Goal: Task Accomplishment & Management: Manage account settings

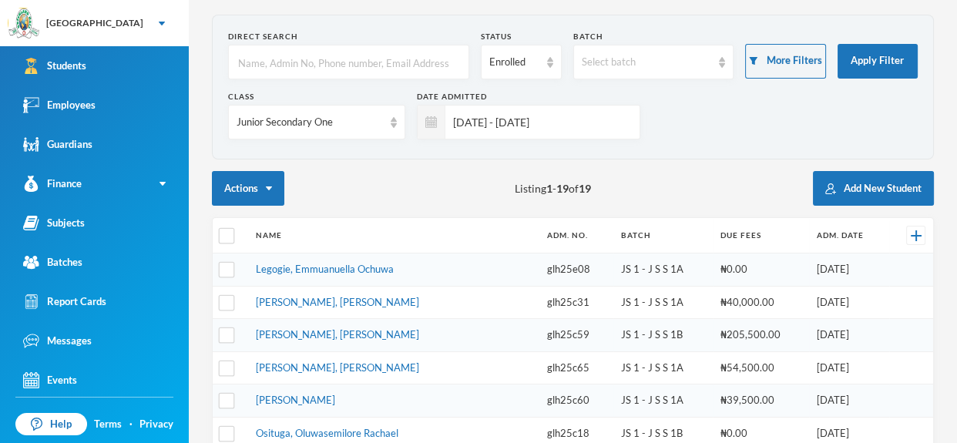
scroll to position [65, 0]
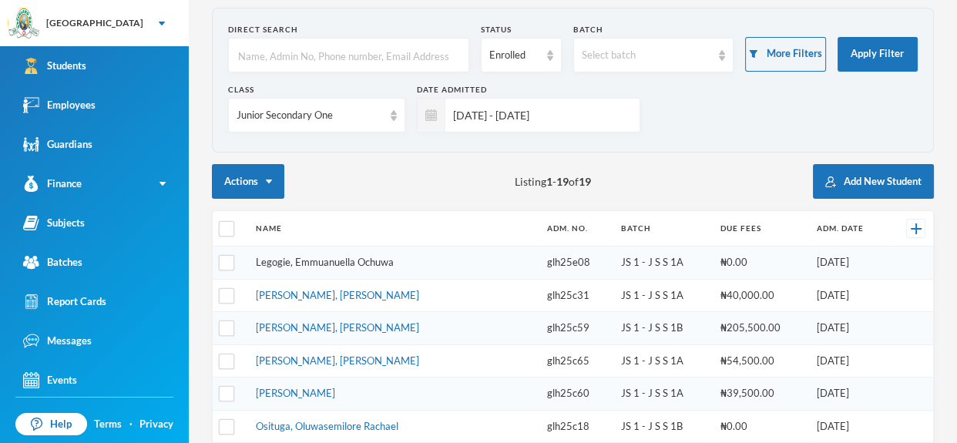
click at [339, 262] on link "Legogie, Emmuanuella Ochuwa" at bounding box center [325, 262] width 138 height 12
click at [297, 291] on link "[PERSON_NAME], [PERSON_NAME]" at bounding box center [337, 295] width 163 height 12
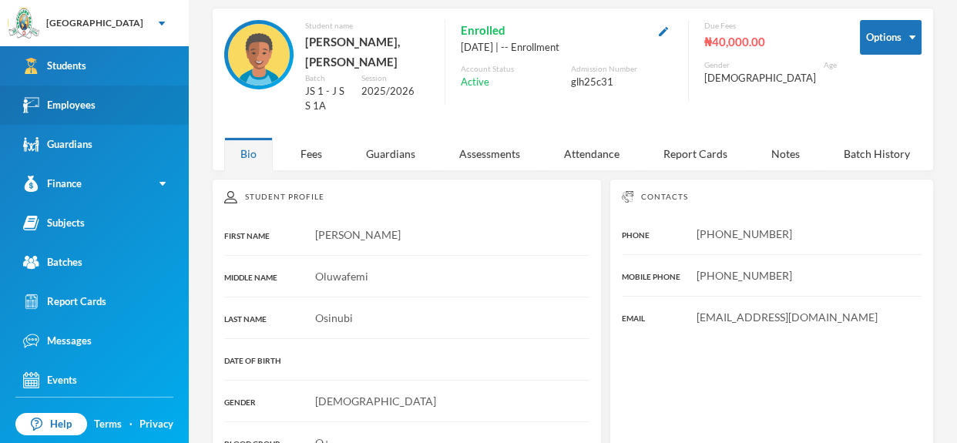
click at [95, 100] on div "Employees" at bounding box center [59, 105] width 72 height 16
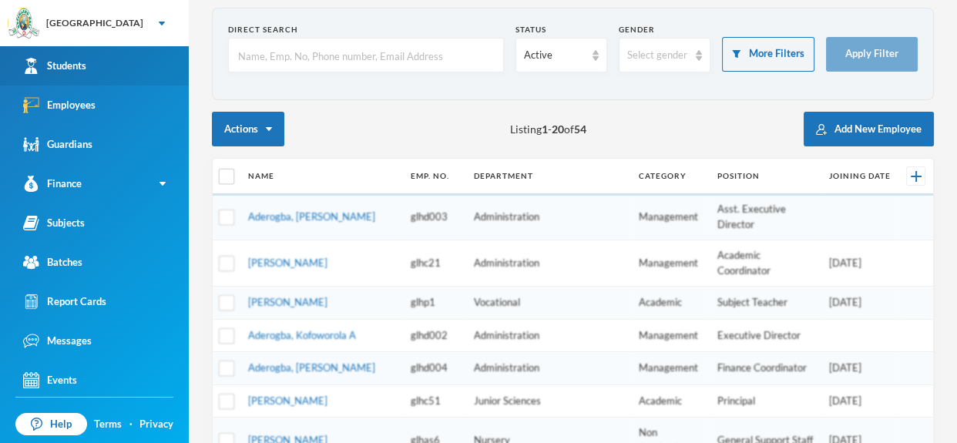
click at [109, 65] on link "Students" at bounding box center [94, 65] width 189 height 39
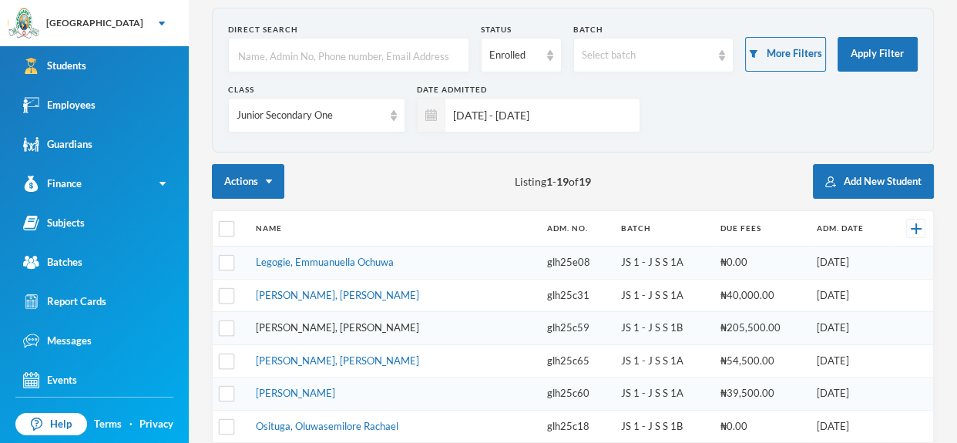
click at [339, 328] on link "[PERSON_NAME], [PERSON_NAME]" at bounding box center [337, 327] width 163 height 12
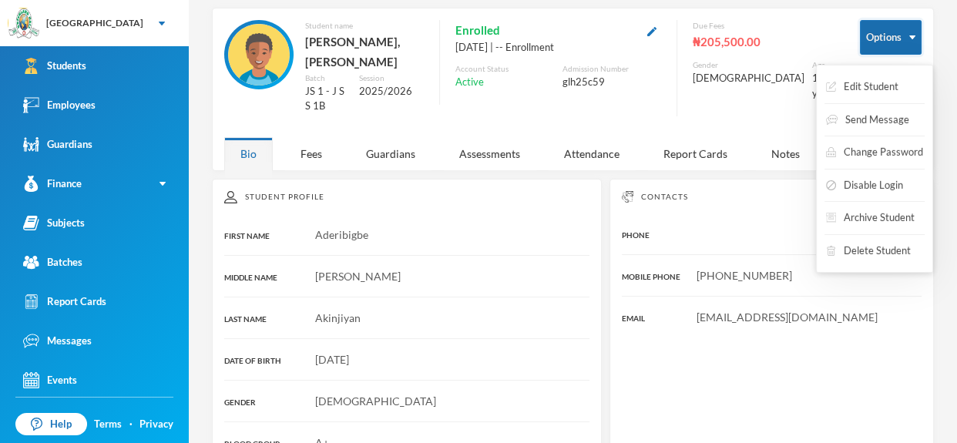
click at [913, 35] on img "button" at bounding box center [912, 37] width 6 height 4
click at [895, 90] on button "Edit Student" at bounding box center [861, 87] width 75 height 28
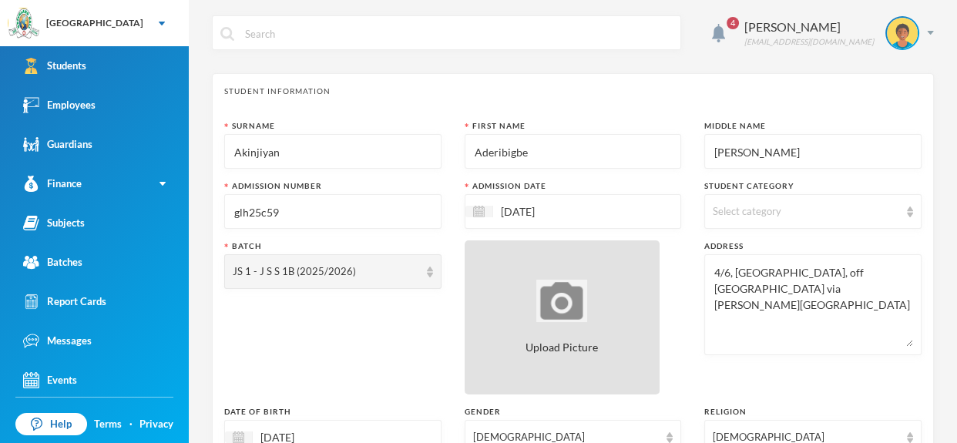
click at [604, 291] on div "Upload Picture" at bounding box center [562, 317] width 196 height 154
type input "C:\fakepath\1001406670.jpeg"
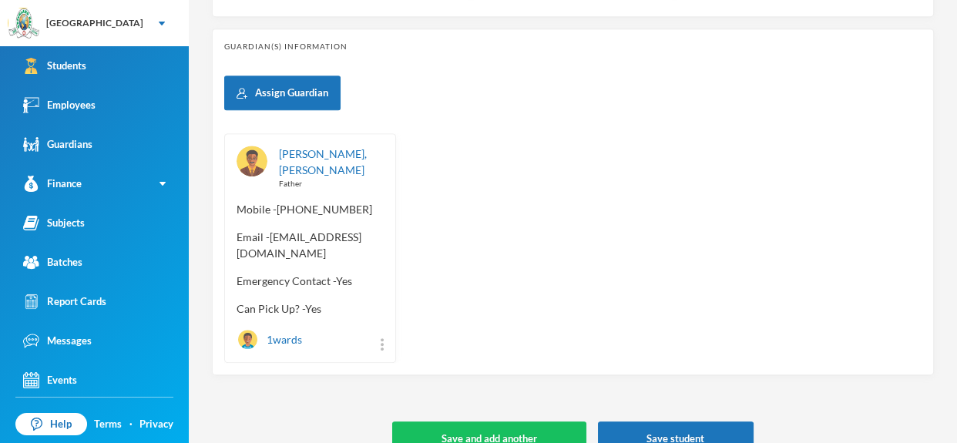
scroll to position [722, 0]
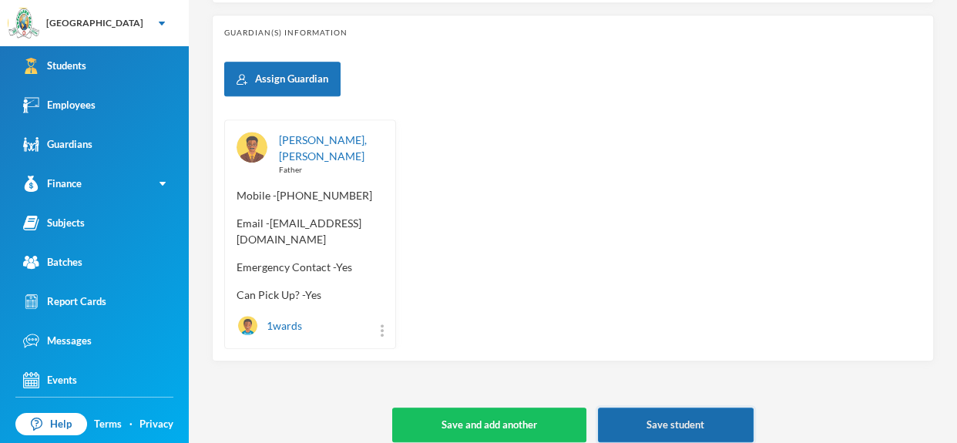
click at [716, 410] on button "Save student" at bounding box center [676, 424] width 156 height 35
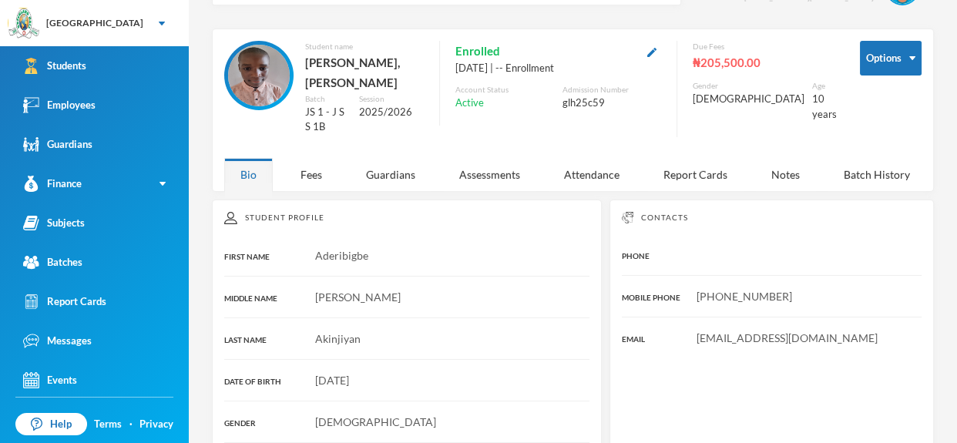
scroll to position [42, 0]
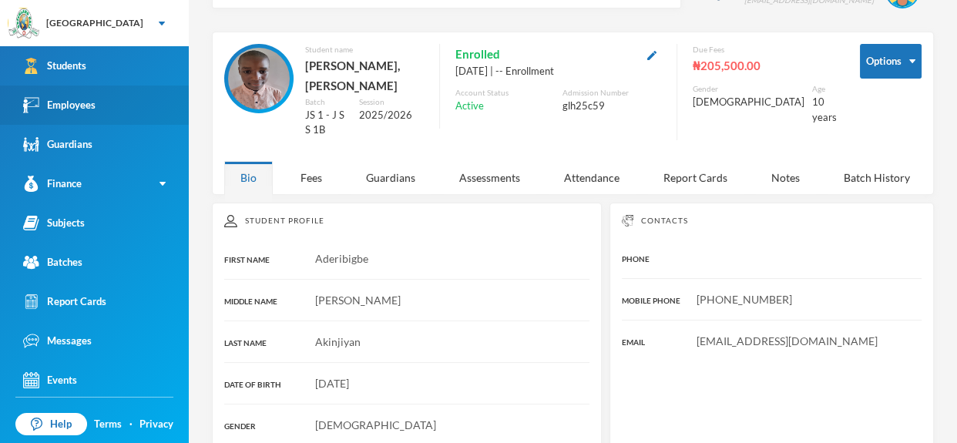
click at [122, 99] on link "Employees" at bounding box center [94, 104] width 189 height 39
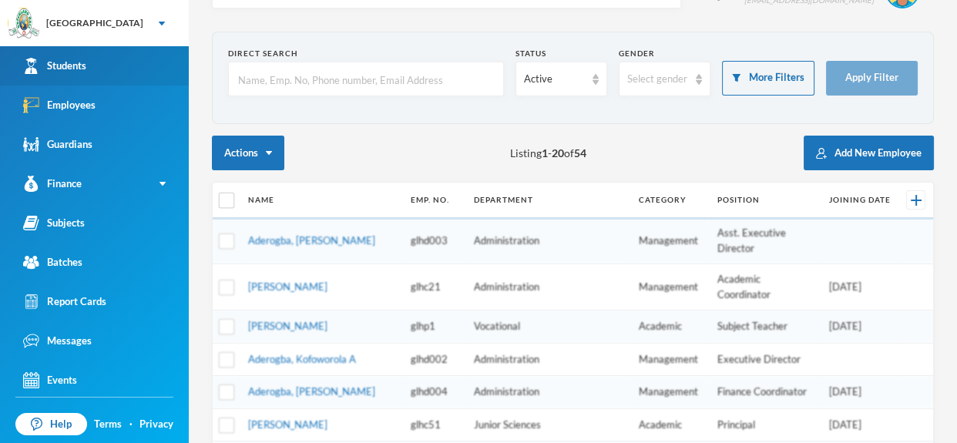
click at [125, 68] on link "Students" at bounding box center [94, 65] width 189 height 39
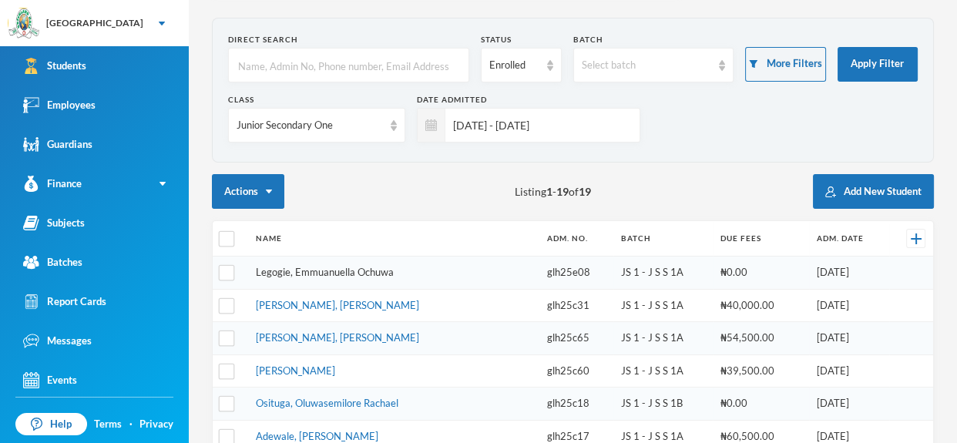
scroll to position [53, 0]
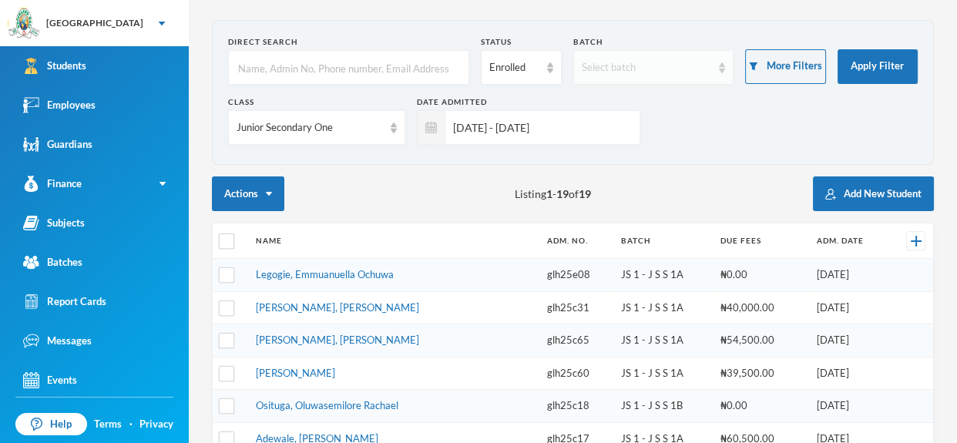
click at [723, 72] on img at bounding box center [722, 67] width 6 height 11
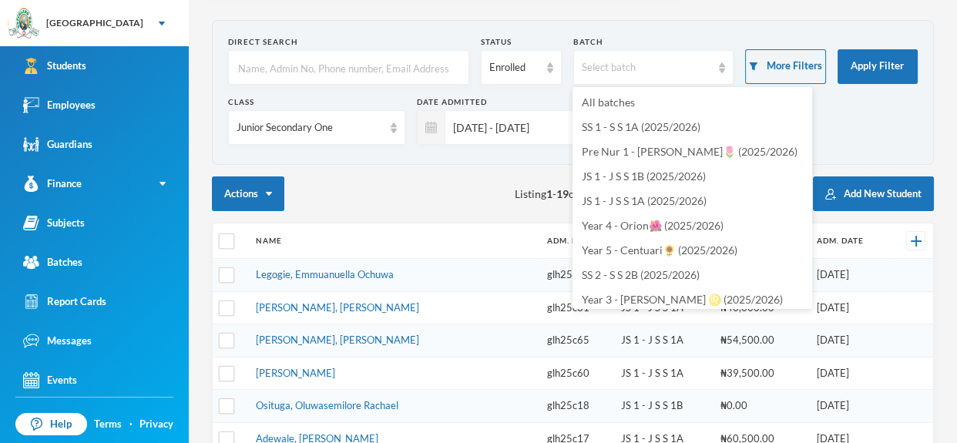
click at [813, 126] on div "Class Junior Secondary One Date Admitted 01/01/2025 - 17/10/2025" at bounding box center [572, 126] width 689 height 60
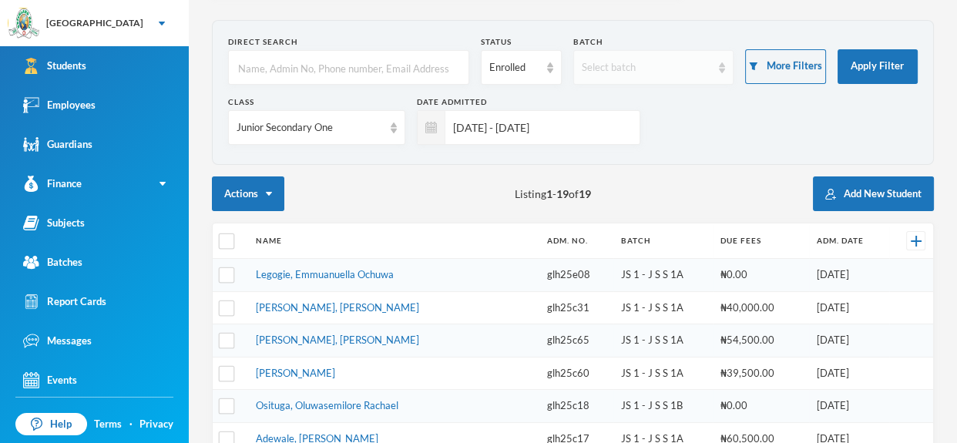
click at [719, 72] on div "Select batch" at bounding box center [653, 67] width 161 height 35
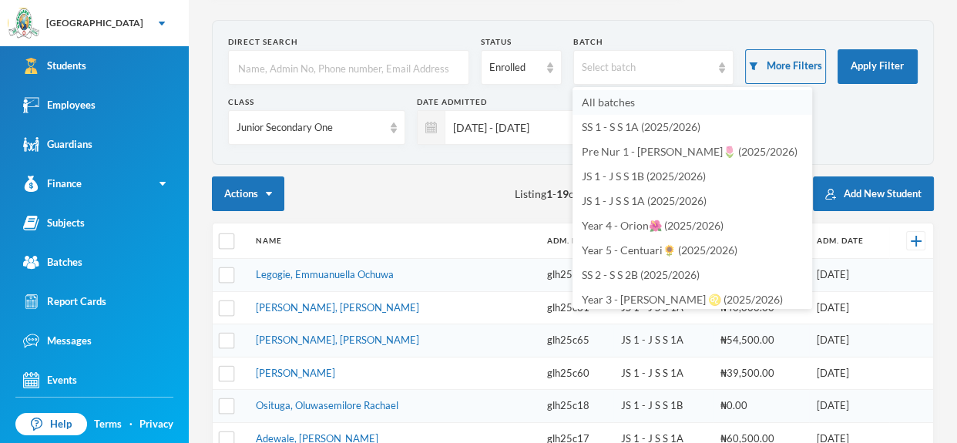
click at [713, 96] on li "All batches" at bounding box center [692, 102] width 240 height 25
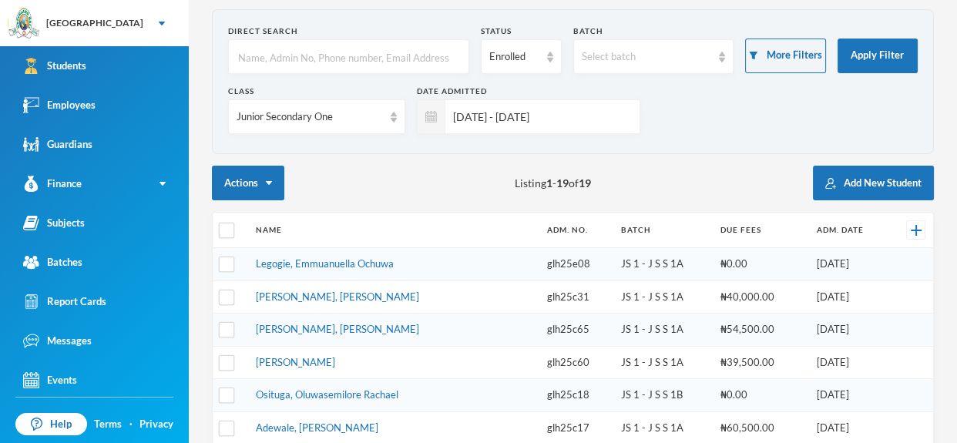
scroll to position [63, 0]
click at [381, 266] on link "Legogie, Emmuanuella Ochuwa" at bounding box center [325, 264] width 138 height 12
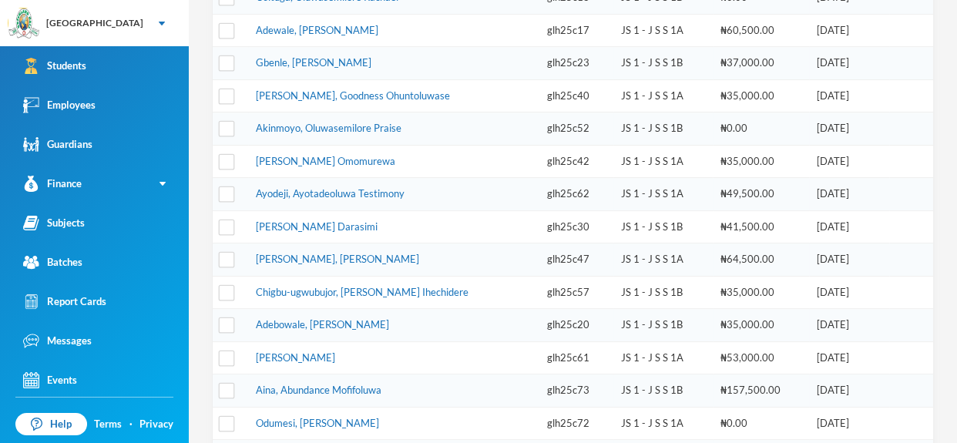
scroll to position [462, 0]
click at [359, 252] on link "[PERSON_NAME], [PERSON_NAME]" at bounding box center [337, 258] width 163 height 12
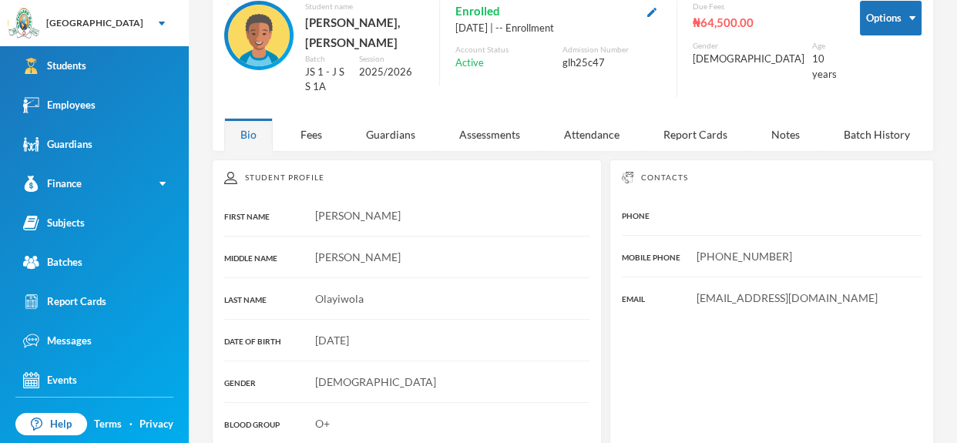
scroll to position [86, 0]
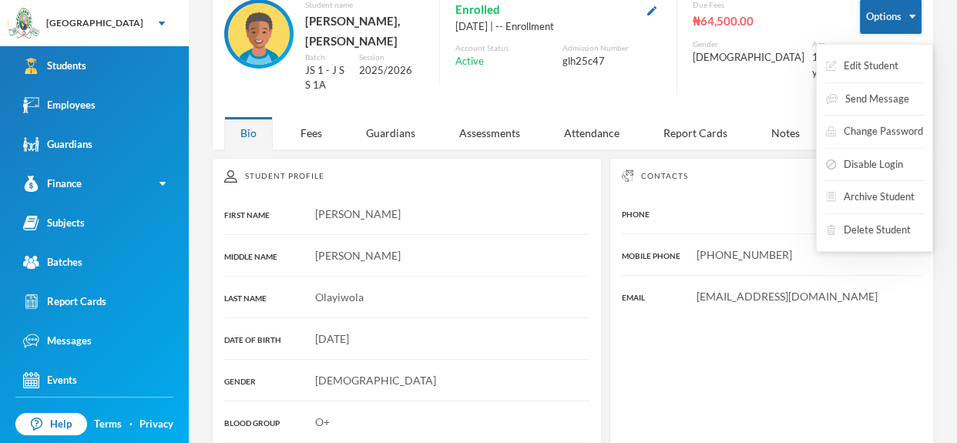
click at [914, 15] on img "button" at bounding box center [912, 17] width 6 height 4
click at [891, 61] on button "Edit Student" at bounding box center [861, 66] width 75 height 28
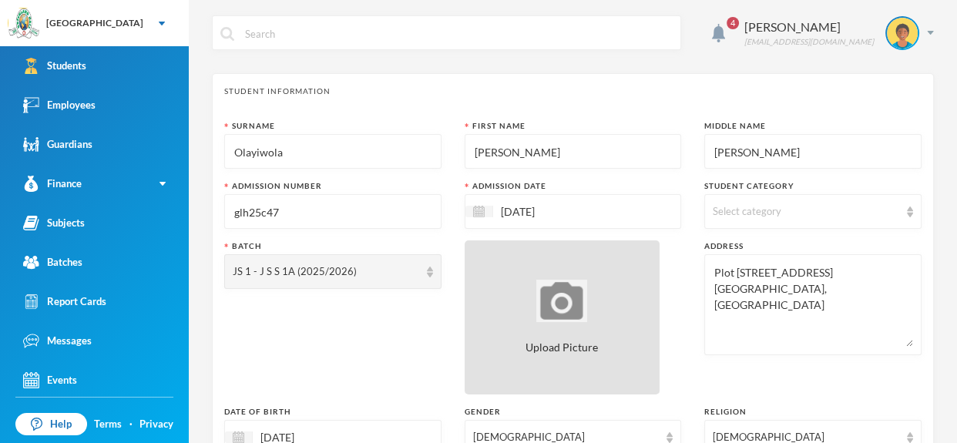
click at [627, 308] on div "Upload Picture" at bounding box center [562, 317] width 196 height 154
type input "C:\fakepath\1001406655.jpeg"
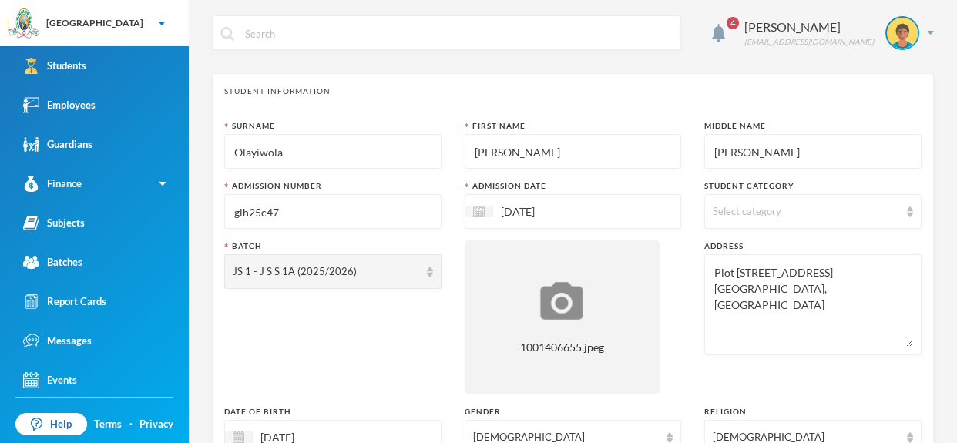
scroll to position [722, 0]
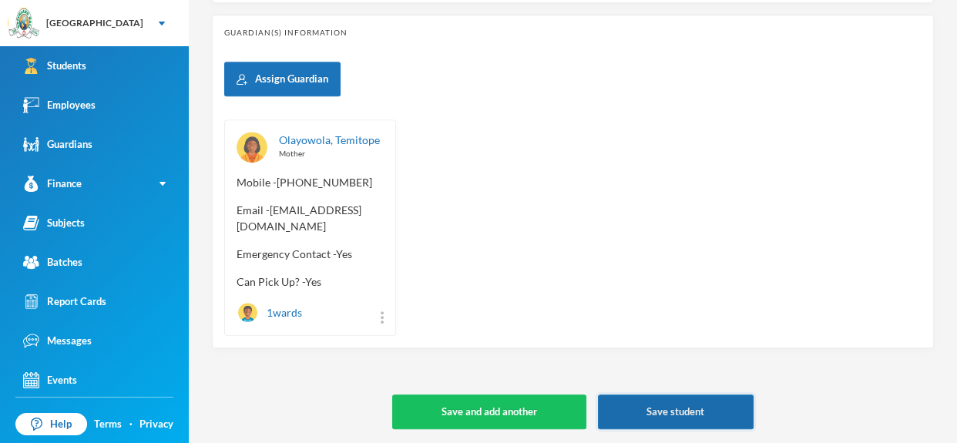
click at [702, 408] on button "Save student" at bounding box center [676, 411] width 156 height 35
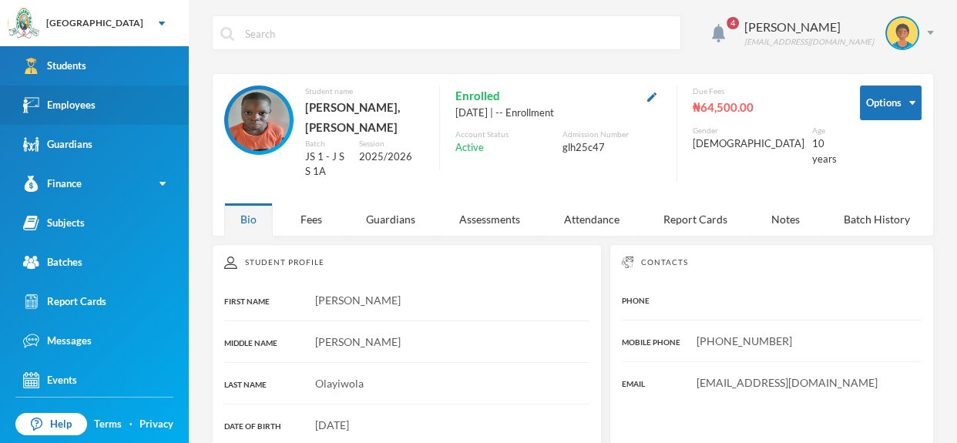
click at [99, 95] on link "Employees" at bounding box center [94, 104] width 189 height 39
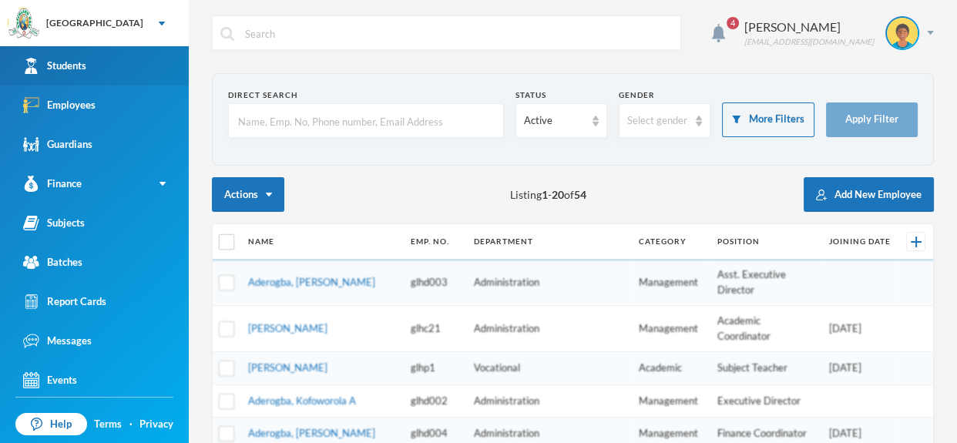
click at [106, 63] on link "Students" at bounding box center [94, 65] width 189 height 39
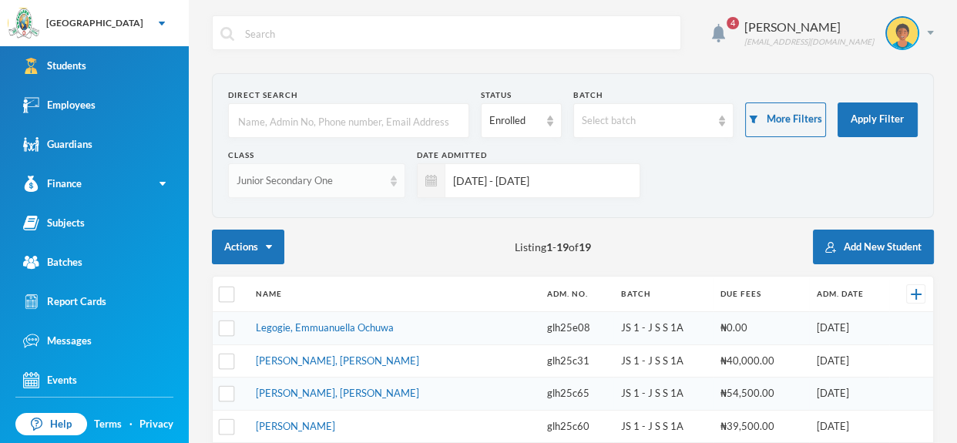
click at [395, 185] on img at bounding box center [393, 181] width 6 height 11
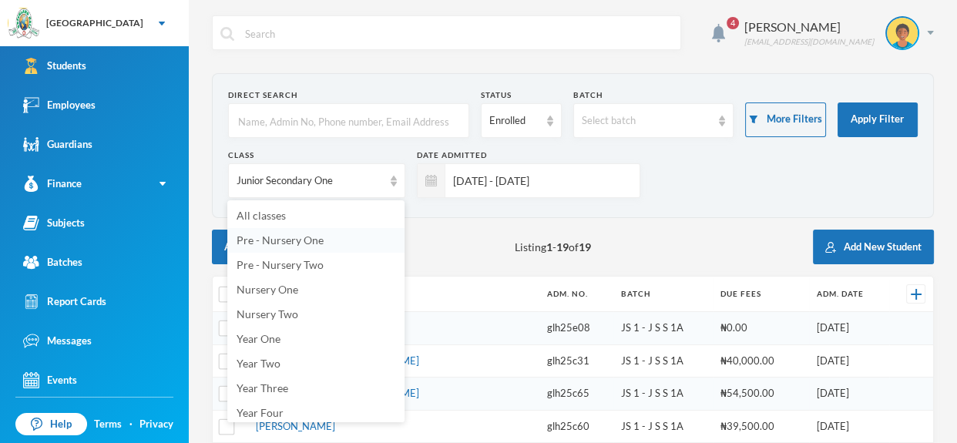
scroll to position [227, 0]
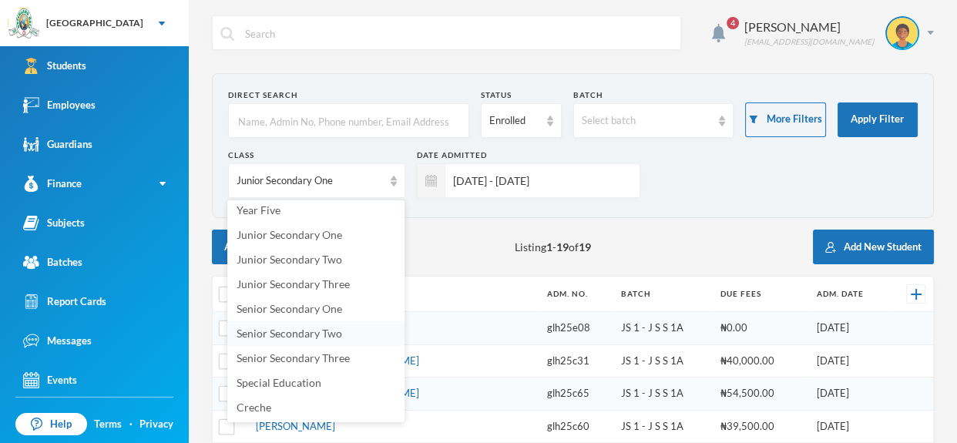
click at [329, 333] on span "Senior Secondary Two" at bounding box center [289, 333] width 106 height 13
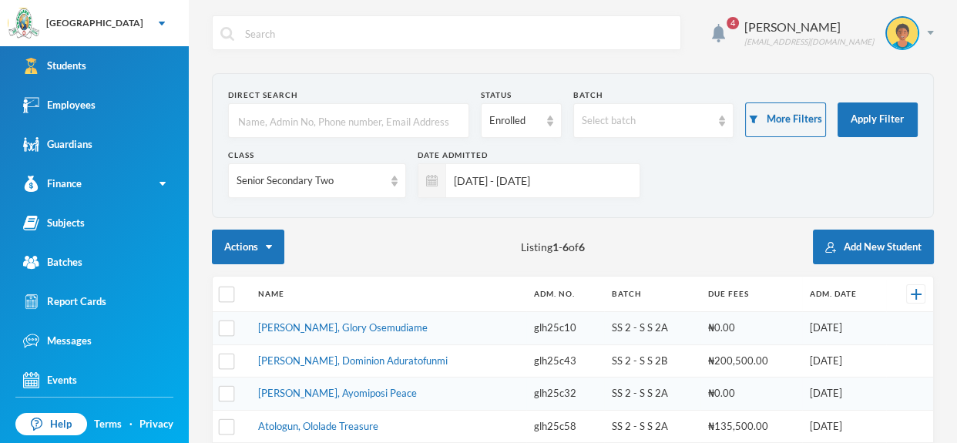
click at [352, 128] on input "text" at bounding box center [348, 121] width 224 height 35
type input "so"
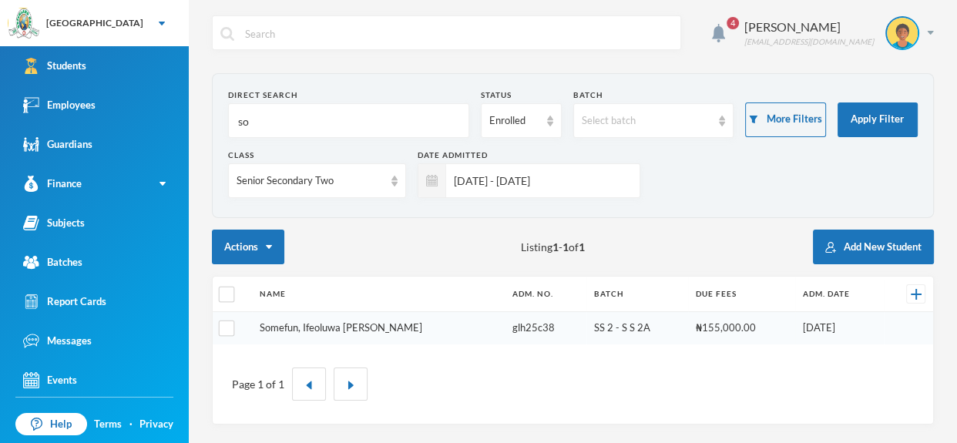
click at [332, 329] on link "Somefun, Ifeoluwa [PERSON_NAME]" at bounding box center [341, 327] width 162 height 12
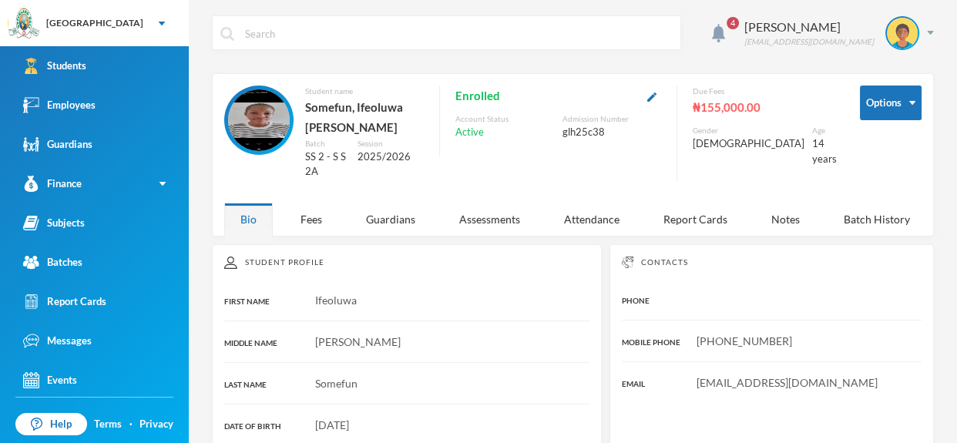
click at [253, 116] on img at bounding box center [259, 120] width 62 height 62
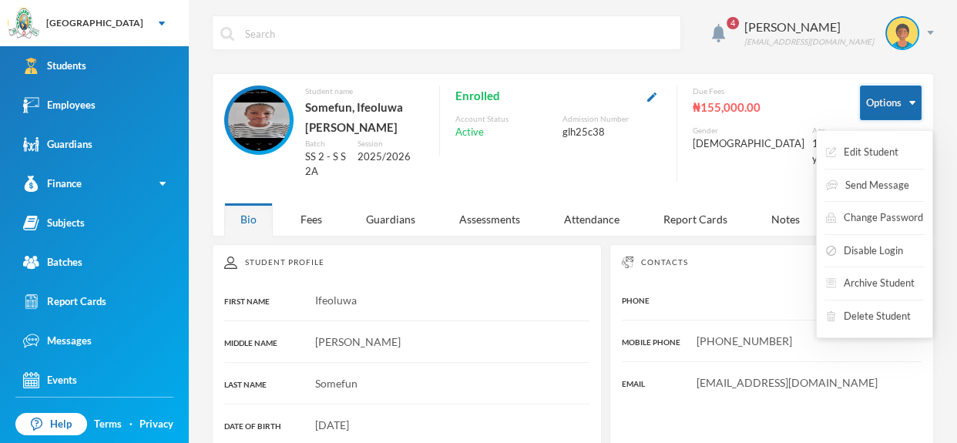
click at [911, 99] on button "Options" at bounding box center [890, 102] width 62 height 35
click at [885, 144] on button "Edit Student" at bounding box center [851, 153] width 75 height 28
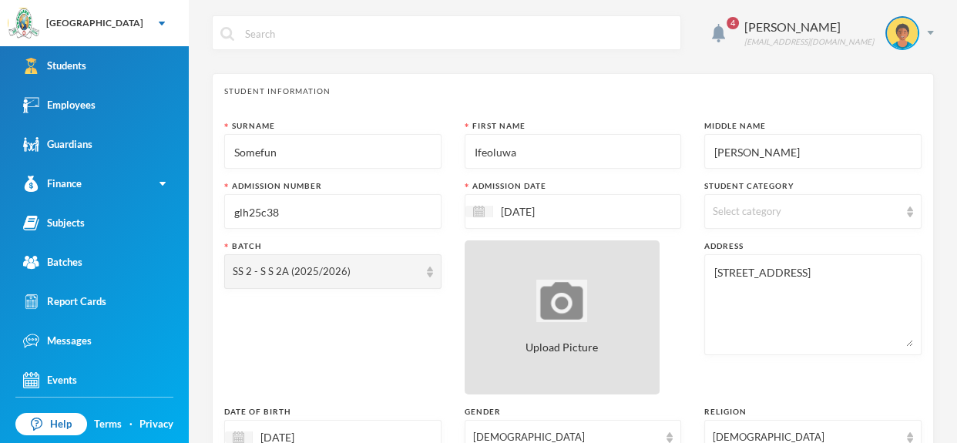
click at [601, 295] on div "Upload Picture" at bounding box center [562, 317] width 196 height 154
type input "C:\fakepath\1001408470.jpeg"
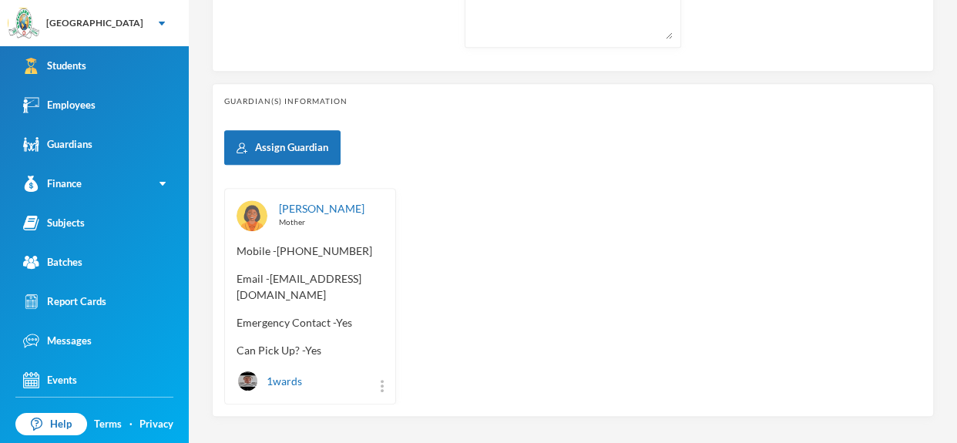
scroll to position [722, 0]
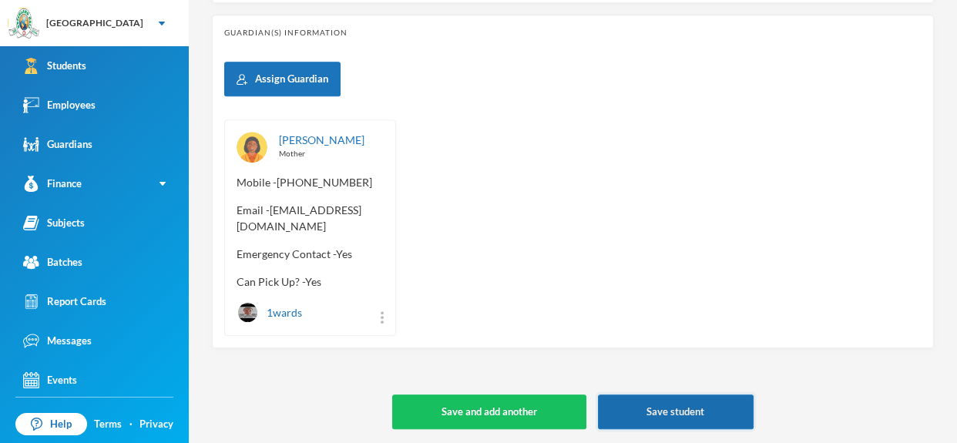
click at [682, 398] on button "Save student" at bounding box center [676, 411] width 156 height 35
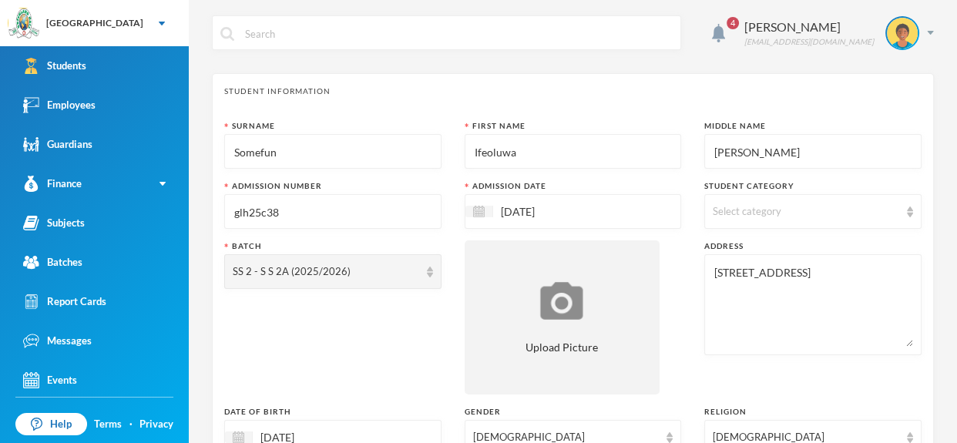
click at [314, 152] on input "Somefun" at bounding box center [333, 152] width 200 height 35
type input "S"
type input "a"
type input "Somefun"
click at [59, 100] on div "Employees" at bounding box center [59, 105] width 72 height 16
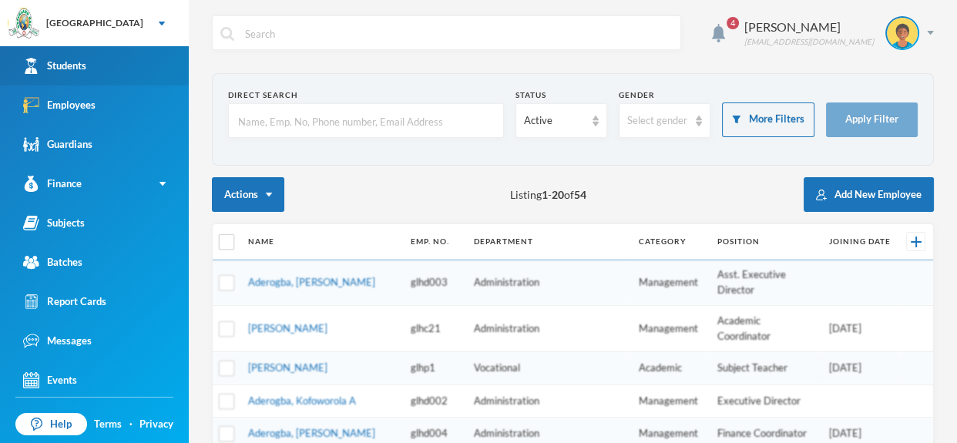
click at [82, 56] on link "Students" at bounding box center [94, 65] width 189 height 39
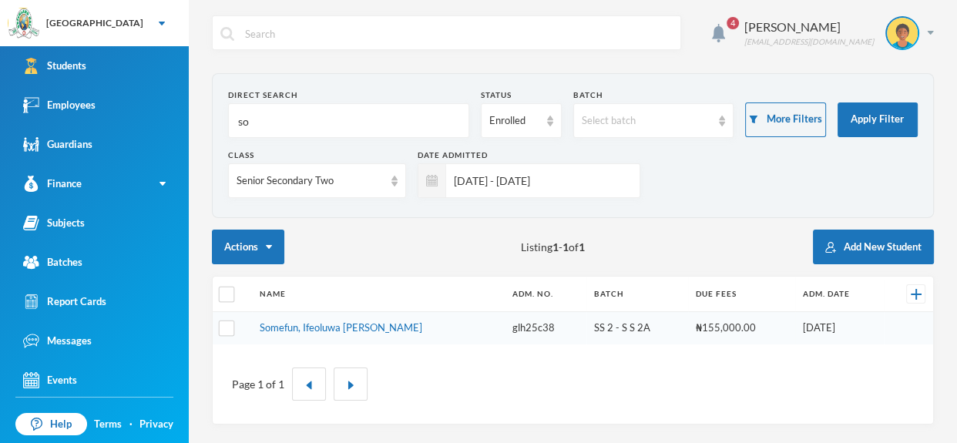
click at [260, 125] on input "so" at bounding box center [348, 121] width 224 height 35
type input "s"
type input "a"
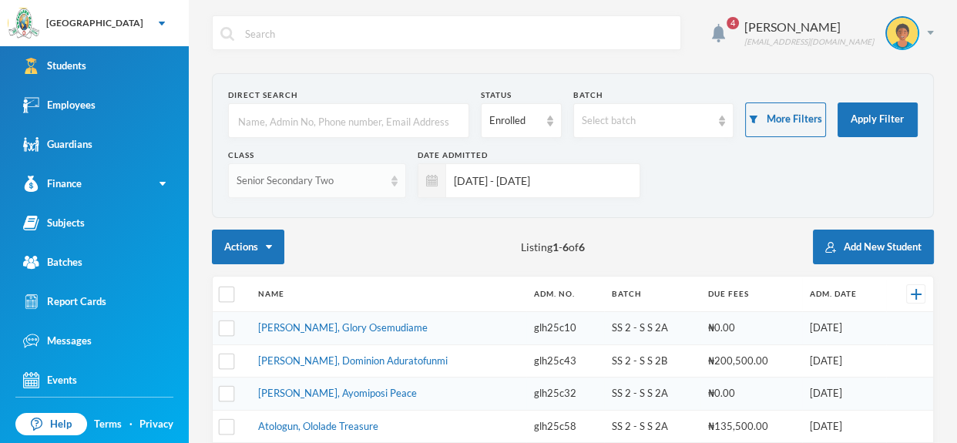
click at [395, 186] on img at bounding box center [394, 181] width 6 height 11
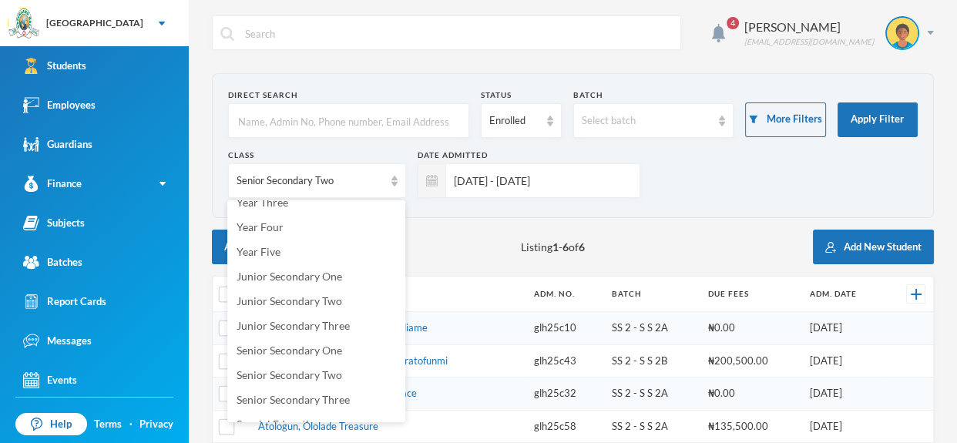
scroll to position [227, 0]
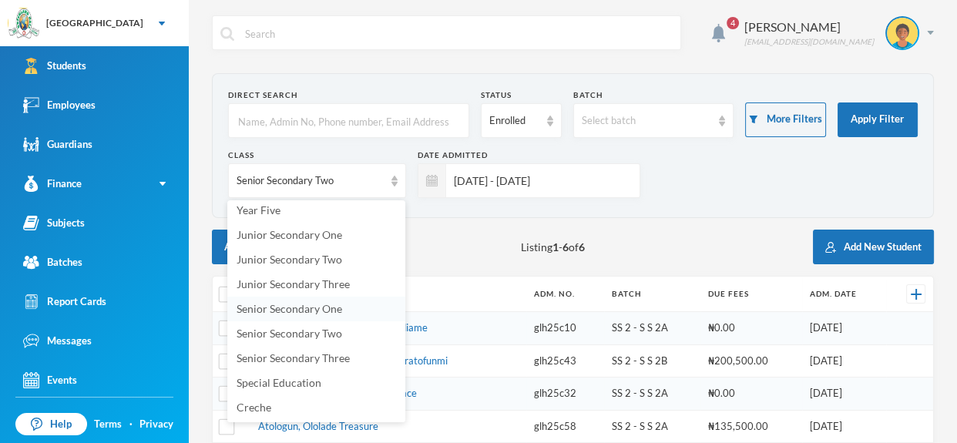
click at [347, 314] on li "Senior Secondary One" at bounding box center [316, 309] width 178 height 25
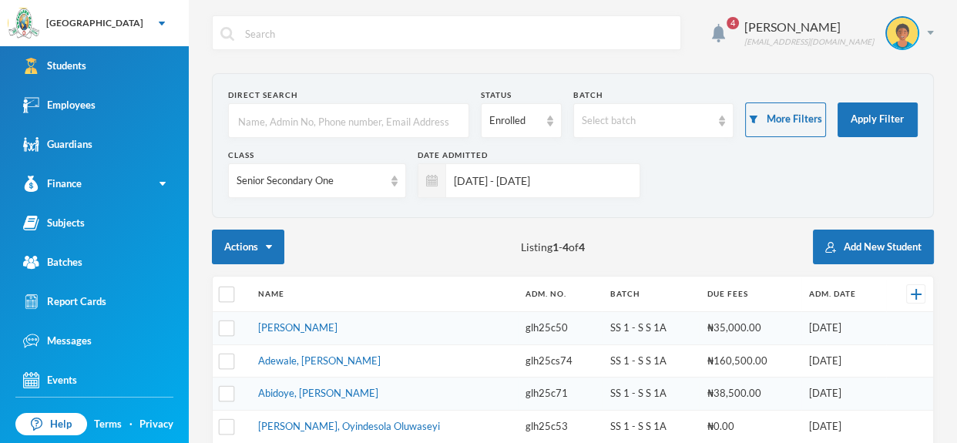
click at [367, 112] on input "text" at bounding box center [348, 121] width 224 height 35
type input "ade"
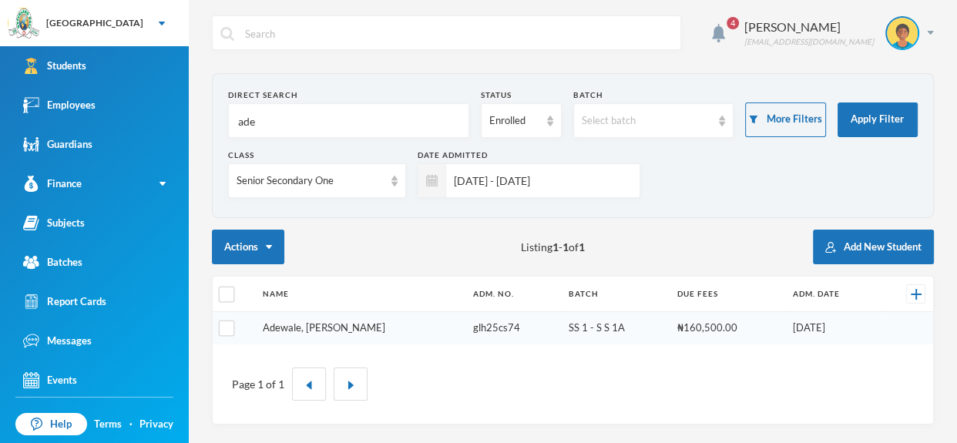
click at [343, 323] on link "Adewale, [PERSON_NAME]" at bounding box center [324, 327] width 122 height 12
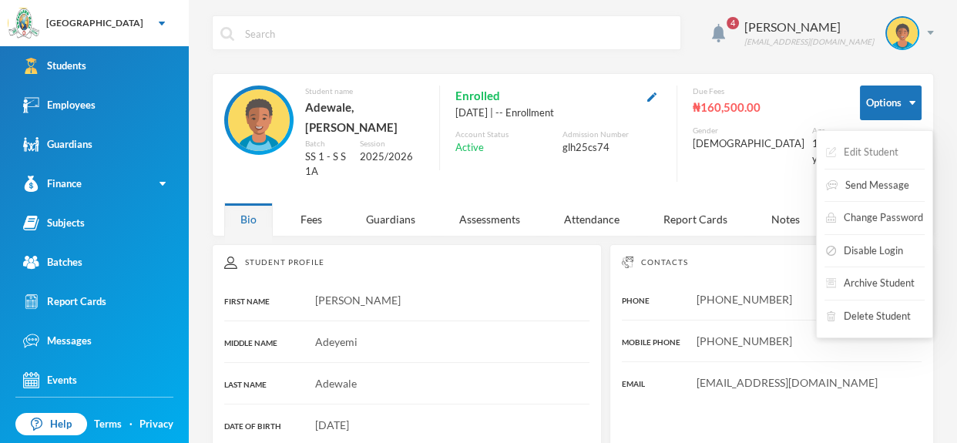
click at [879, 151] on button "Edit Student" at bounding box center [861, 153] width 75 height 28
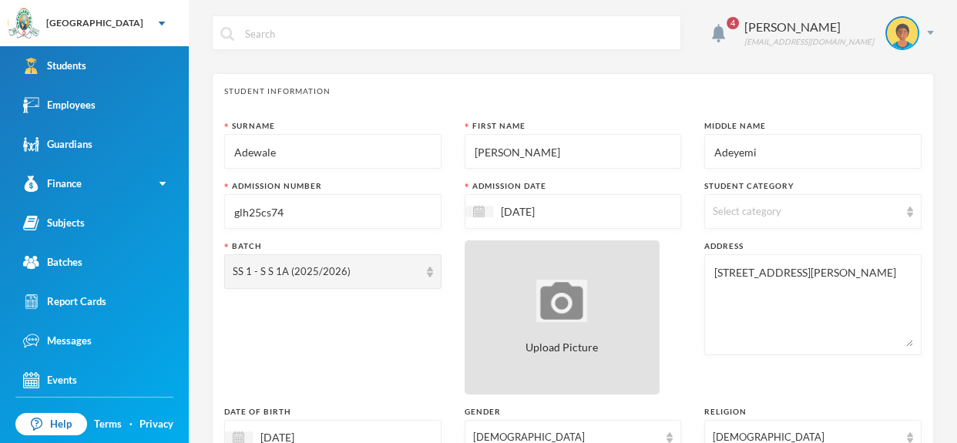
click at [639, 262] on div "Upload Picture" at bounding box center [562, 317] width 196 height 154
type input "C:\fakepath\1001408472 (1).jpeg"
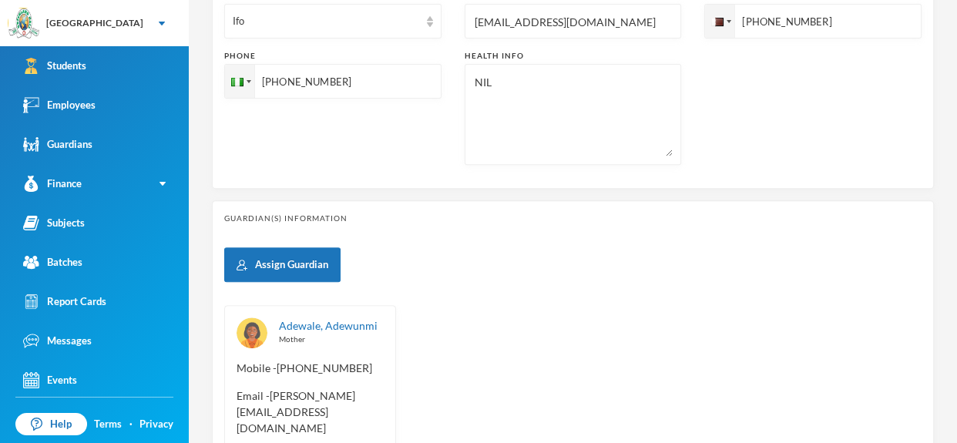
scroll to position [722, 0]
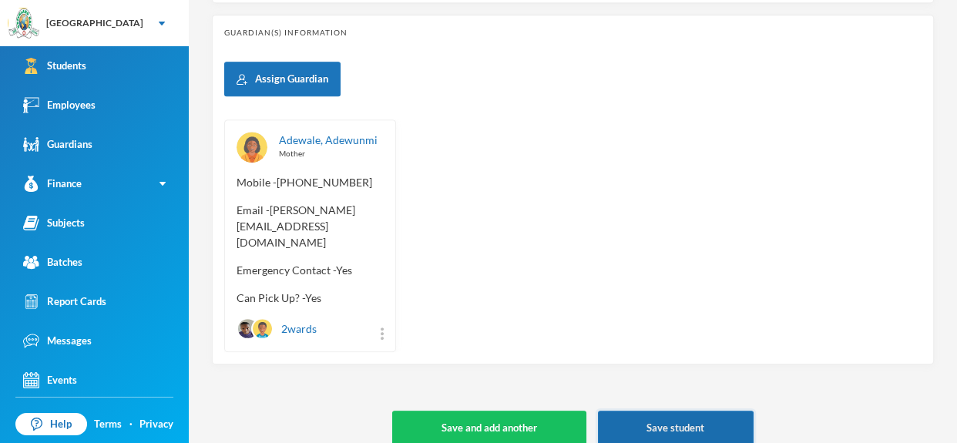
click at [712, 417] on button "Save student" at bounding box center [676, 427] width 156 height 35
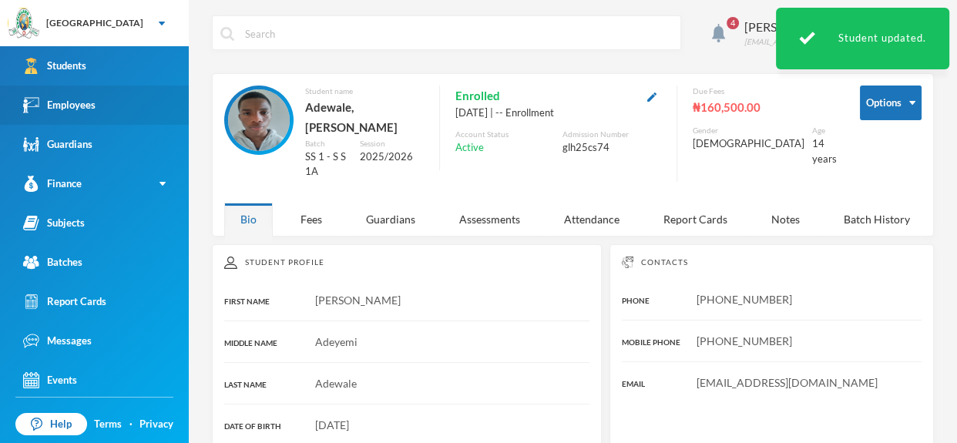
click at [122, 86] on link "Employees" at bounding box center [94, 104] width 189 height 39
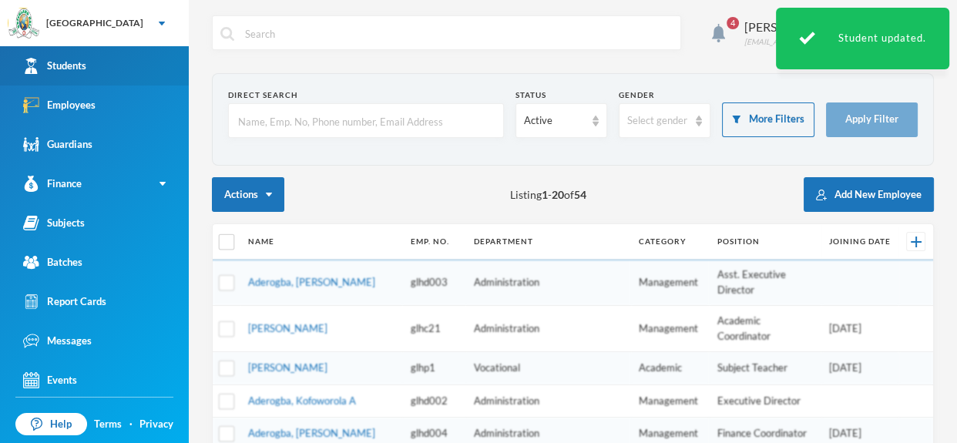
click at [135, 54] on link "Students" at bounding box center [94, 65] width 189 height 39
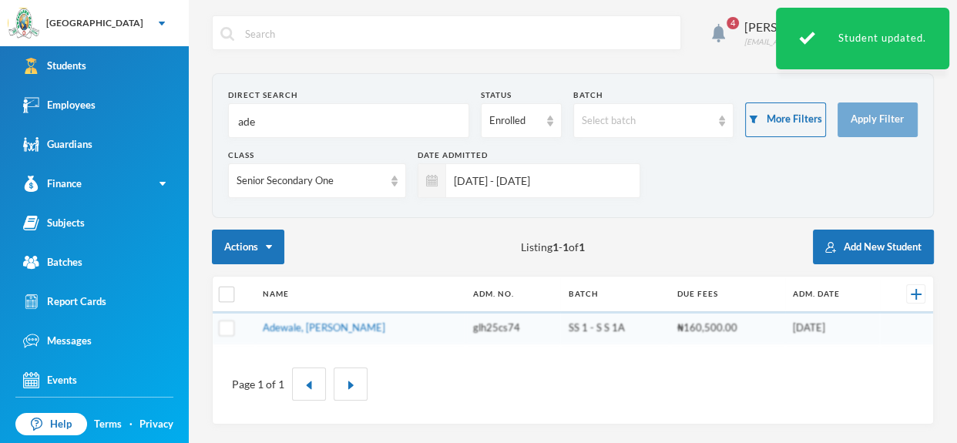
click at [259, 111] on input "ade" at bounding box center [348, 121] width 224 height 35
type input "a"
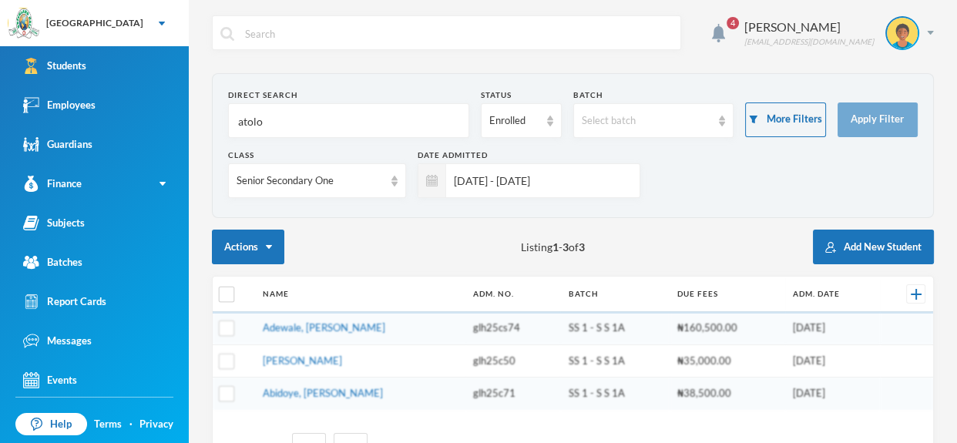
type input "atolog"
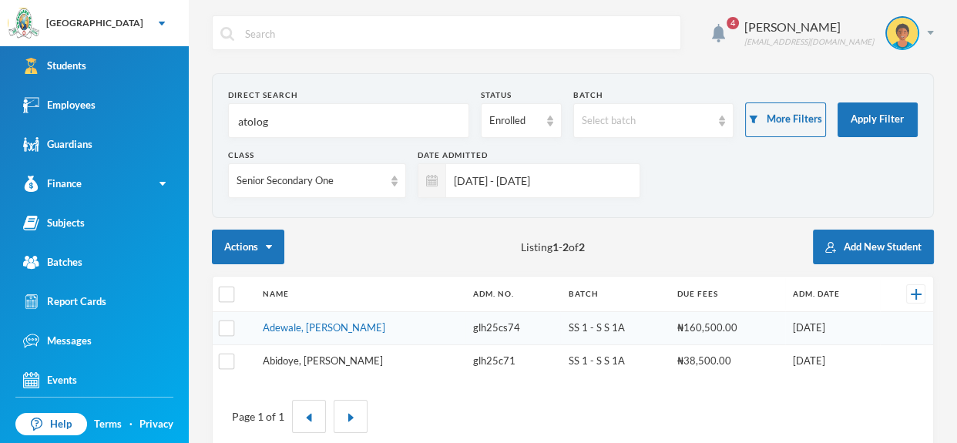
click at [326, 357] on link "Abidoye, [PERSON_NAME]" at bounding box center [323, 360] width 120 height 12
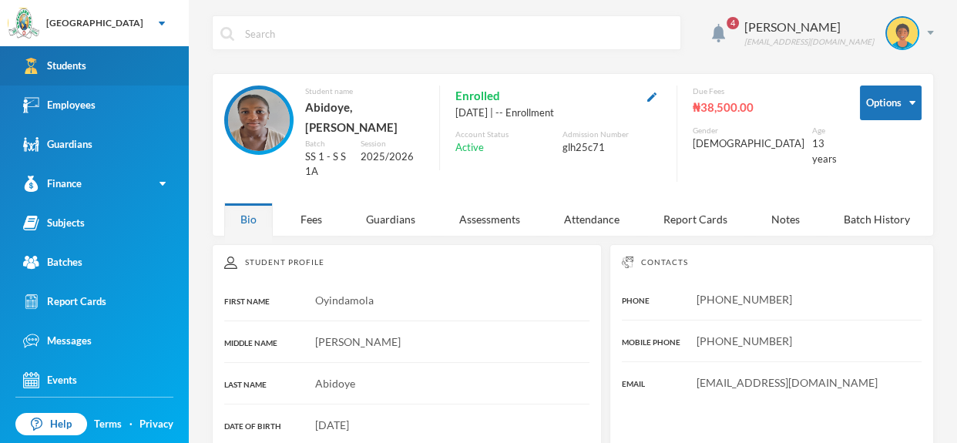
click at [156, 62] on link "Students" at bounding box center [94, 65] width 189 height 39
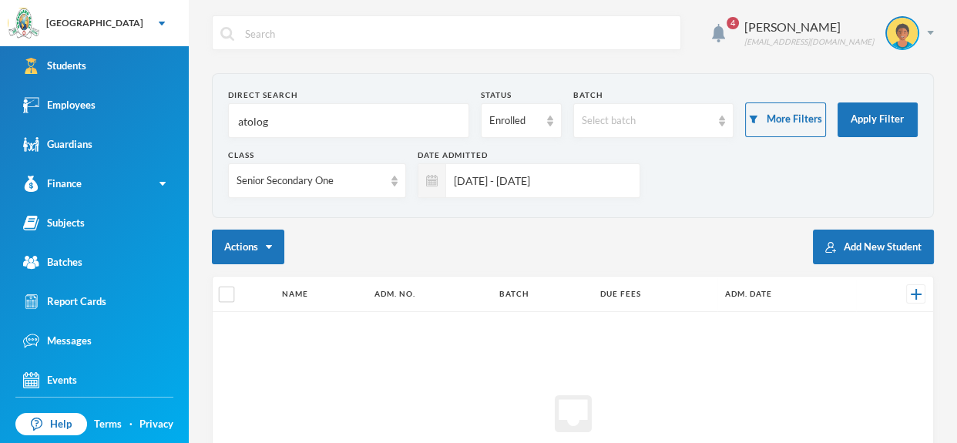
click at [315, 124] on input "atolog" at bounding box center [348, 121] width 224 height 35
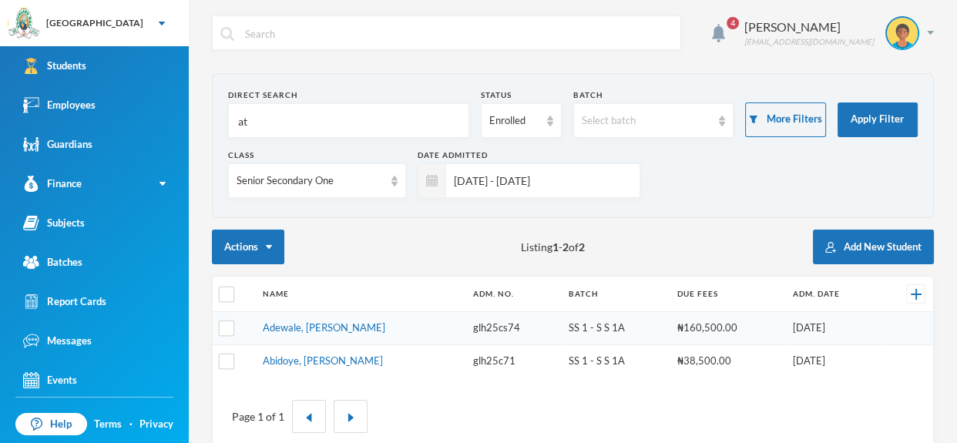
type input "a"
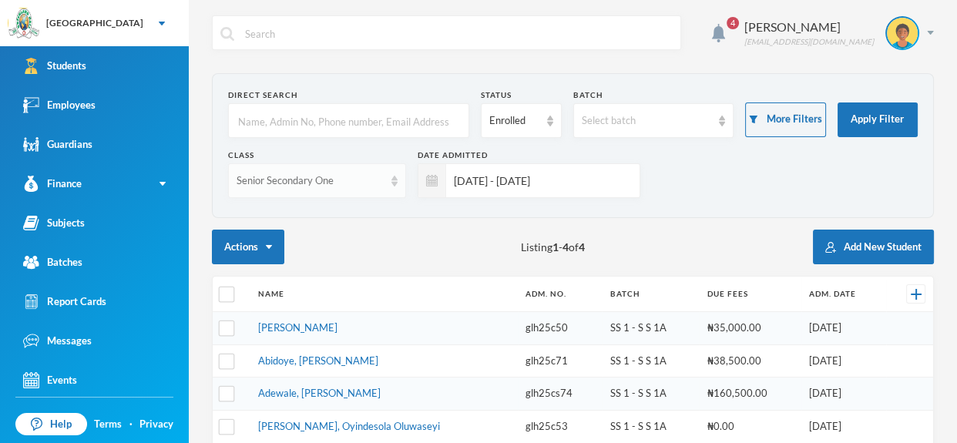
click at [394, 183] on img at bounding box center [394, 181] width 6 height 11
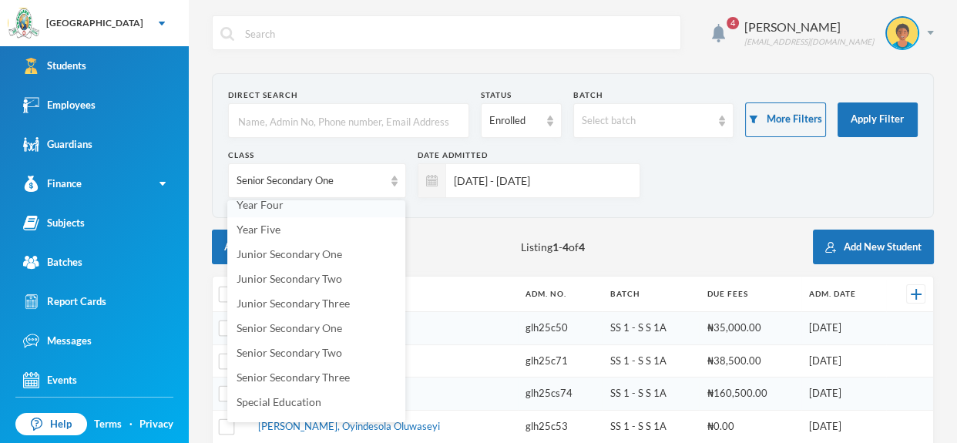
scroll to position [200, 0]
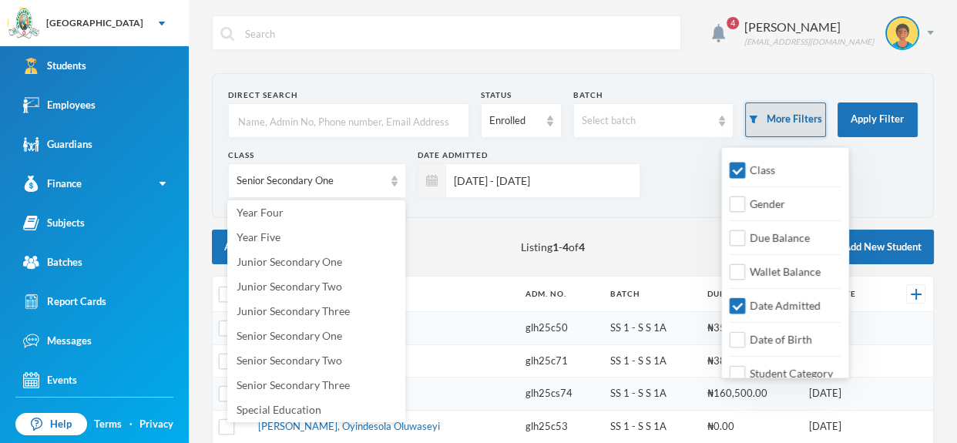
click at [800, 106] on button "More Filters" at bounding box center [785, 119] width 80 height 35
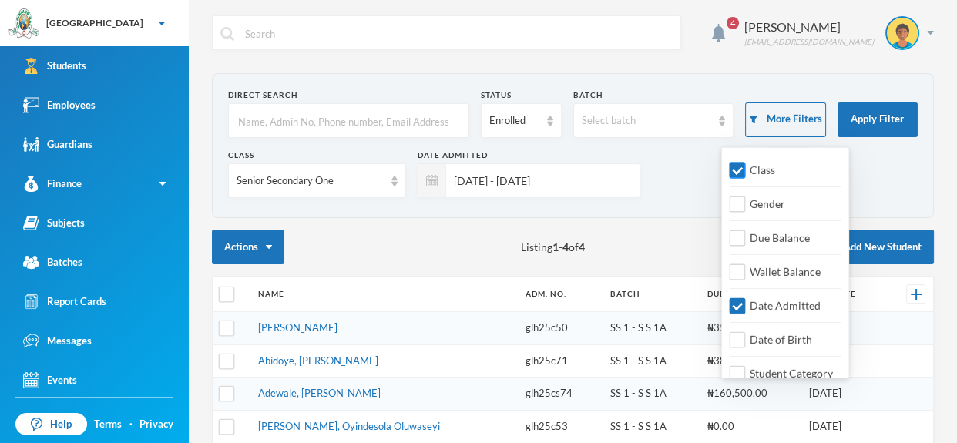
click at [739, 171] on input "Class" at bounding box center [737, 170] width 16 height 16
checkbox input "false"
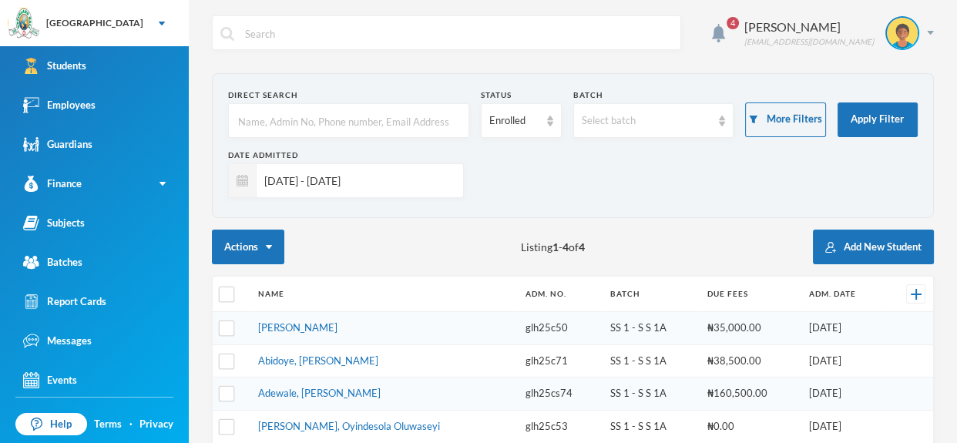
click at [444, 126] on input "text" at bounding box center [348, 121] width 224 height 35
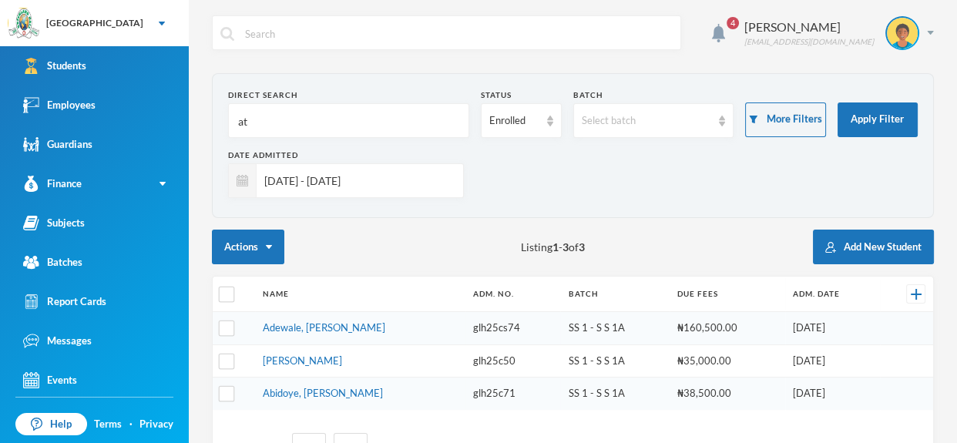
type input "a"
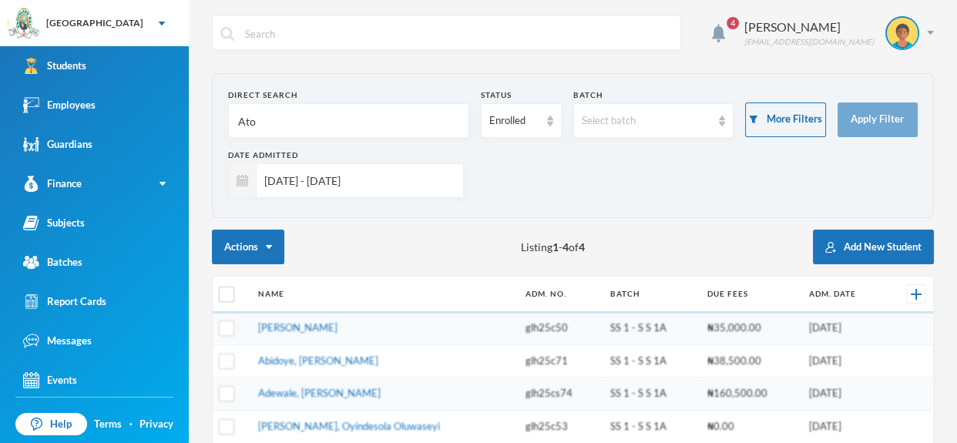
type input "Atol"
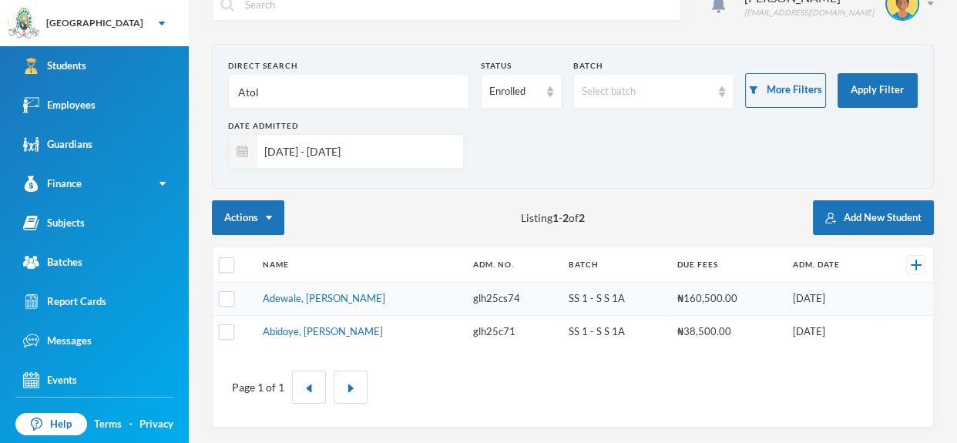
scroll to position [27, 0]
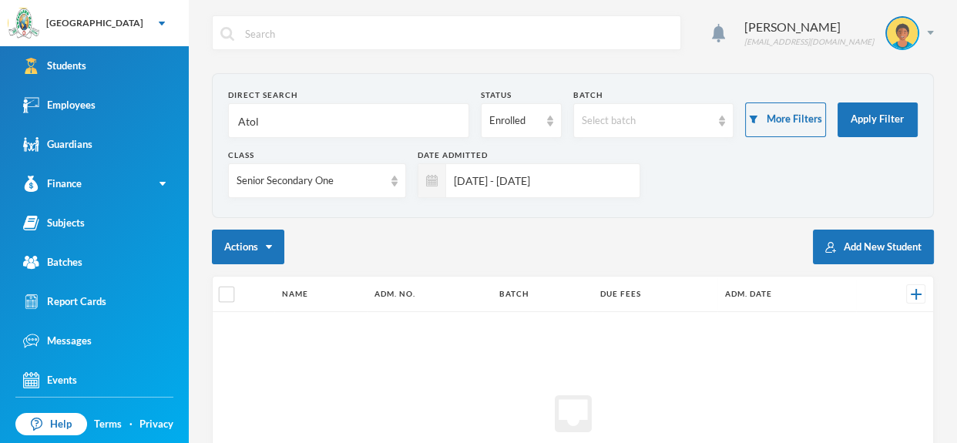
click at [298, 109] on input "Atol" at bounding box center [348, 121] width 224 height 35
click at [295, 118] on input "Atol" at bounding box center [348, 121] width 224 height 35
type input "A"
type input "a"
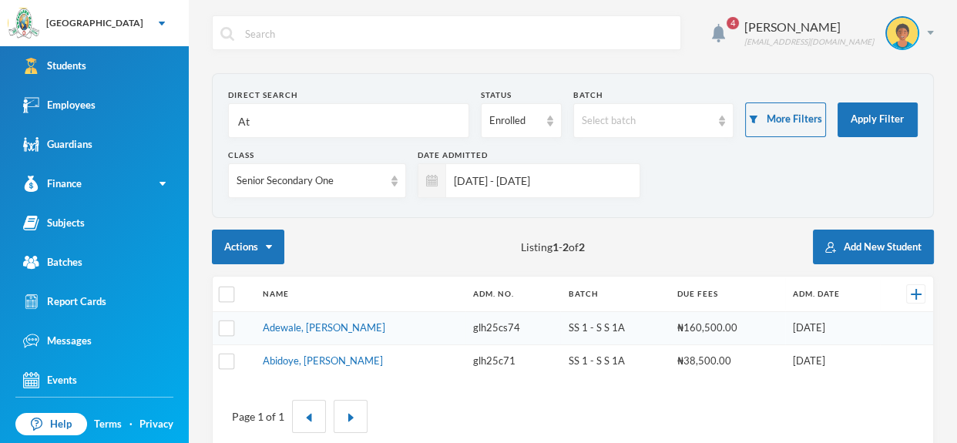
type input "A"
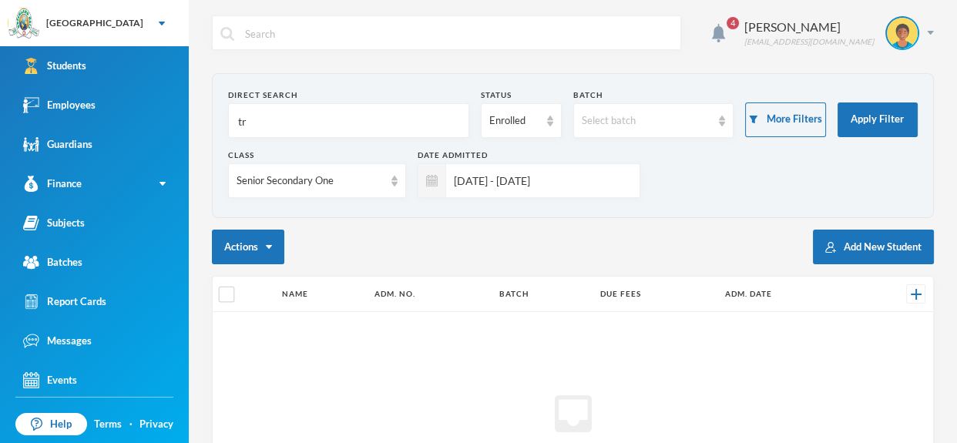
type input "t"
type input "b"
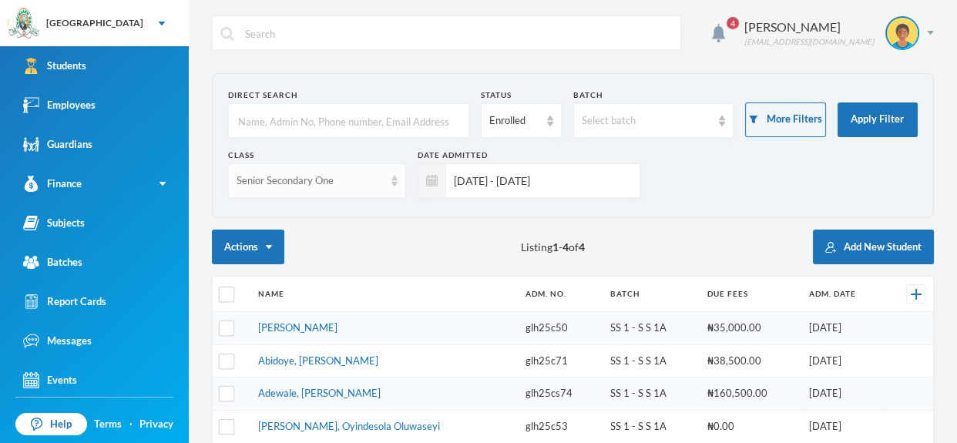
click at [399, 181] on div "Senior Secondary One" at bounding box center [317, 180] width 178 height 35
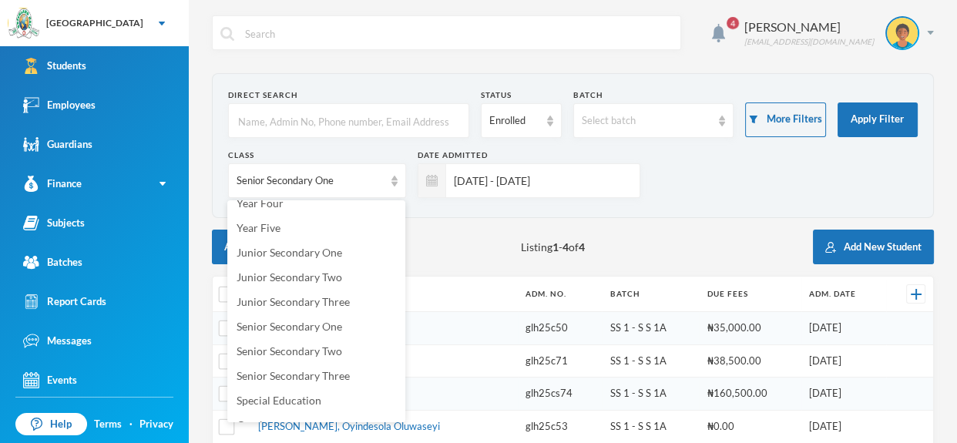
scroll to position [227, 0]
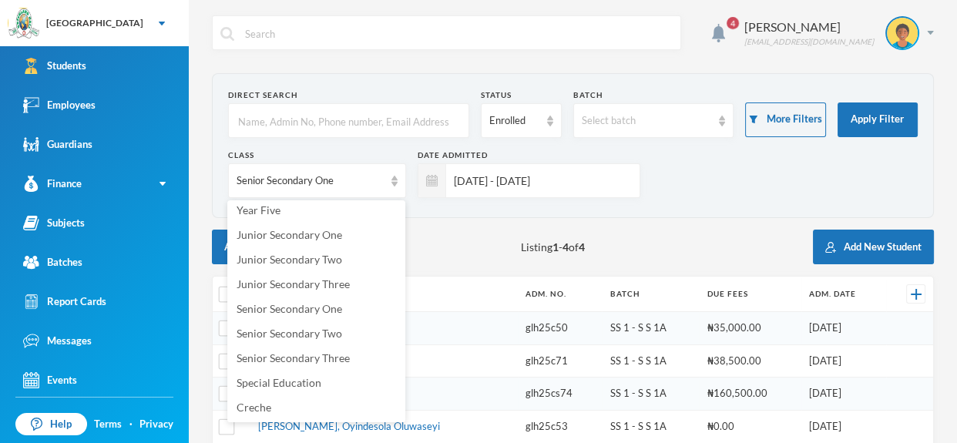
click at [461, 209] on section "Direct Search Status Enrolled Batch Select batch More Filters Apply Filter Clas…" at bounding box center [573, 145] width 722 height 145
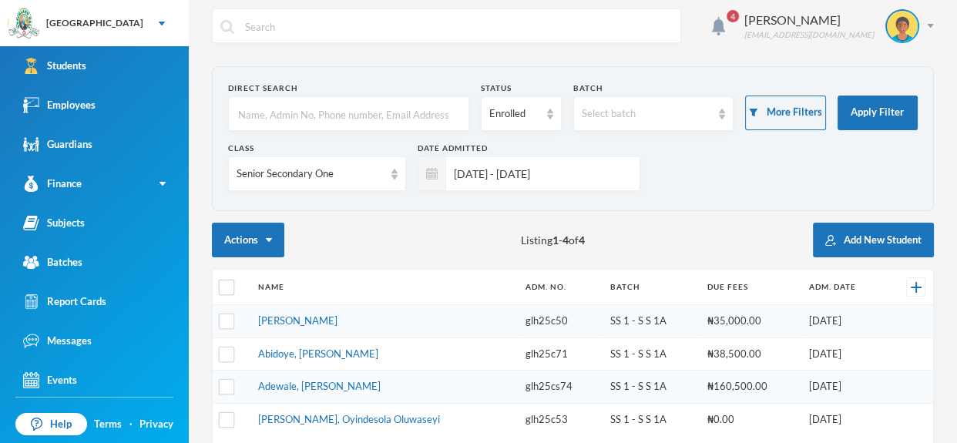
scroll to position [0, 0]
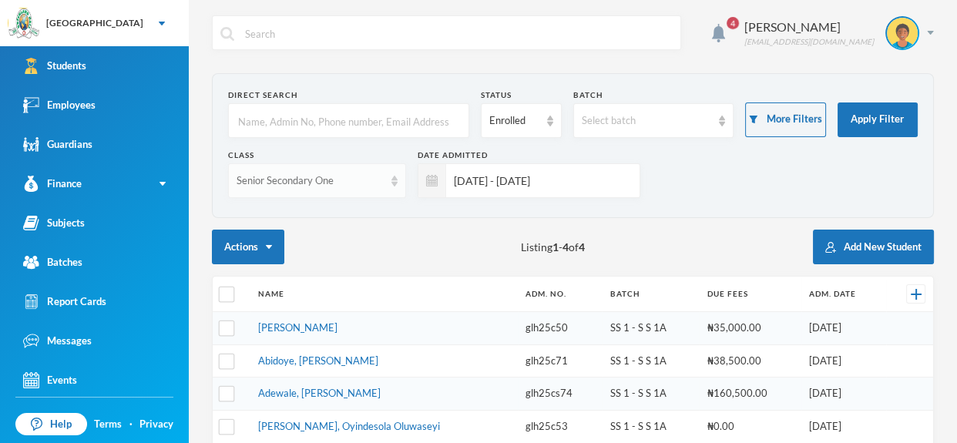
click at [398, 189] on div "Senior Secondary One" at bounding box center [317, 180] width 178 height 35
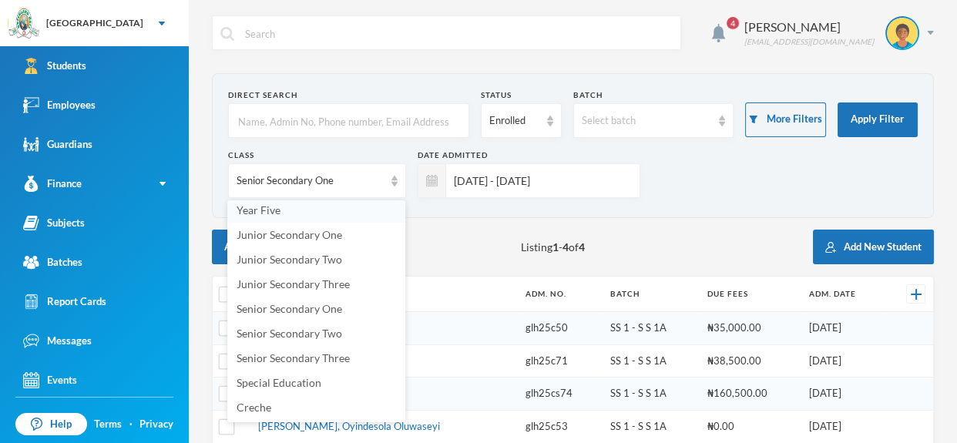
scroll to position [224, 0]
click at [453, 230] on div "Actions Listing 1 - 4 of 4 Add New Student" at bounding box center [573, 247] width 722 height 35
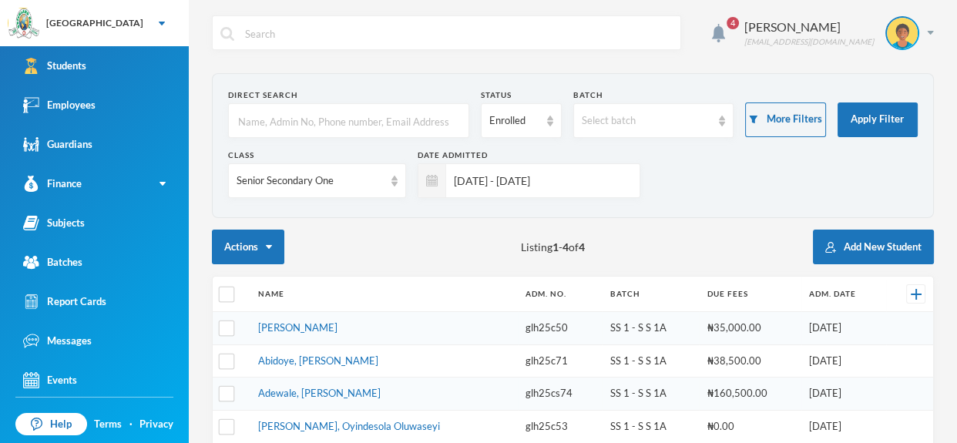
scroll to position [92, 0]
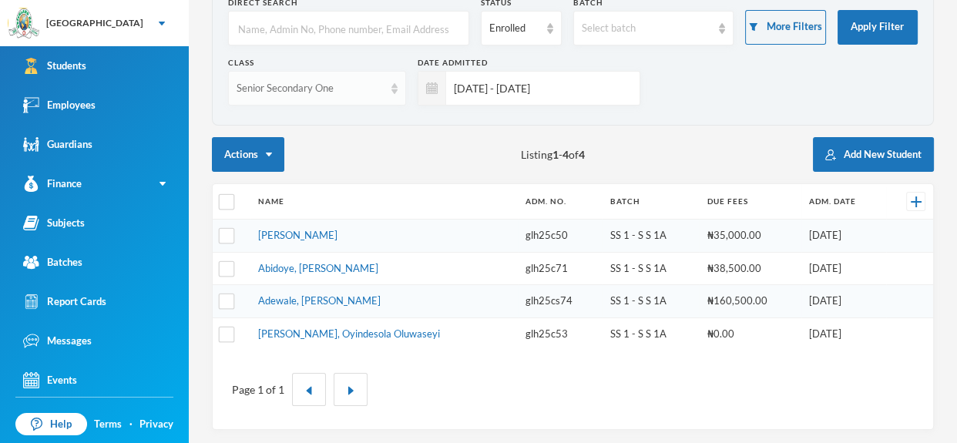
click at [392, 91] on img at bounding box center [394, 88] width 6 height 11
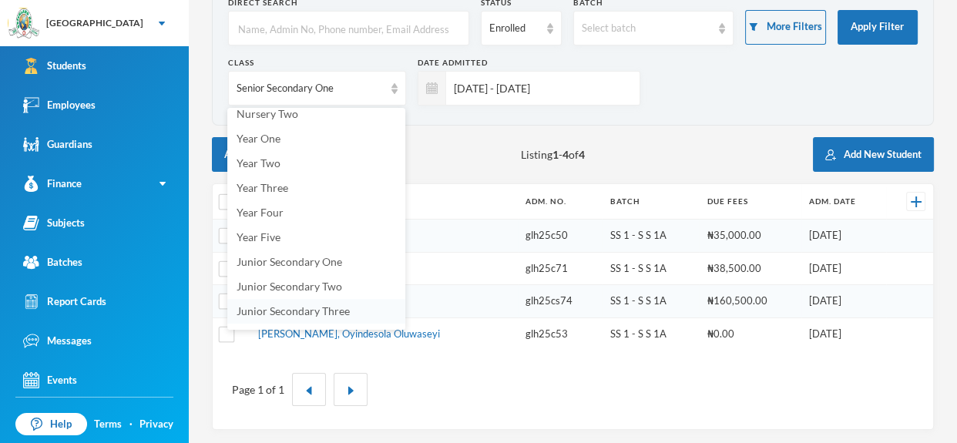
scroll to position [227, 0]
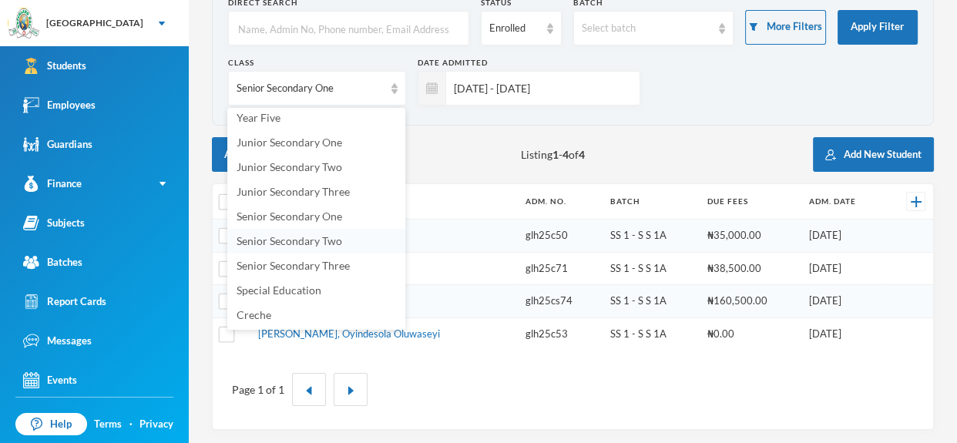
click at [303, 245] on span "Senior Secondary Two" at bounding box center [289, 240] width 106 height 13
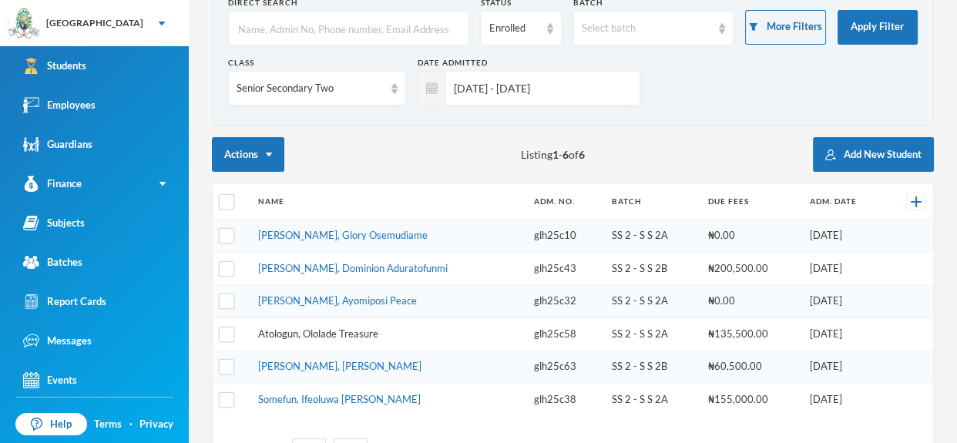
click at [351, 334] on link "Atologun, Ololade Treasure" at bounding box center [318, 333] width 120 height 12
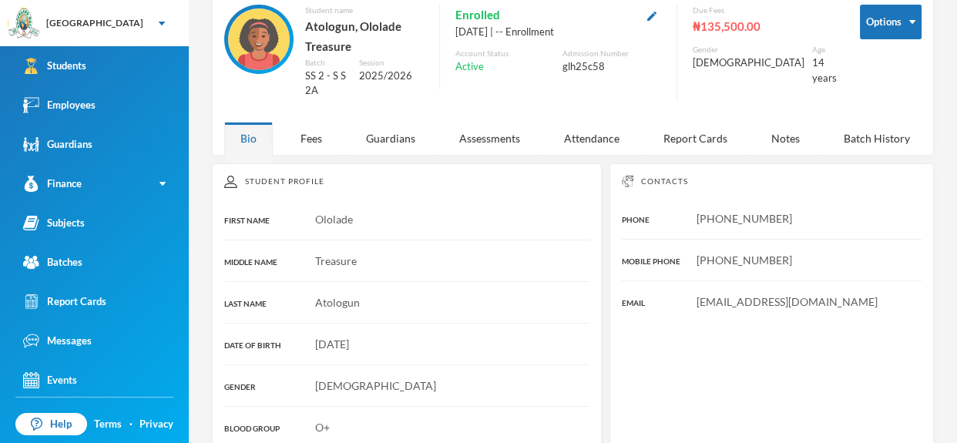
scroll to position [92, 0]
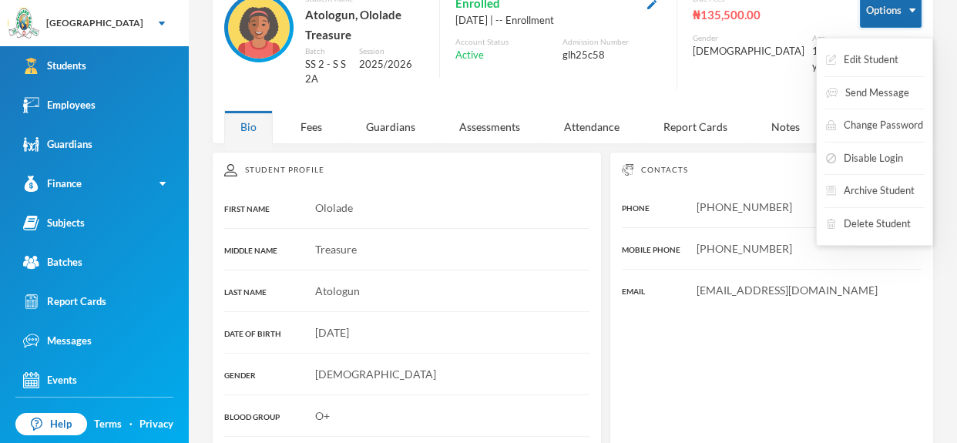
click at [917, 9] on button "Options" at bounding box center [890, 10] width 62 height 35
click at [903, 44] on div "Edit Student Send Message Change Password Disable Login Archive Student Delete …" at bounding box center [874, 142] width 117 height 208
click at [893, 50] on button "Edit Student" at bounding box center [861, 60] width 75 height 28
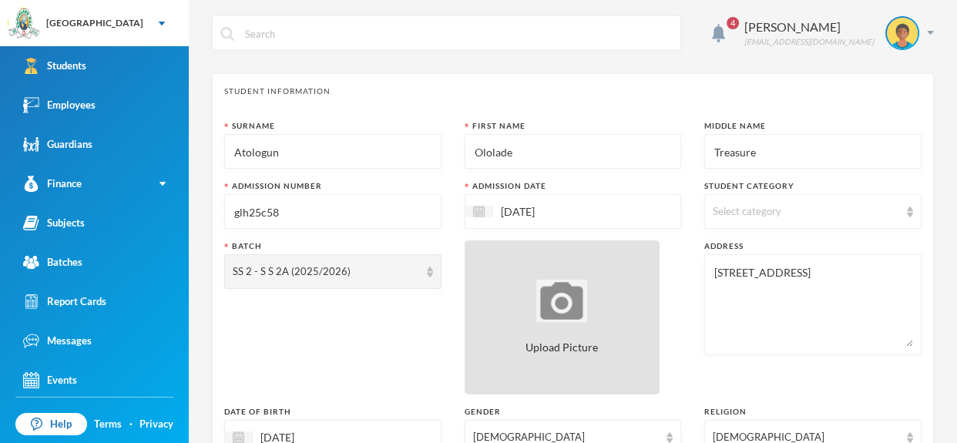
click at [612, 275] on div "Upload Picture" at bounding box center [562, 317] width 196 height 154
type input "C:\fakepath\1001408471.jpeg"
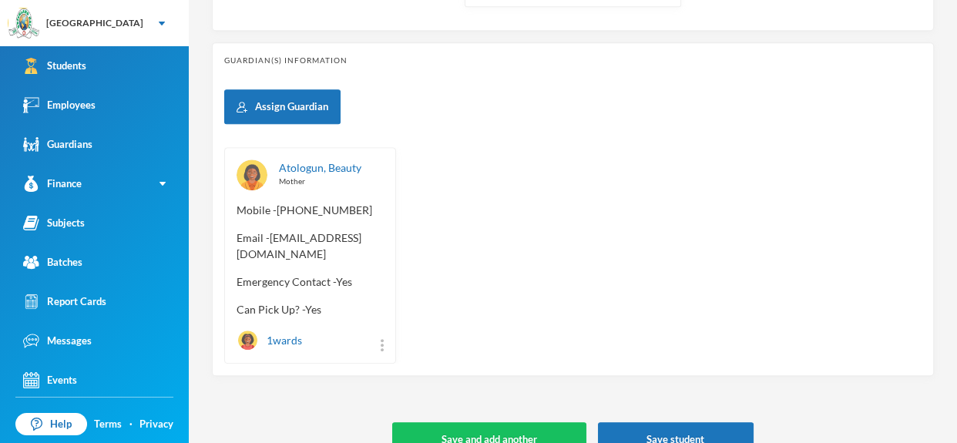
scroll to position [722, 0]
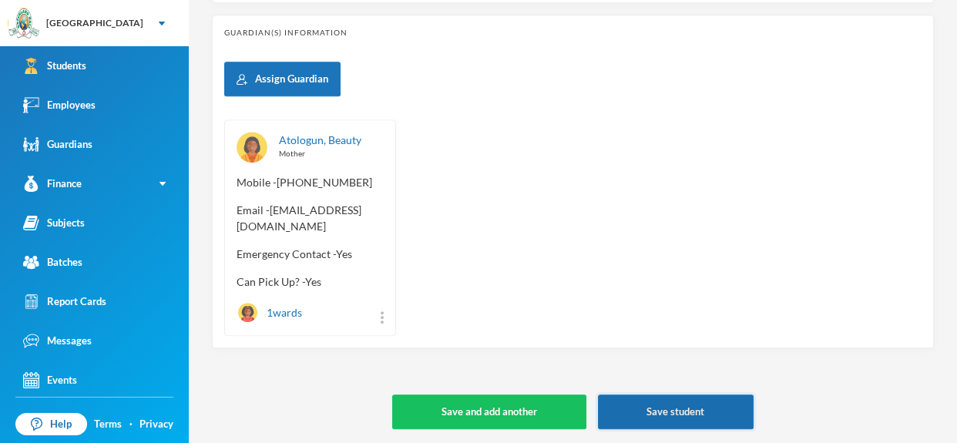
click at [721, 408] on button "Save student" at bounding box center [676, 411] width 156 height 35
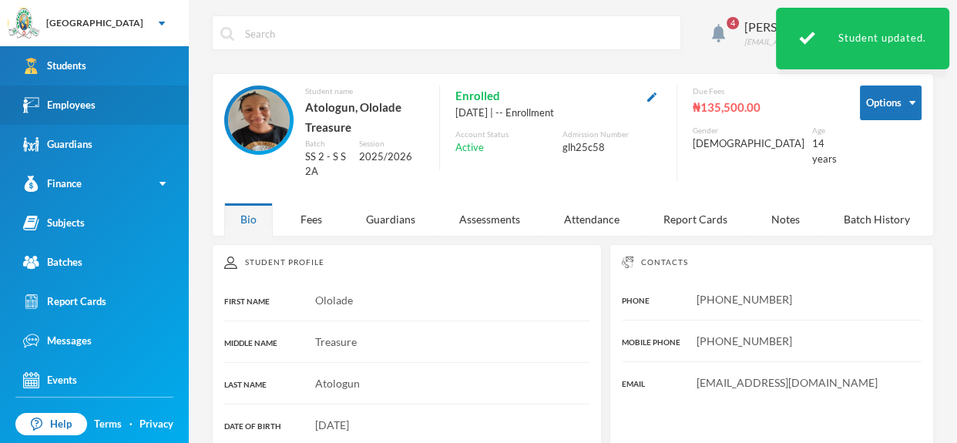
click at [127, 107] on link "Employees" at bounding box center [94, 104] width 189 height 39
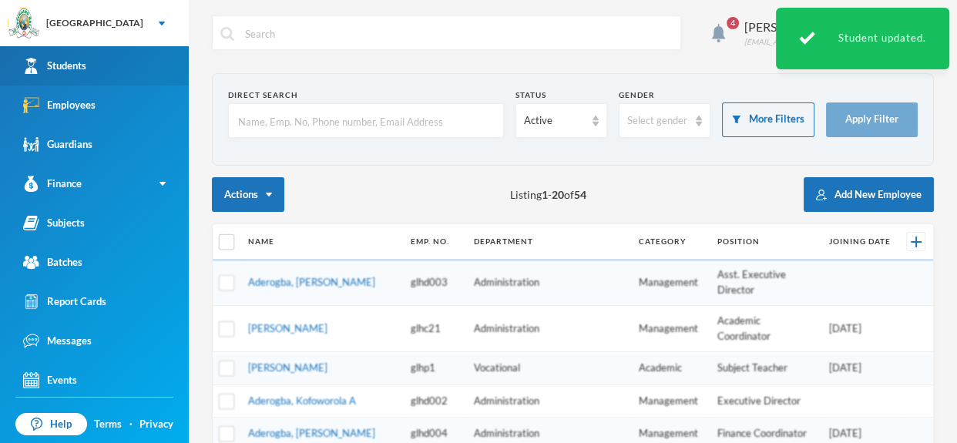
click at [125, 59] on link "Students" at bounding box center [94, 65] width 189 height 39
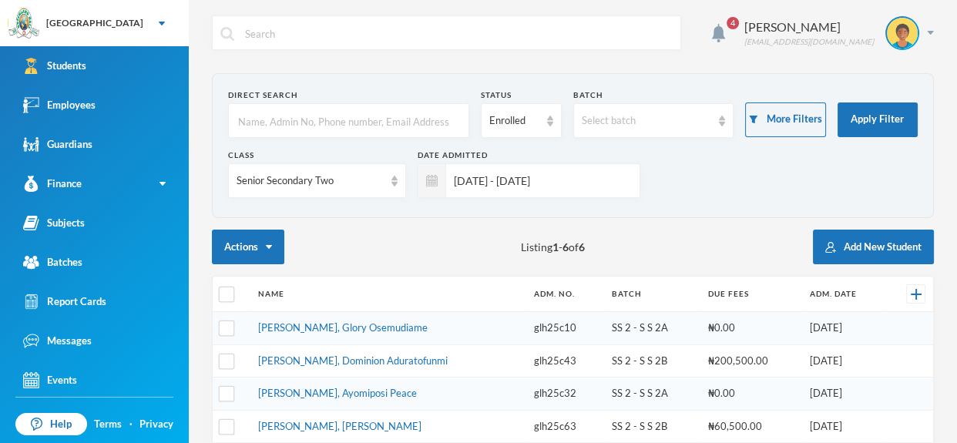
click at [327, 129] on input "text" at bounding box center [348, 121] width 224 height 35
type input "O"
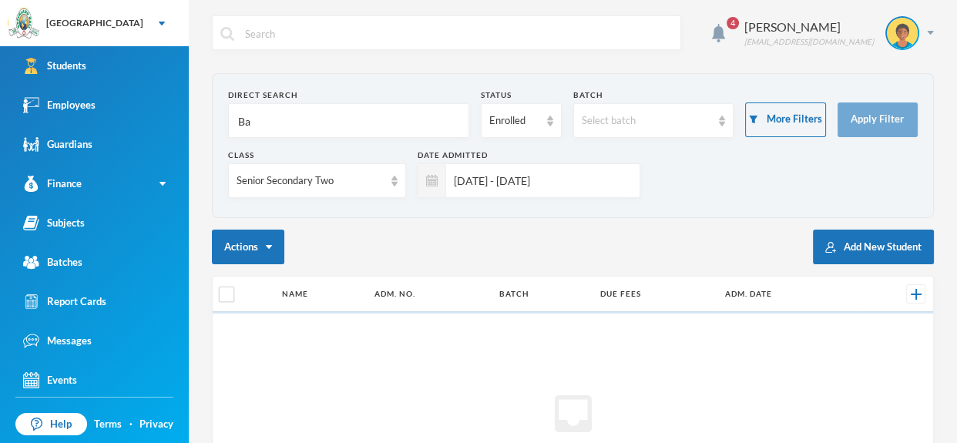
type input "B"
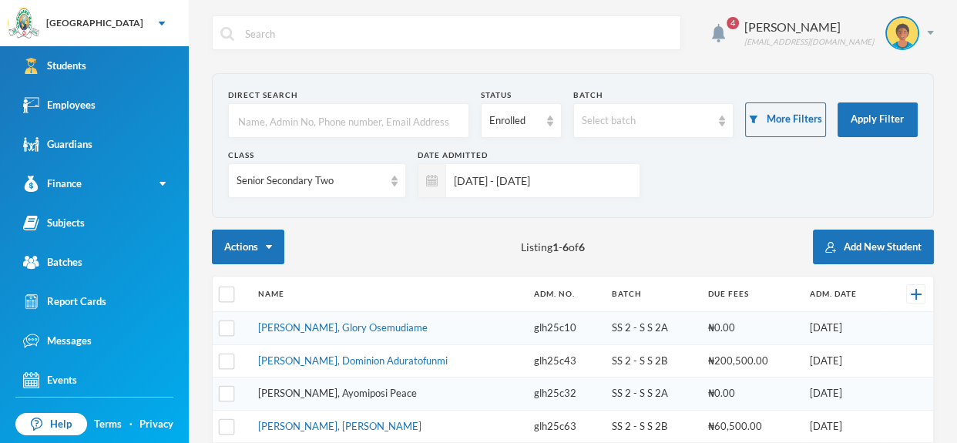
click at [315, 387] on link "[PERSON_NAME], Ayomiposi Peace" at bounding box center [337, 393] width 159 height 12
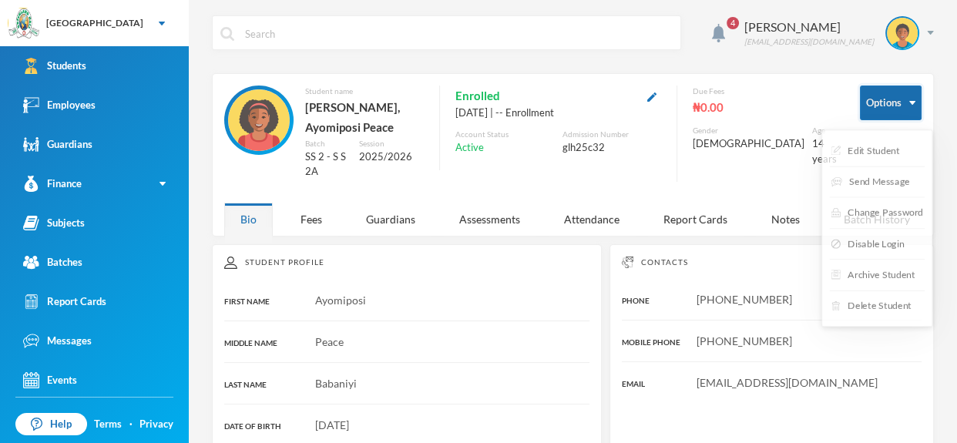
click at [914, 101] on img "button" at bounding box center [912, 103] width 6 height 4
click at [875, 149] on button "Edit Student" at bounding box center [861, 153] width 75 height 28
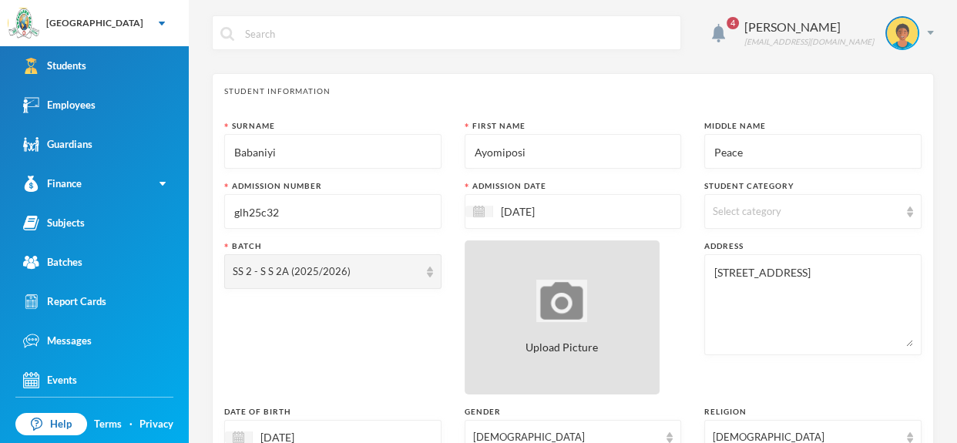
click at [585, 277] on div "Upload Picture" at bounding box center [562, 317] width 196 height 154
type input "C:\fakepath\1001408469.jpeg"
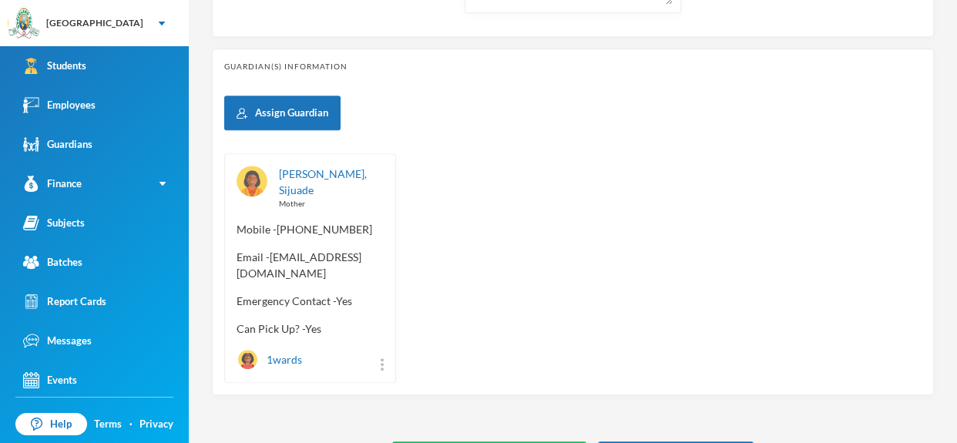
scroll to position [705, 0]
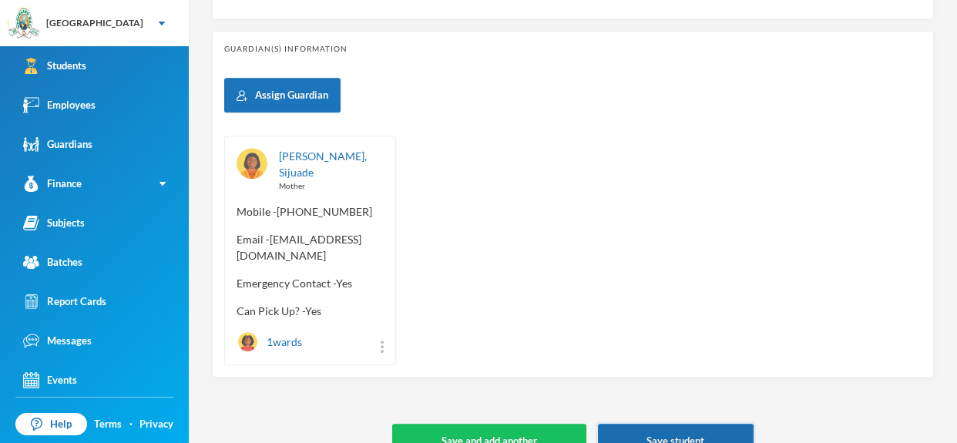
click at [687, 424] on button "Save student" at bounding box center [676, 441] width 156 height 35
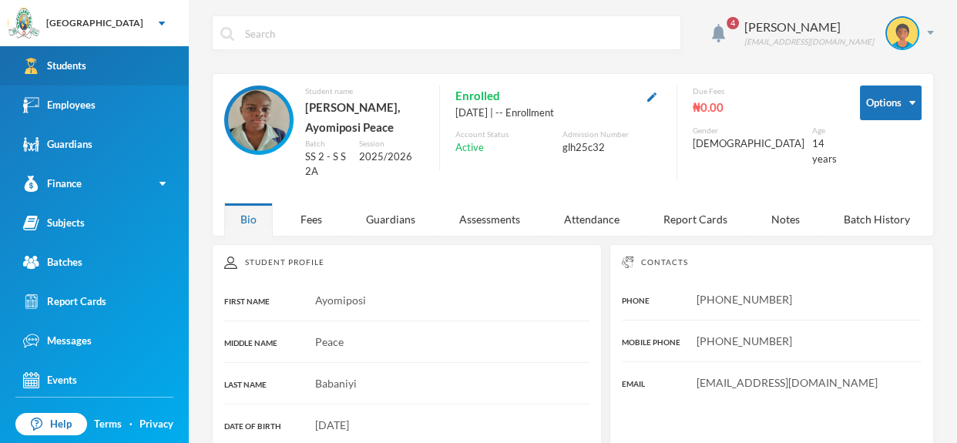
click at [129, 46] on link "Students" at bounding box center [94, 65] width 189 height 39
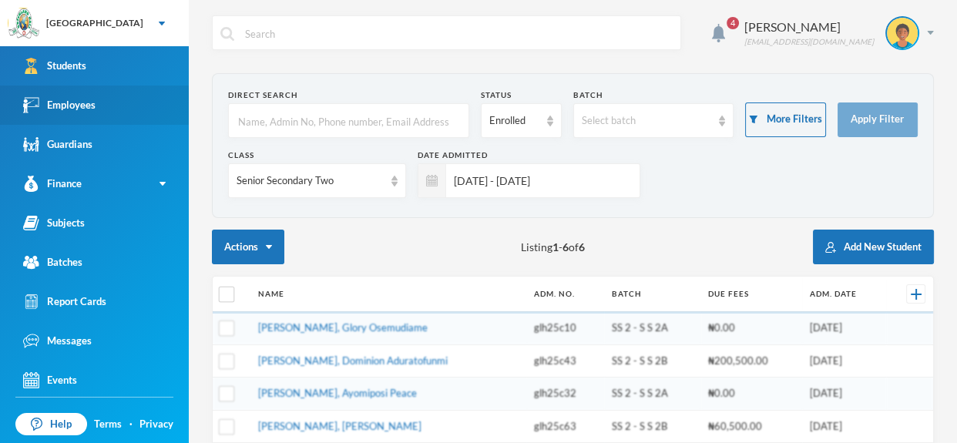
click at [124, 105] on link "Employees" at bounding box center [94, 104] width 189 height 39
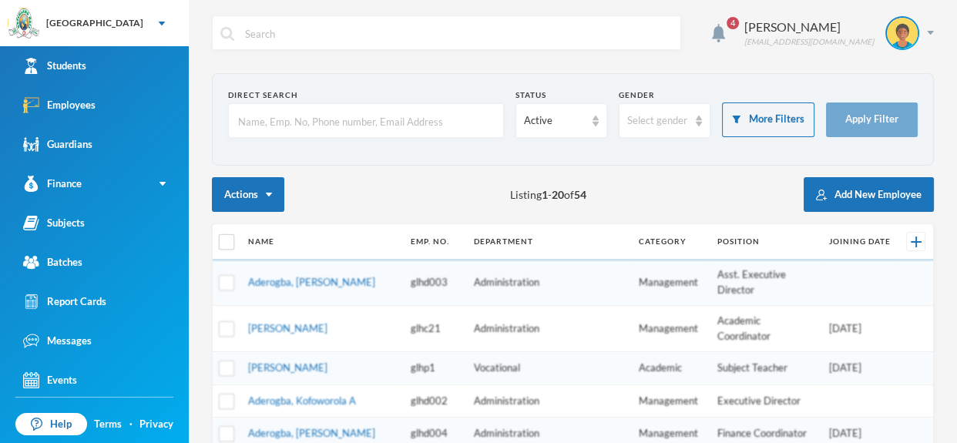
click at [241, 112] on input "text" at bounding box center [365, 121] width 259 height 35
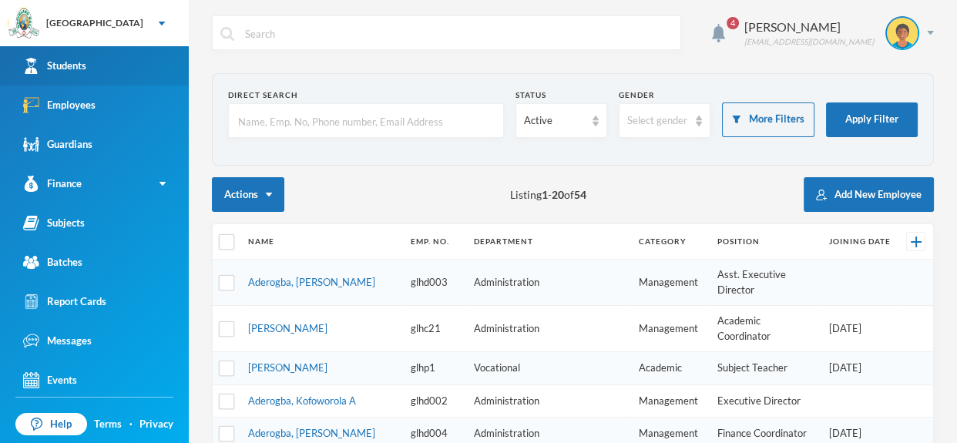
click at [82, 55] on link "Students" at bounding box center [94, 65] width 189 height 39
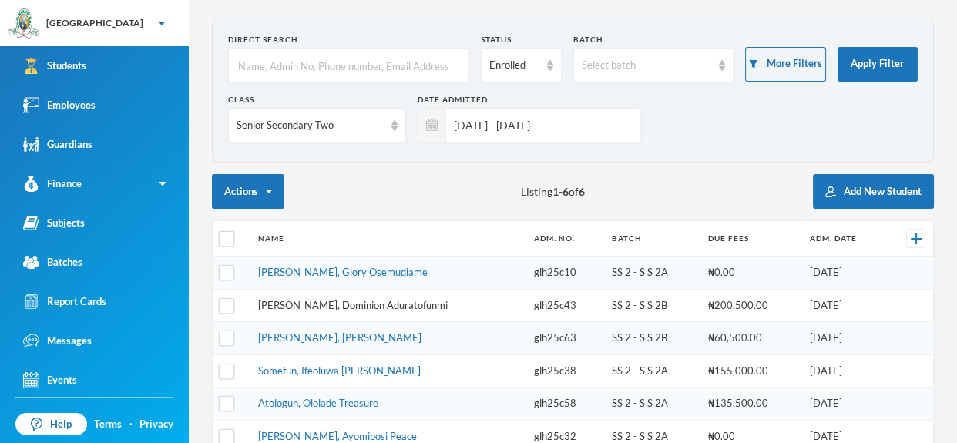
scroll to position [59, 0]
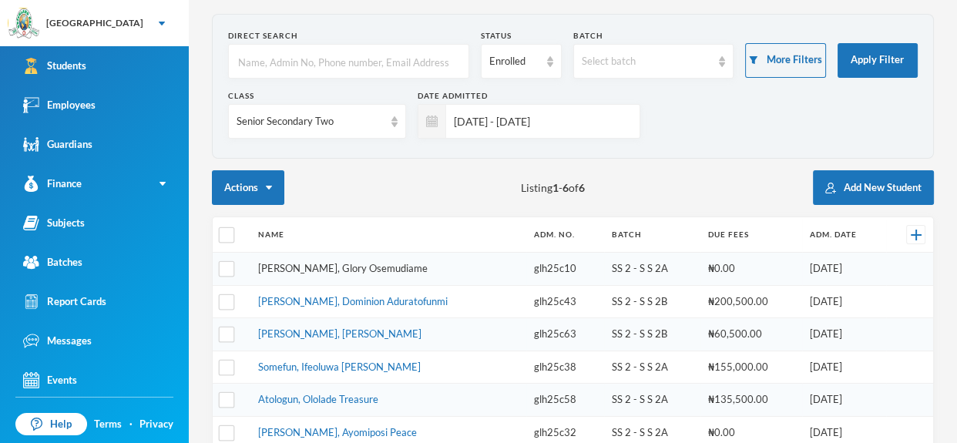
click at [350, 272] on link "[PERSON_NAME], Glory Osemudiame" at bounding box center [342, 268] width 169 height 12
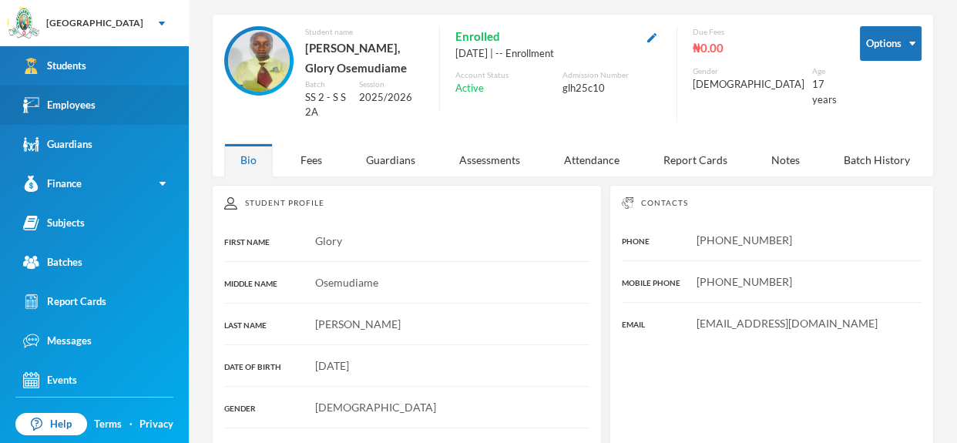
click at [115, 107] on link "Employees" at bounding box center [94, 104] width 189 height 39
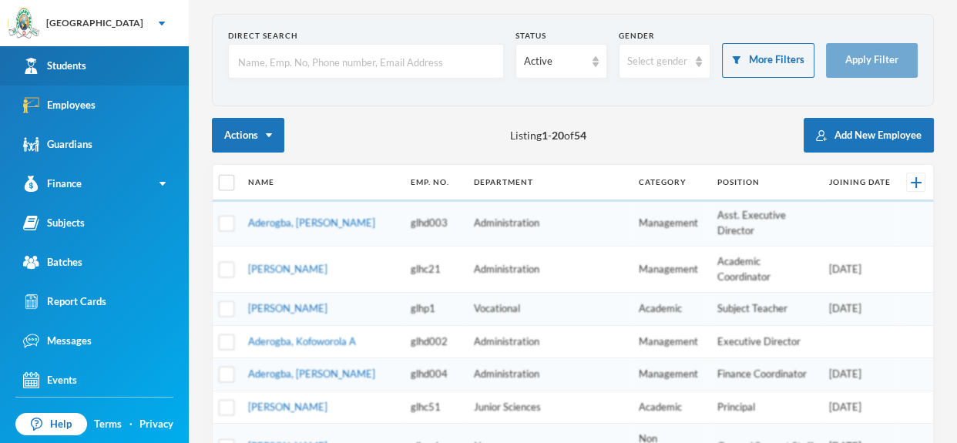
click at [109, 56] on link "Students" at bounding box center [94, 65] width 189 height 39
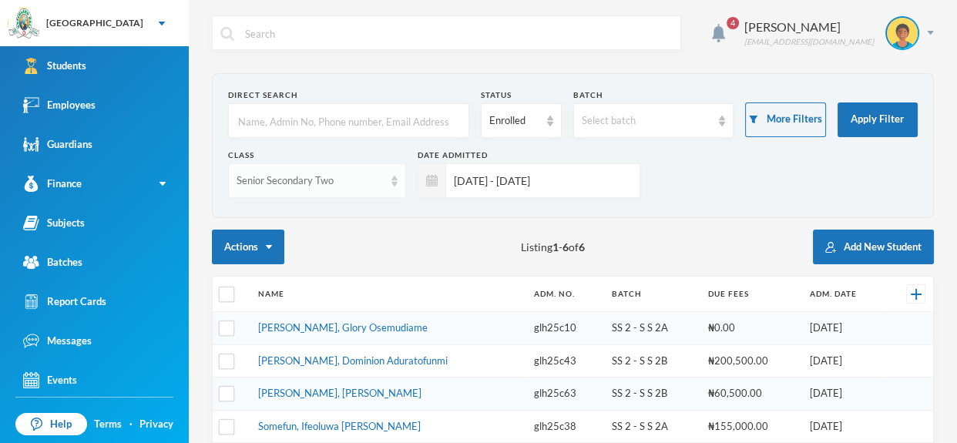
click at [350, 192] on div "Senior Secondary Two" at bounding box center [317, 180] width 178 height 35
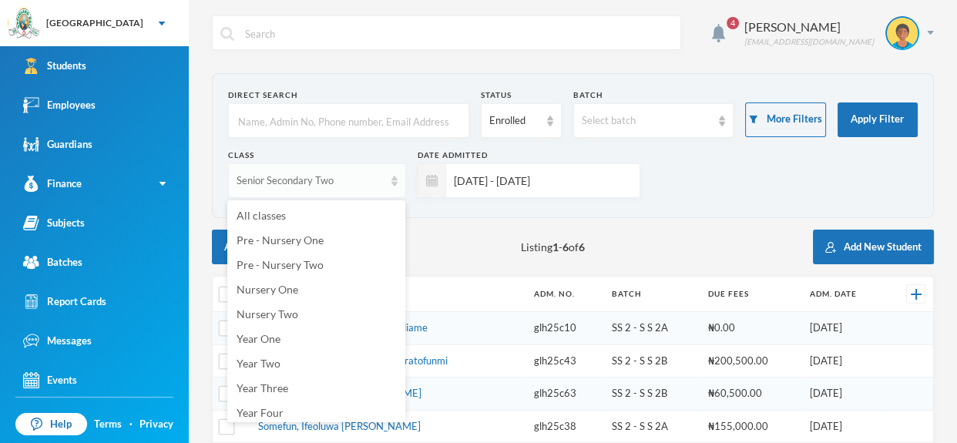
click at [350, 174] on div "Senior Secondary Two" at bounding box center [309, 180] width 147 height 15
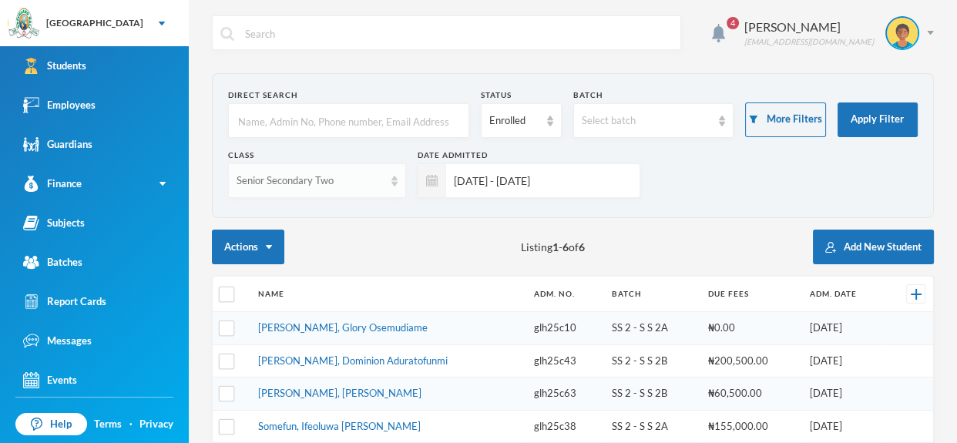
click at [350, 174] on div "Senior Secondary Two" at bounding box center [309, 180] width 147 height 15
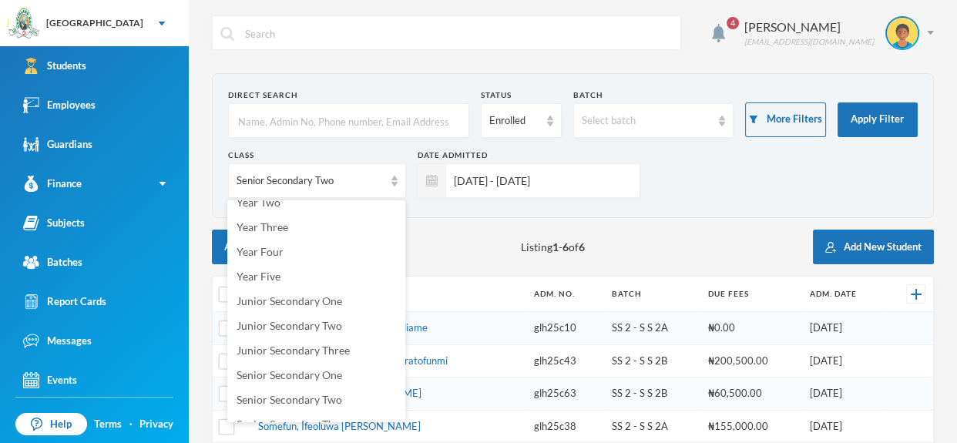
scroll to position [227, 0]
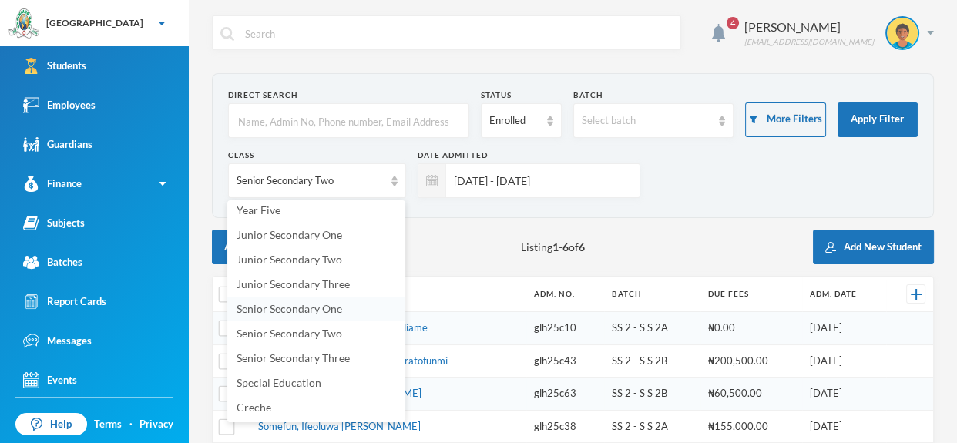
click at [333, 306] on span "Senior Secondary One" at bounding box center [289, 308] width 106 height 13
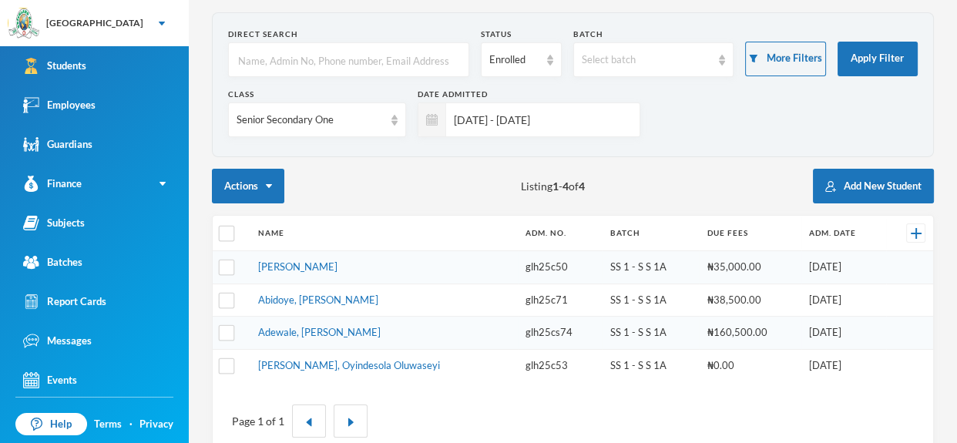
scroll to position [64, 0]
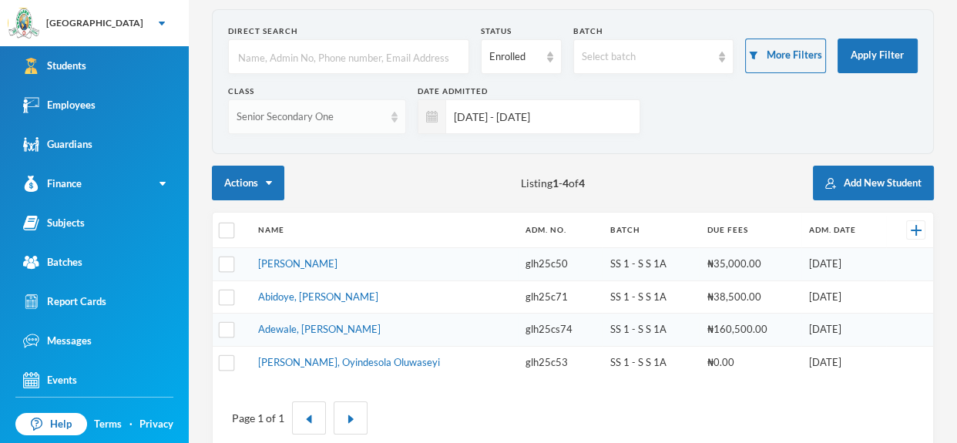
click at [392, 122] on div "Senior Secondary One" at bounding box center [317, 116] width 178 height 35
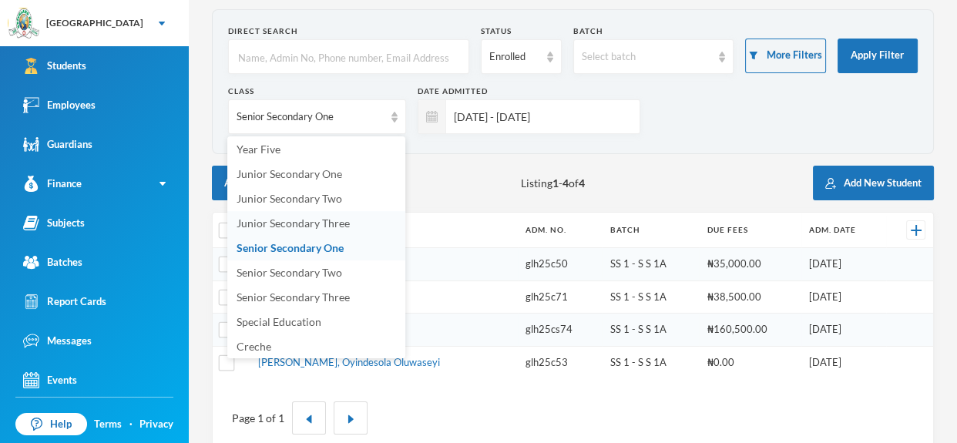
scroll to position [227, 0]
click at [339, 221] on span "Junior Secondary Three" at bounding box center [292, 219] width 113 height 13
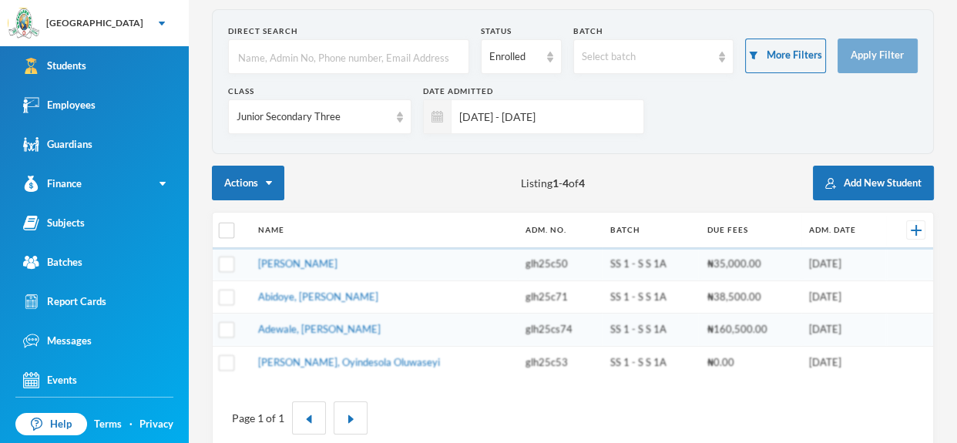
scroll to position [60, 0]
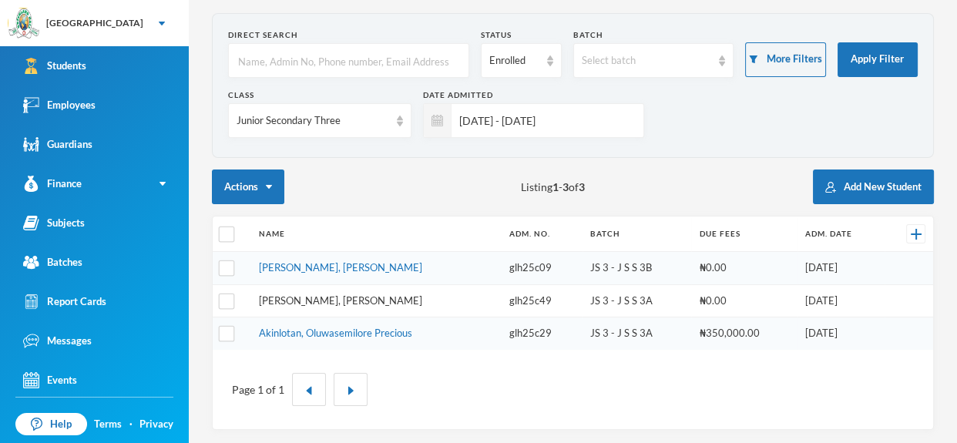
click at [346, 294] on link "[PERSON_NAME], [PERSON_NAME]" at bounding box center [340, 300] width 163 height 12
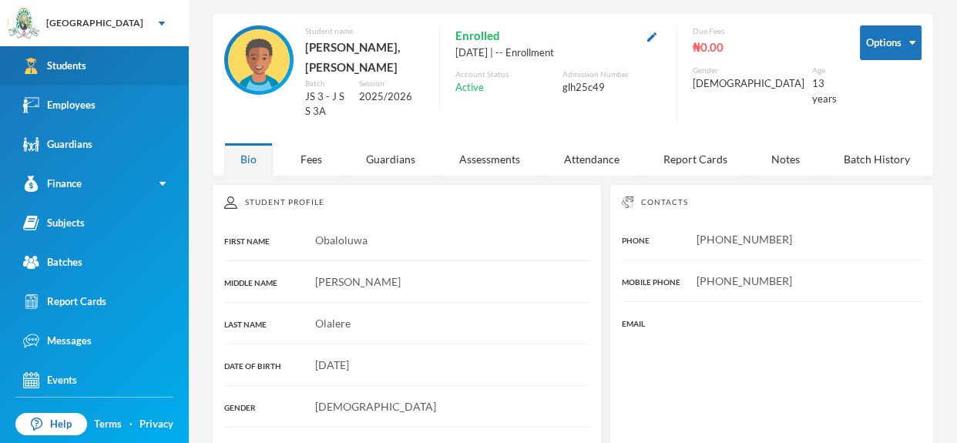
click at [158, 74] on link "Students" at bounding box center [94, 65] width 189 height 39
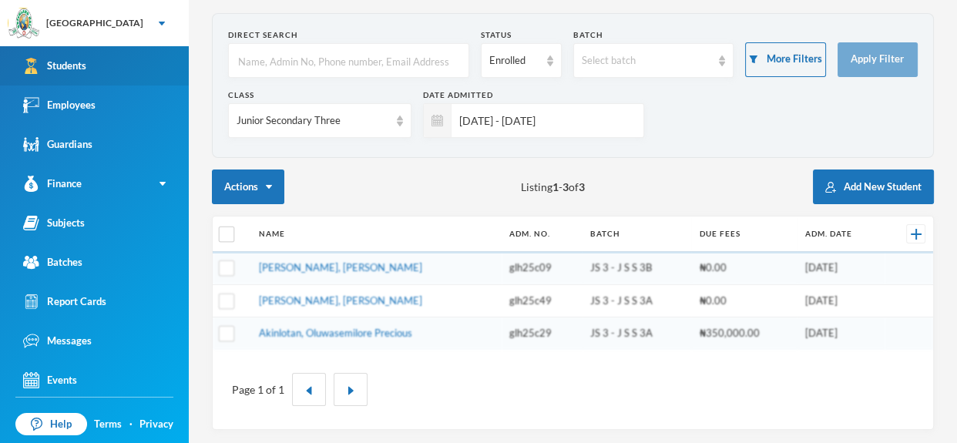
click at [158, 74] on link "Students" at bounding box center [94, 65] width 189 height 39
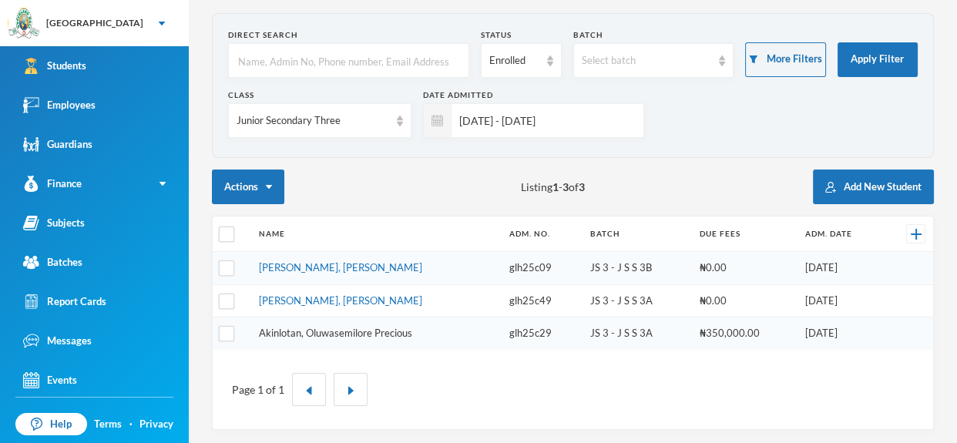
click at [364, 327] on link "Akinlotan, Oluwasemilore Precious" at bounding box center [335, 333] width 153 height 12
click at [397, 118] on img at bounding box center [400, 121] width 6 height 11
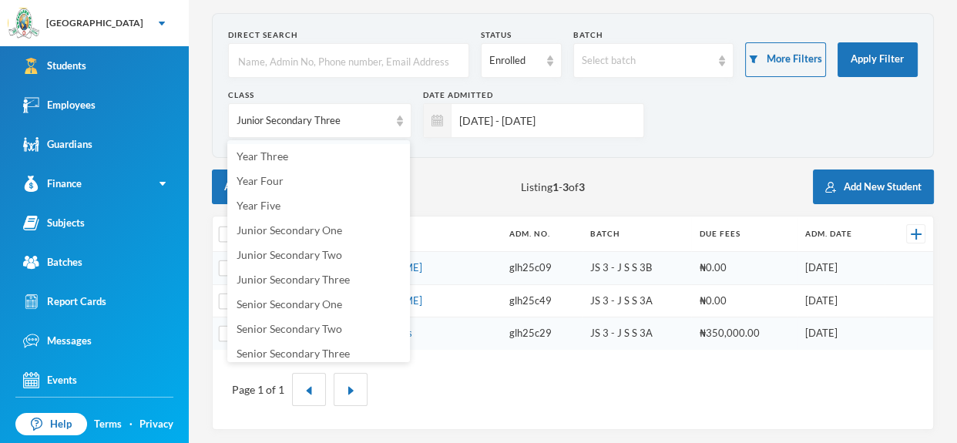
scroll to position [176, 0]
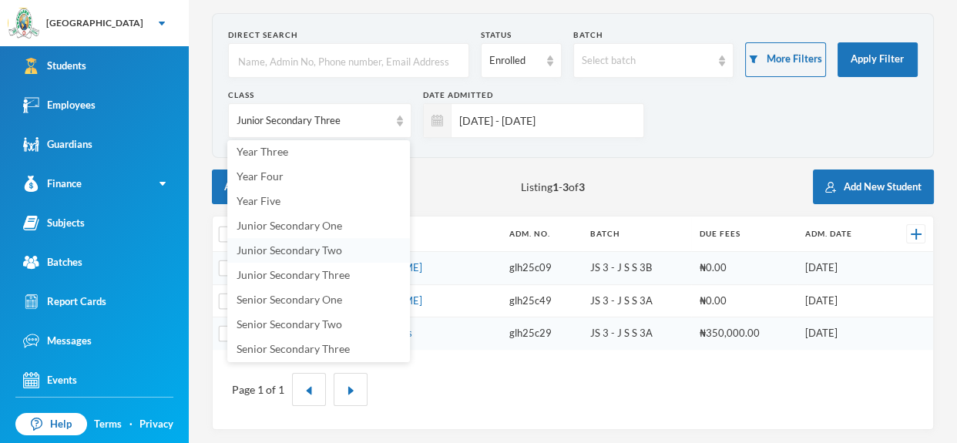
click at [340, 255] on li "Junior Secondary Two" at bounding box center [318, 250] width 183 height 25
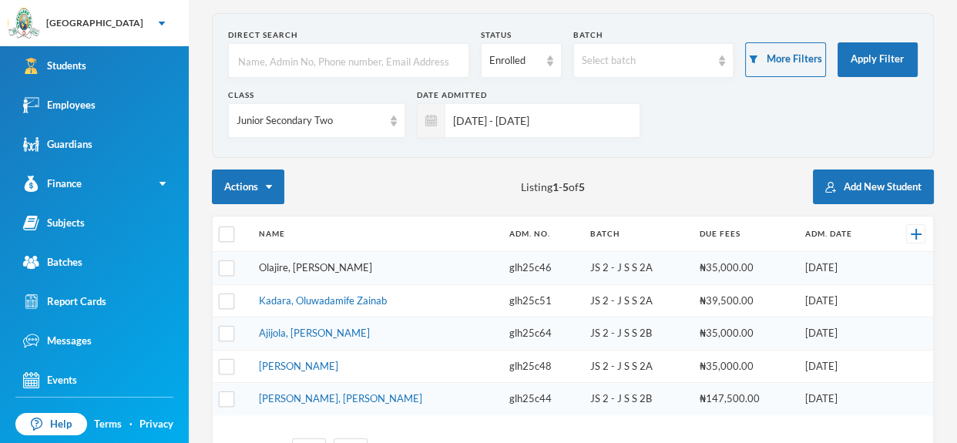
click at [351, 268] on link "Olajire, [PERSON_NAME]" at bounding box center [315, 267] width 113 height 12
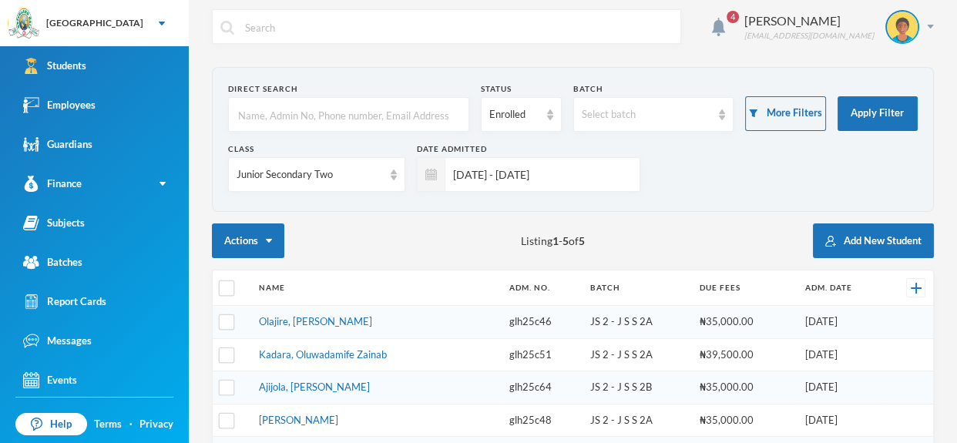
scroll to position [2, 0]
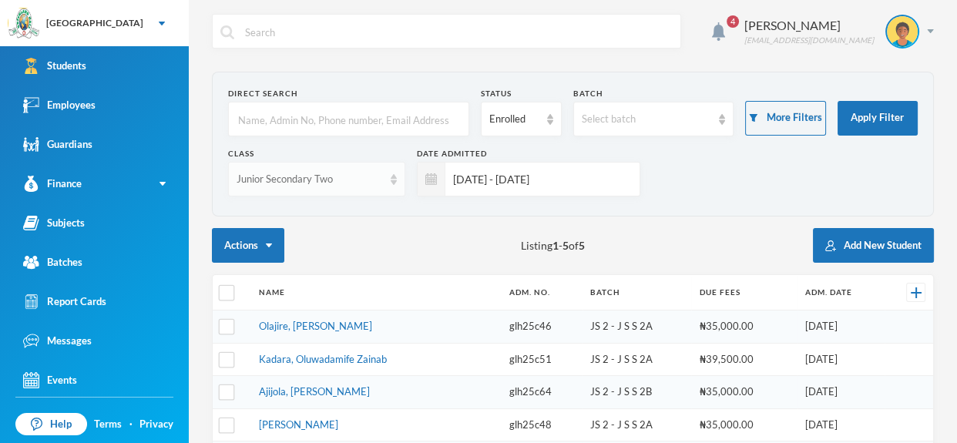
click at [394, 181] on img at bounding box center [393, 179] width 6 height 11
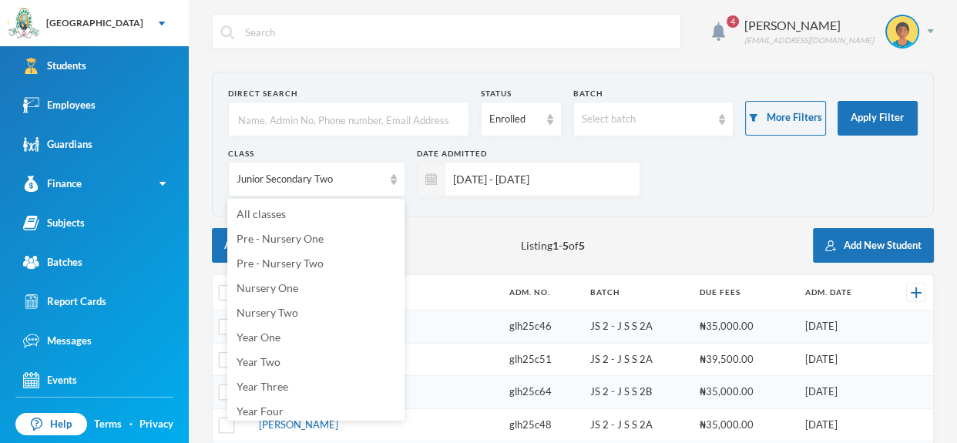
click at [200, 222] on div "4 Omisakin Oluwaseun [EMAIL_ADDRESS][DOMAIN_NAME] Direct Search Status Enrolled…" at bounding box center [573, 221] width 768 height 443
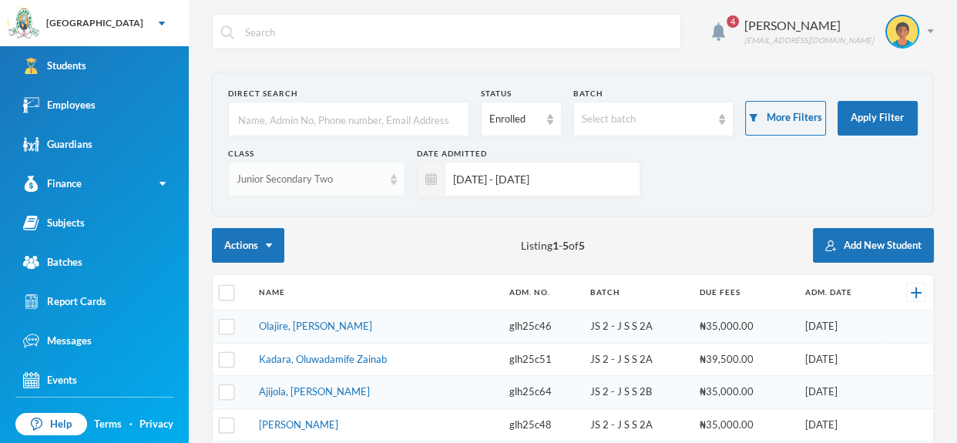
click at [394, 181] on img at bounding box center [393, 179] width 6 height 11
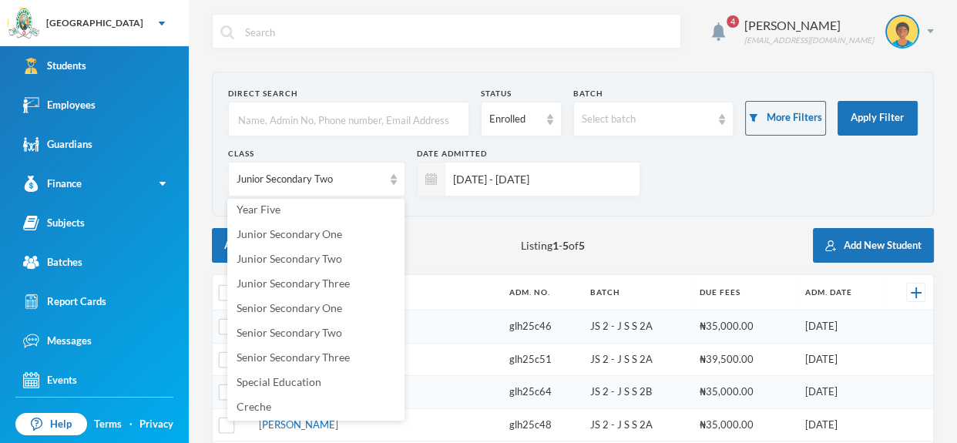
scroll to position [227, 0]
click at [313, 237] on span "Junior Secondary One" at bounding box center [289, 232] width 106 height 13
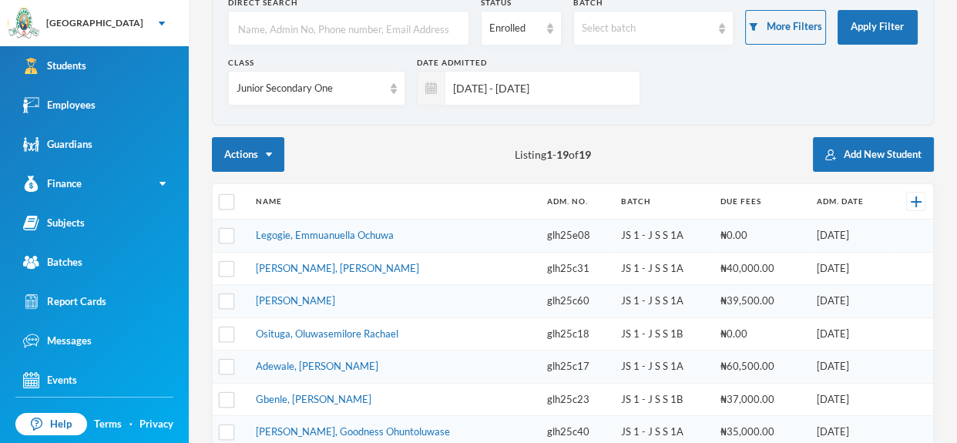
scroll to position [0, 0]
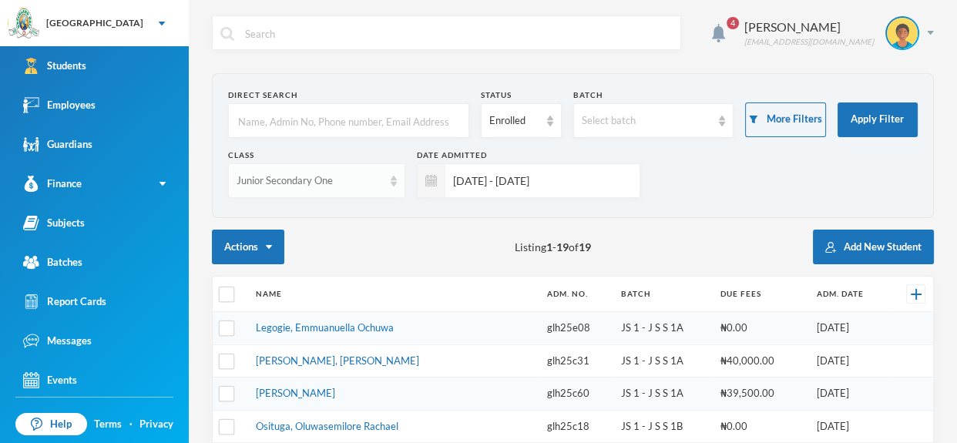
click at [396, 174] on div "Junior Secondary One" at bounding box center [316, 180] width 177 height 35
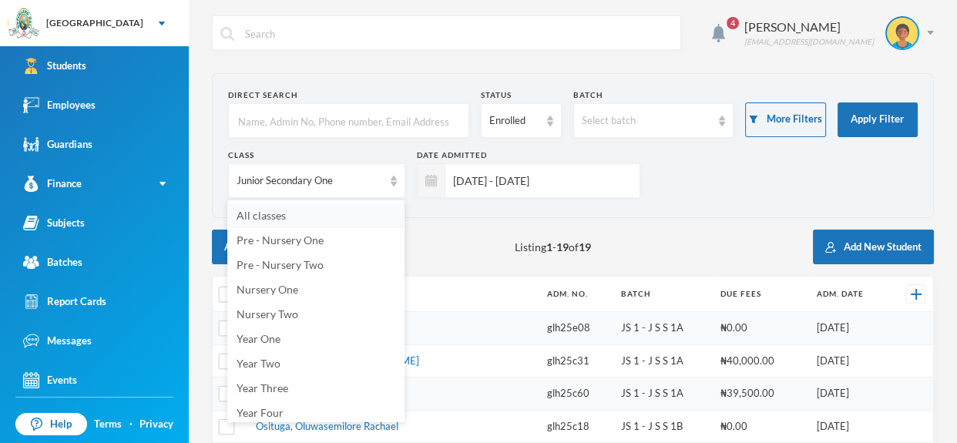
click at [368, 216] on li "All classes" at bounding box center [315, 215] width 177 height 25
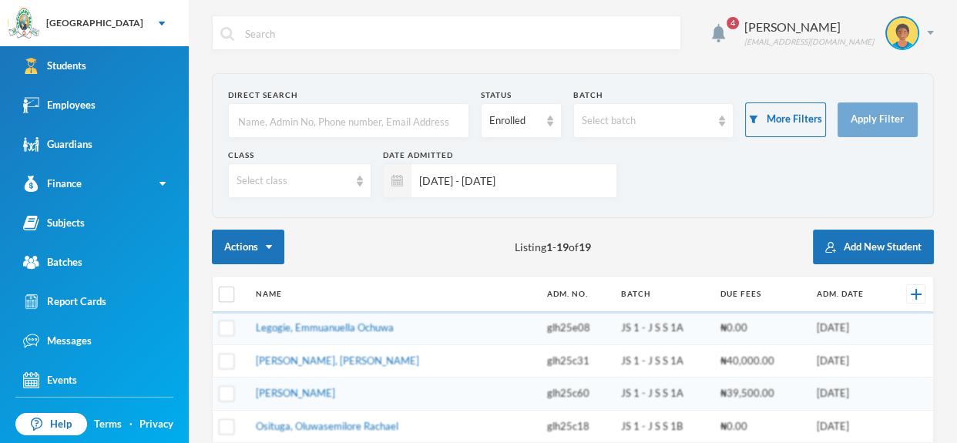
click at [366, 123] on input "text" at bounding box center [348, 121] width 224 height 35
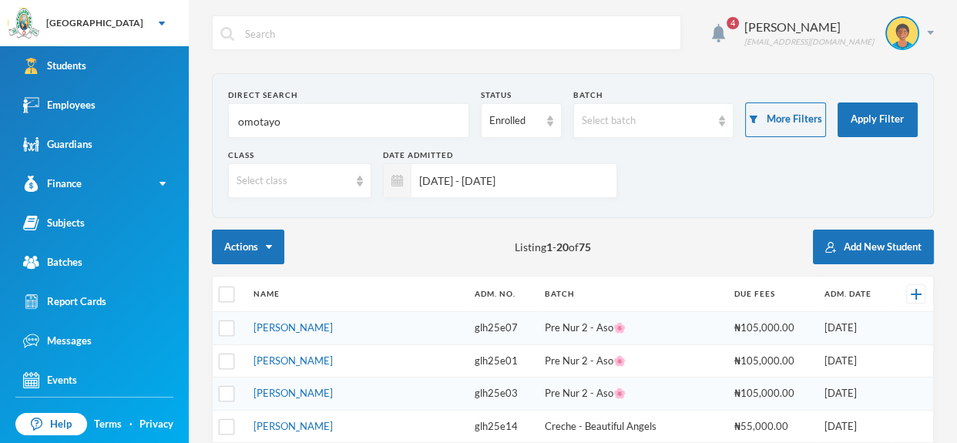
click at [347, 132] on input "omotayo" at bounding box center [348, 121] width 224 height 35
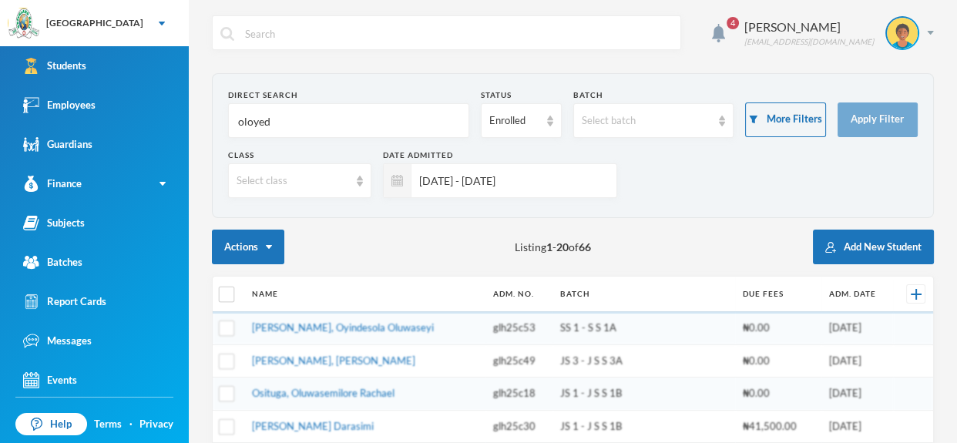
type input "oloyede"
click at [364, 124] on input "oloyede" at bounding box center [348, 121] width 224 height 35
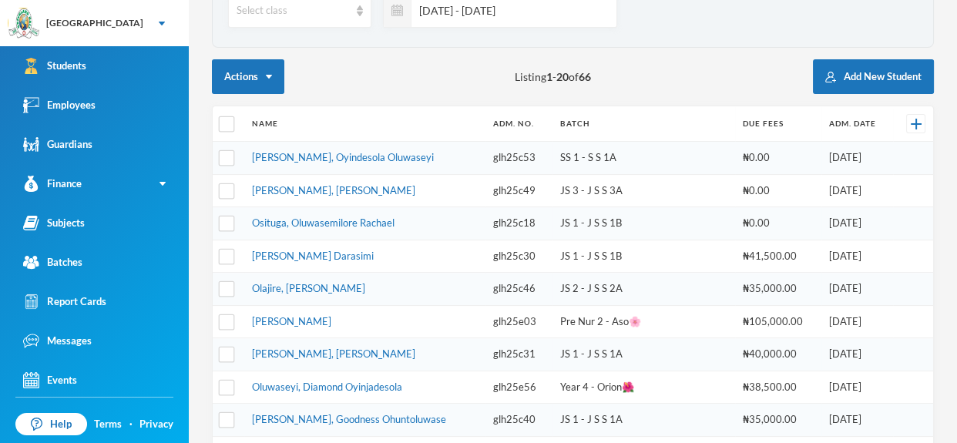
scroll to position [174, 0]
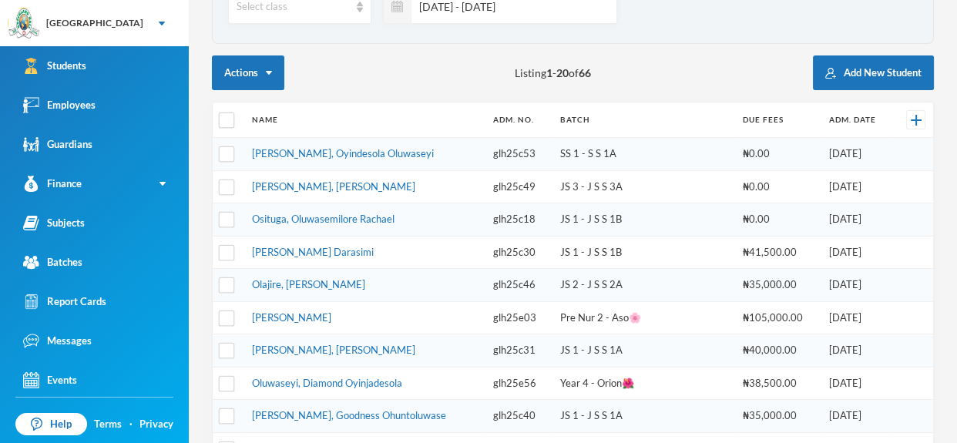
click at [370, 246] on link "[PERSON_NAME] Darasimi" at bounding box center [313, 252] width 122 height 12
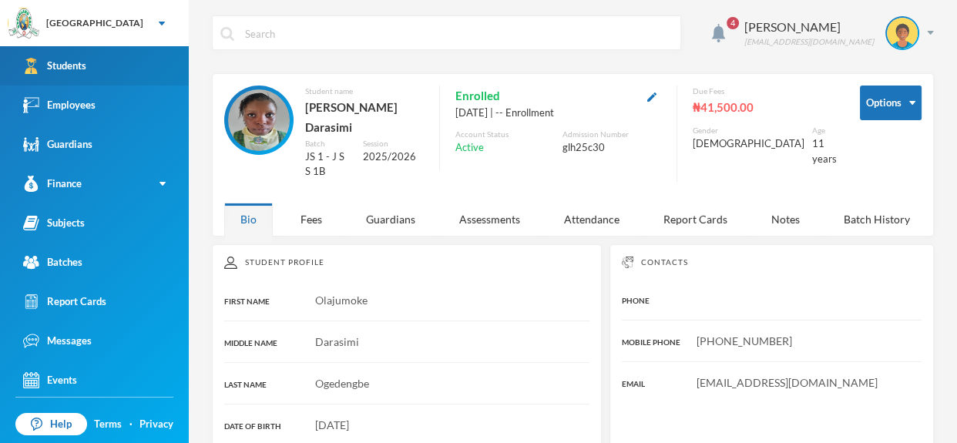
click at [139, 74] on link "Students" at bounding box center [94, 65] width 189 height 39
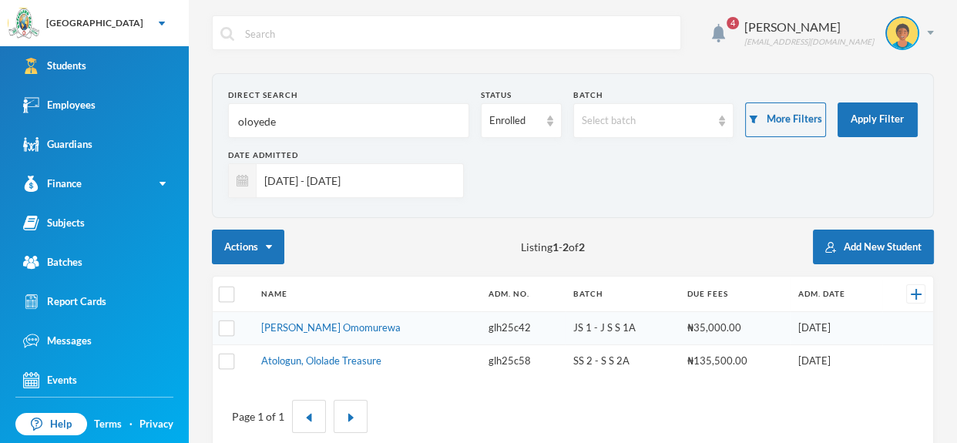
click at [327, 142] on form "Direct Search oloyede Status Enrolled Batch Select batch More Filters Apply Fil…" at bounding box center [572, 145] width 689 height 112
click at [374, 132] on input "oloyede" at bounding box center [348, 121] width 224 height 35
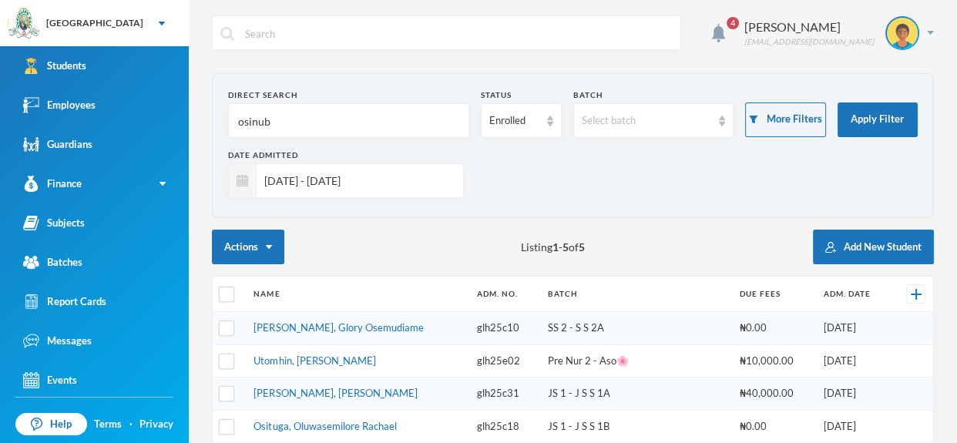
type input "osinubi"
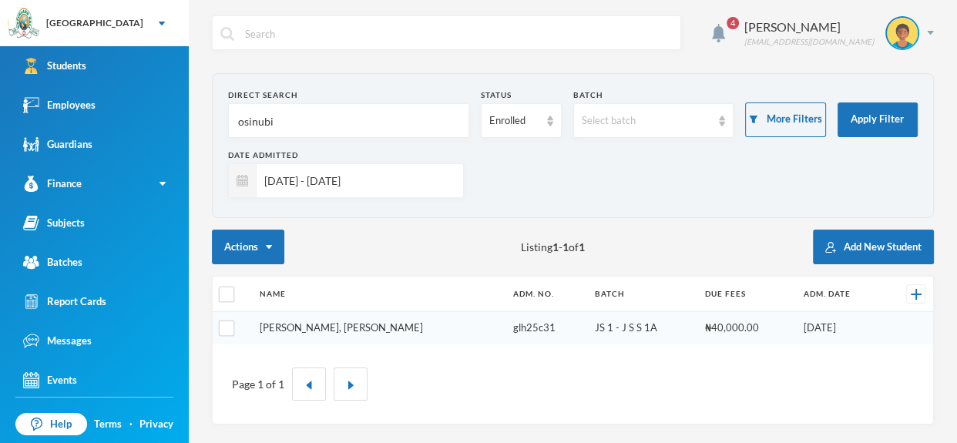
click at [393, 327] on link "[PERSON_NAME], [PERSON_NAME]" at bounding box center [341, 327] width 163 height 12
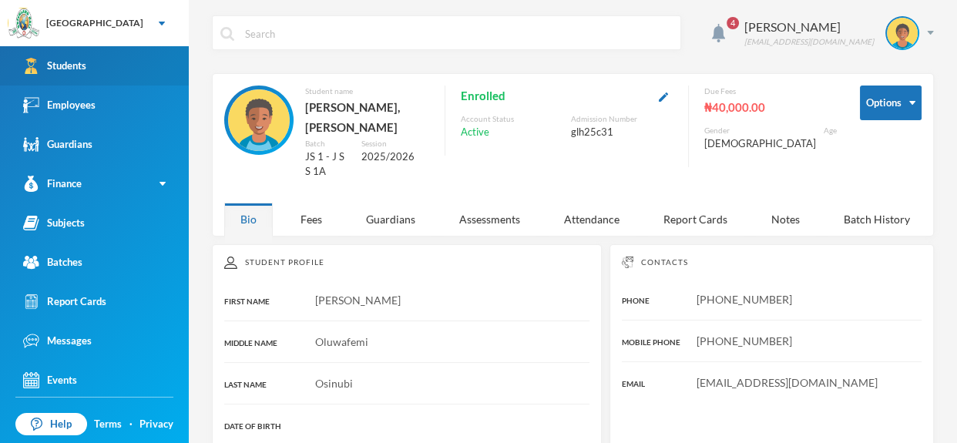
click at [120, 62] on link "Students" at bounding box center [94, 65] width 189 height 39
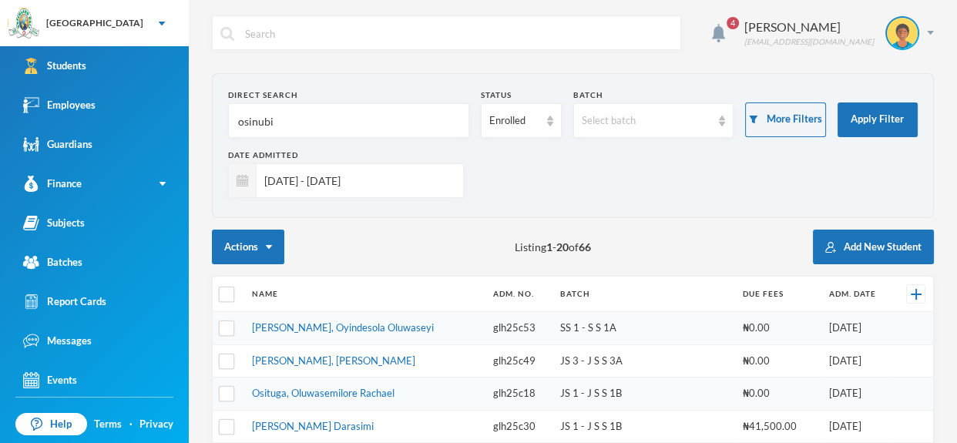
click at [283, 124] on input "osinubi" at bounding box center [348, 121] width 224 height 35
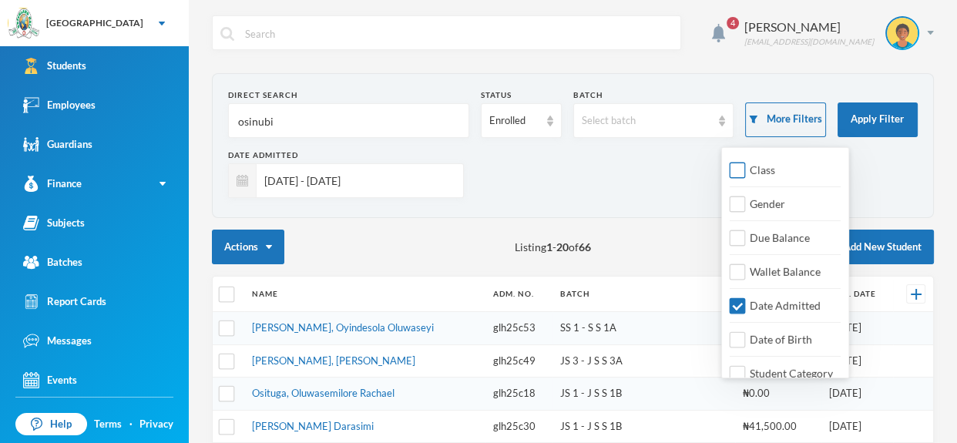
click at [739, 169] on input "Class" at bounding box center [737, 170] width 16 height 16
checkbox input "true"
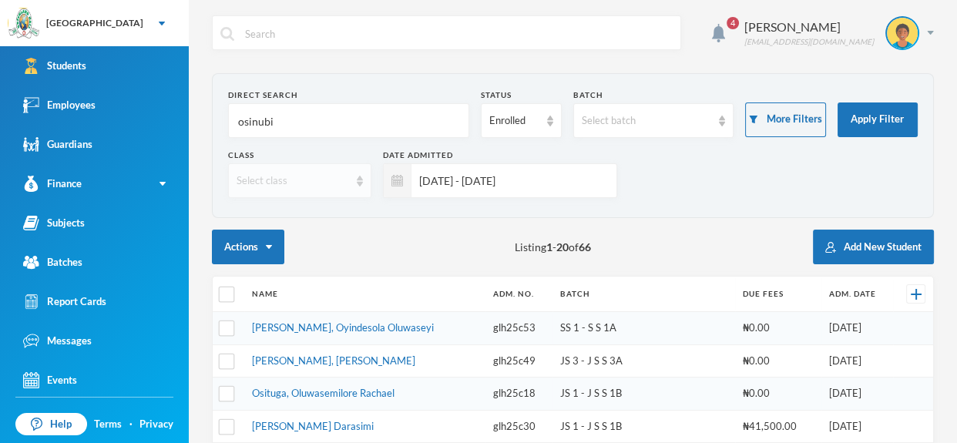
click at [315, 165] on div "Select class" at bounding box center [299, 180] width 143 height 35
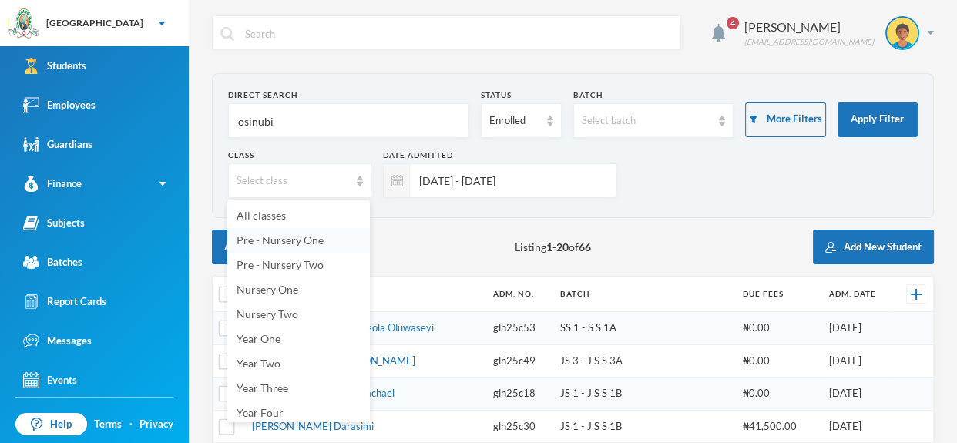
click at [311, 241] on span "Pre - Nursery One" at bounding box center [279, 239] width 87 height 13
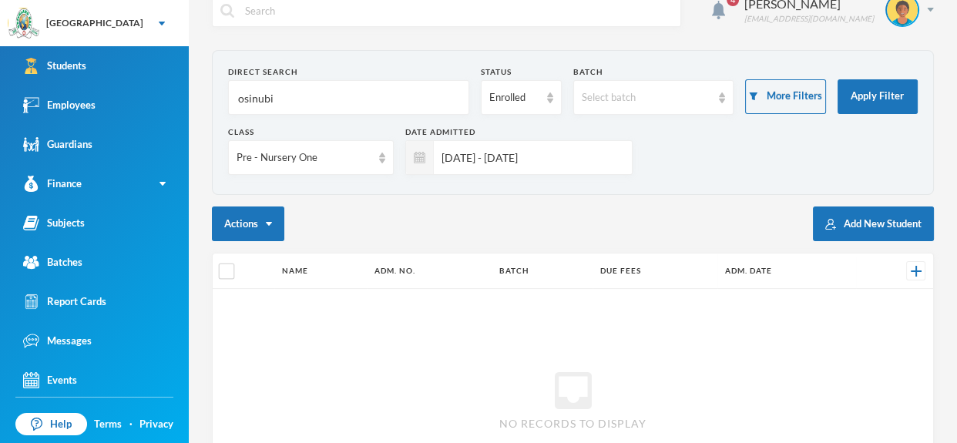
scroll to position [19, 0]
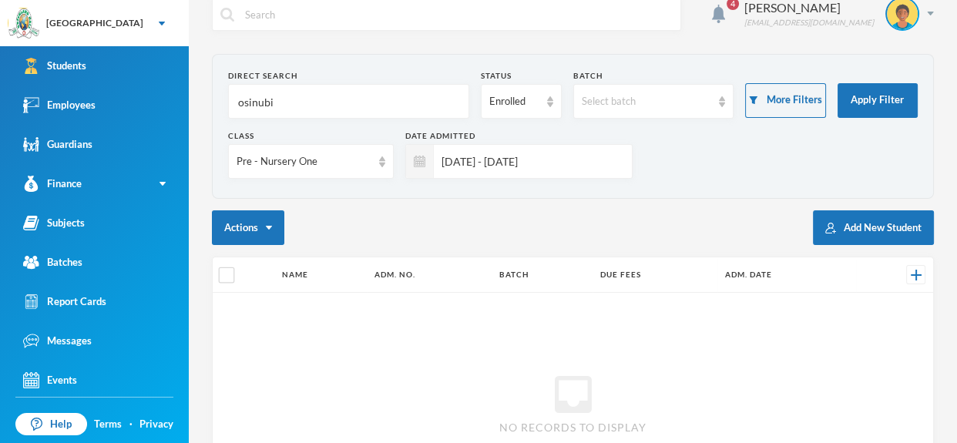
click at [393, 100] on input "osinubi" at bounding box center [348, 102] width 224 height 35
type input "o"
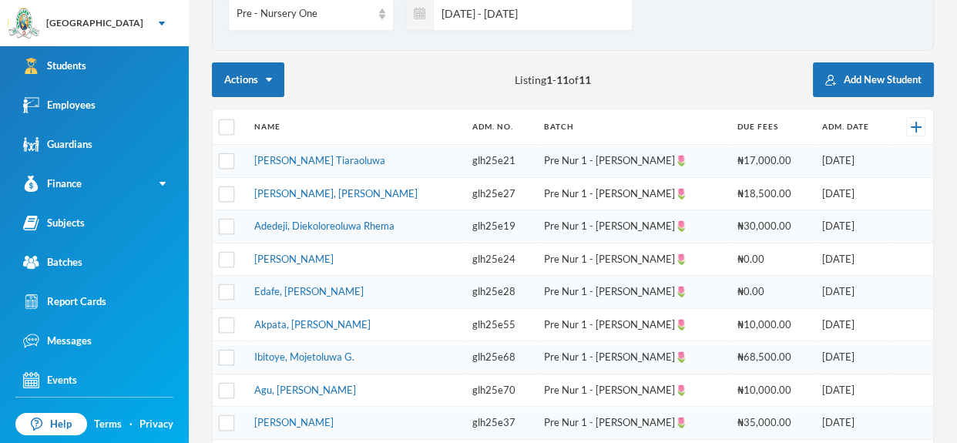
scroll to position [154, 0]
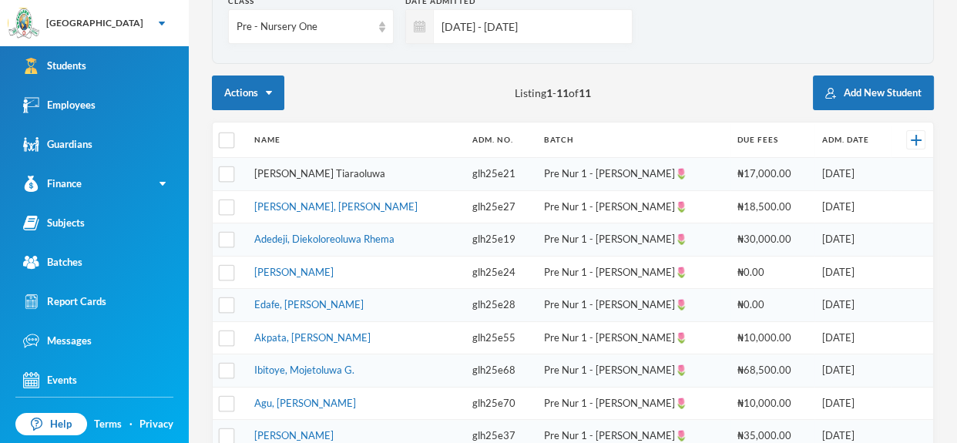
click at [351, 174] on link "[PERSON_NAME] Tiaraoluwa" at bounding box center [319, 173] width 131 height 12
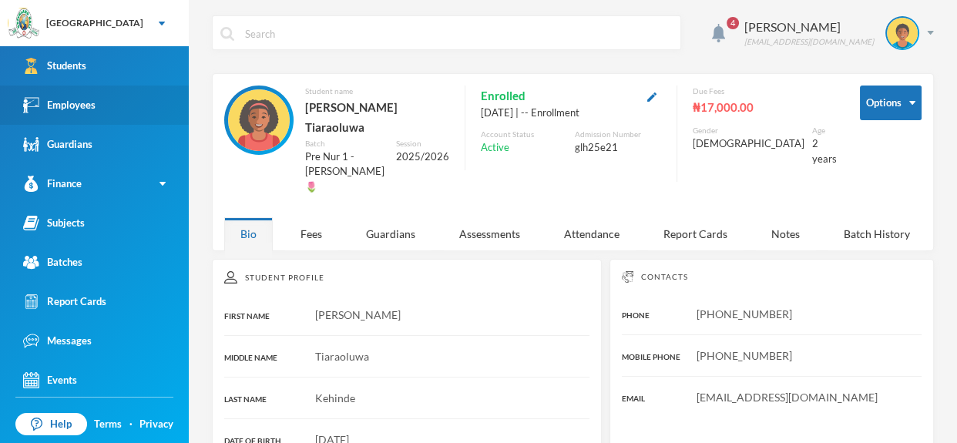
click at [133, 109] on link "Employees" at bounding box center [94, 104] width 189 height 39
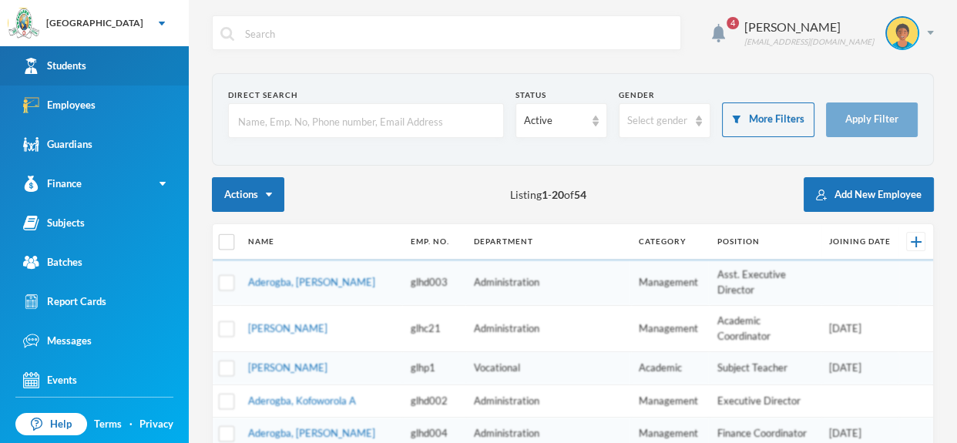
click at [136, 60] on link "Students" at bounding box center [94, 65] width 189 height 39
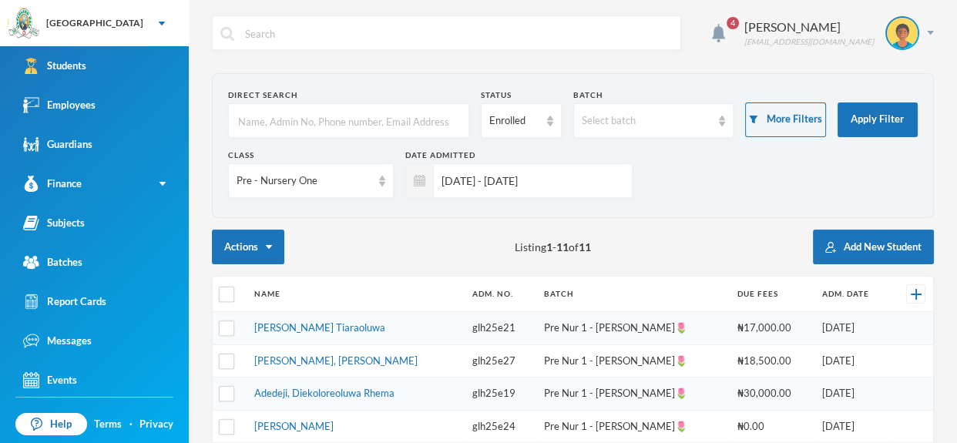
click at [350, 126] on input "text" at bounding box center [348, 121] width 224 height 35
click at [337, 126] on input "text" at bounding box center [348, 121] width 224 height 35
click at [321, 360] on link "[PERSON_NAME], [PERSON_NAME]" at bounding box center [335, 360] width 163 height 12
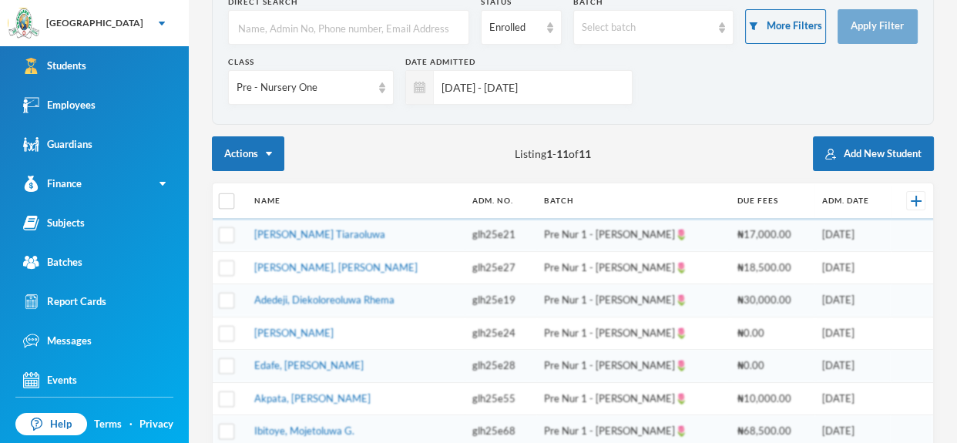
scroll to position [101, 0]
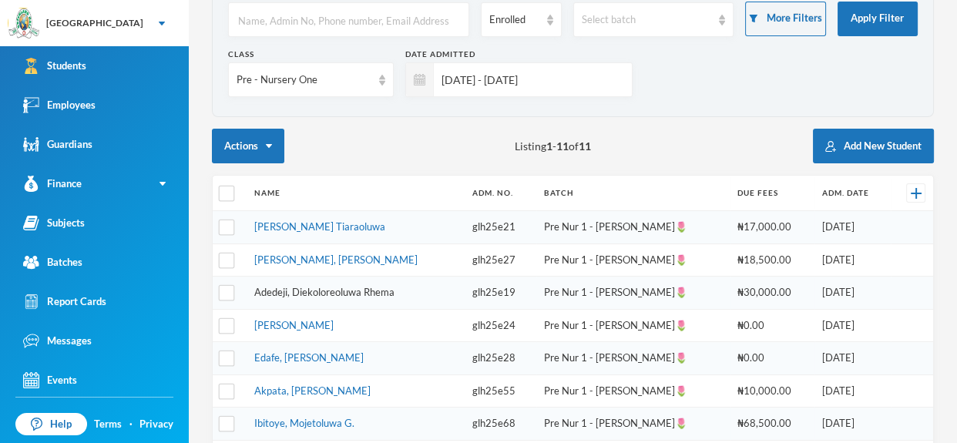
click at [328, 292] on link "Adedeji, Diekoloreoluwa Rhema" at bounding box center [324, 292] width 140 height 12
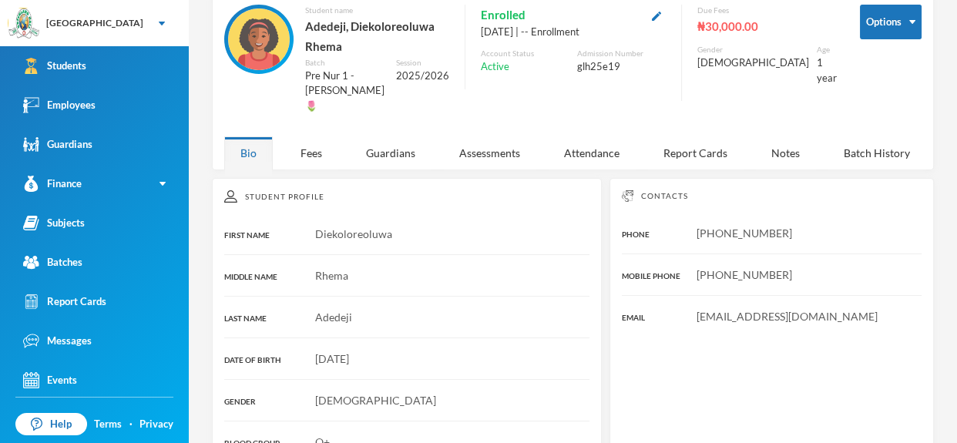
scroll to position [101, 0]
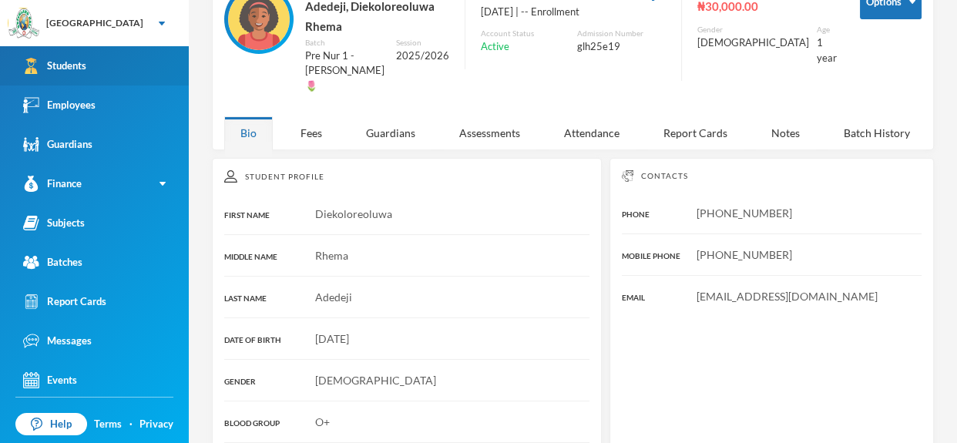
click at [108, 68] on link "Students" at bounding box center [94, 65] width 189 height 39
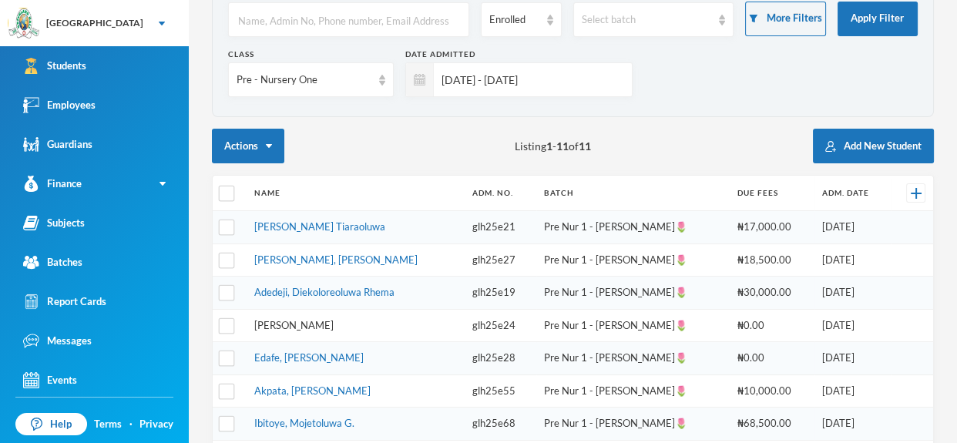
click at [314, 324] on link "[PERSON_NAME]" at bounding box center [293, 325] width 79 height 12
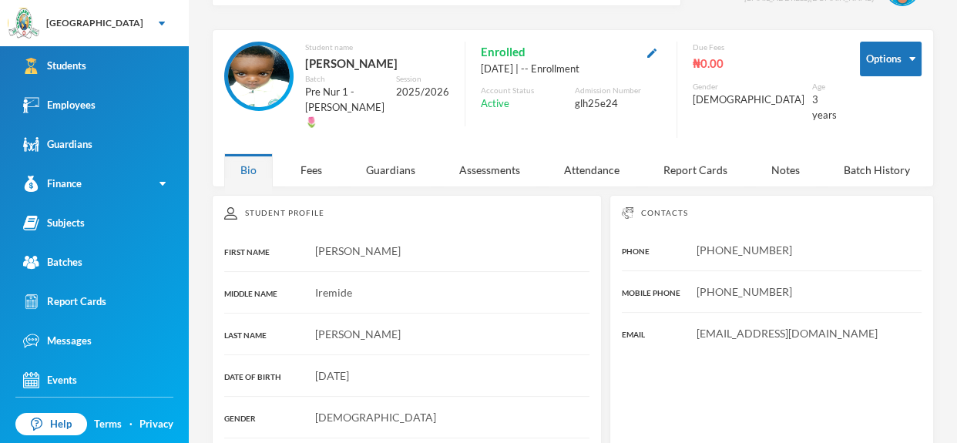
scroll to position [42, 0]
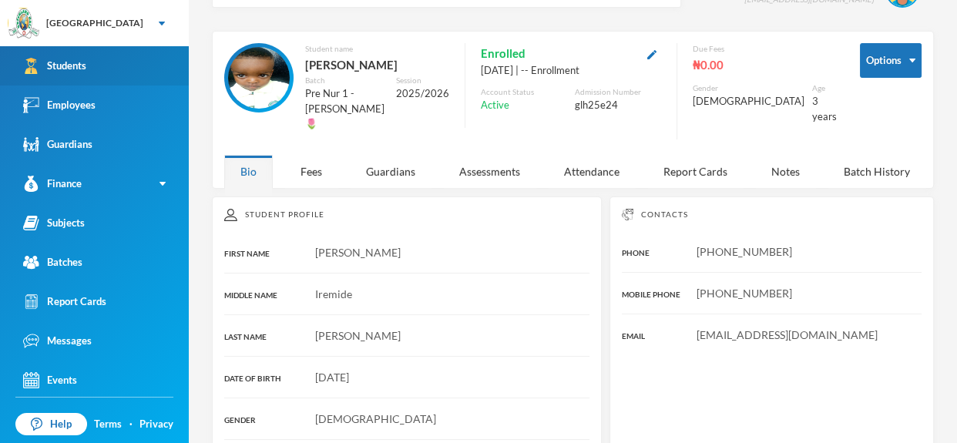
click at [108, 69] on link "Students" at bounding box center [94, 65] width 189 height 39
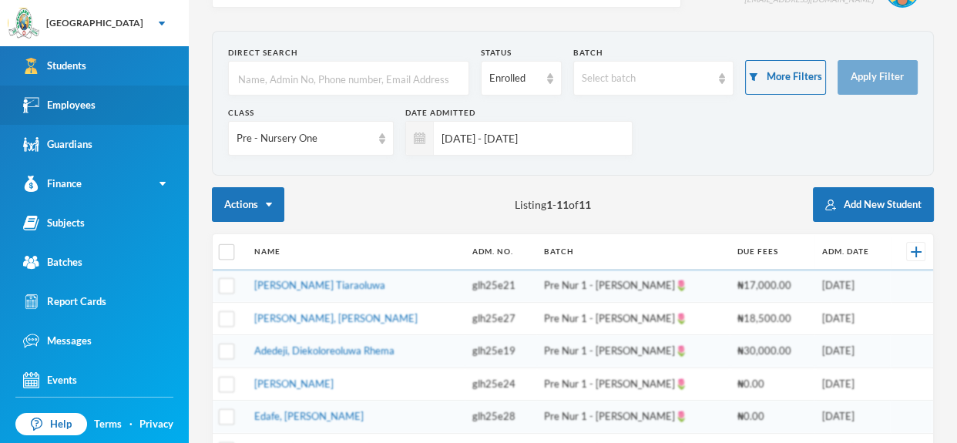
click at [112, 115] on link "Employees" at bounding box center [94, 104] width 189 height 39
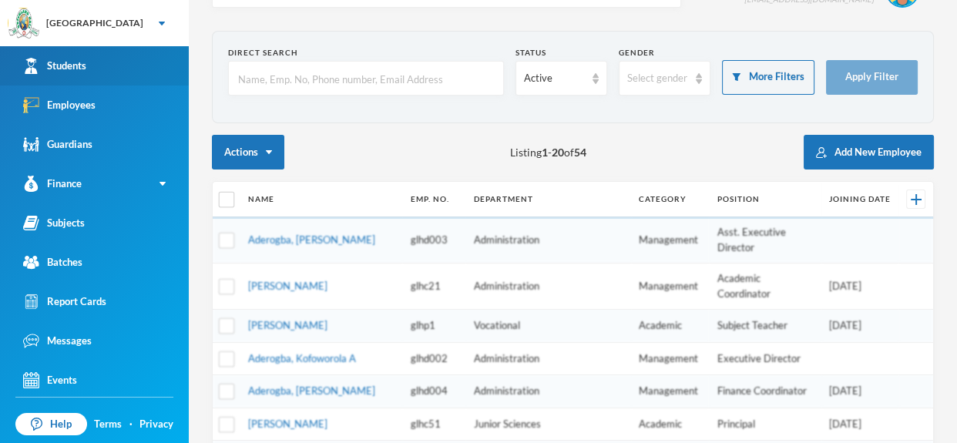
click at [150, 82] on link "Students" at bounding box center [94, 65] width 189 height 39
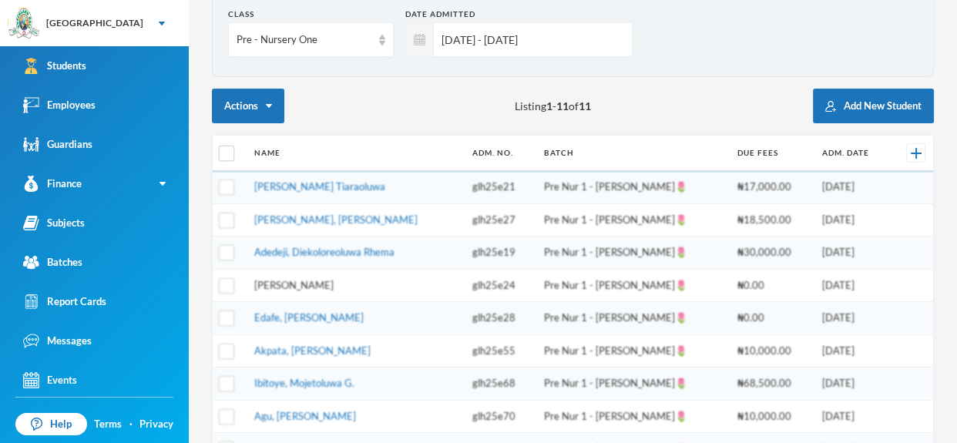
scroll to position [149, 0]
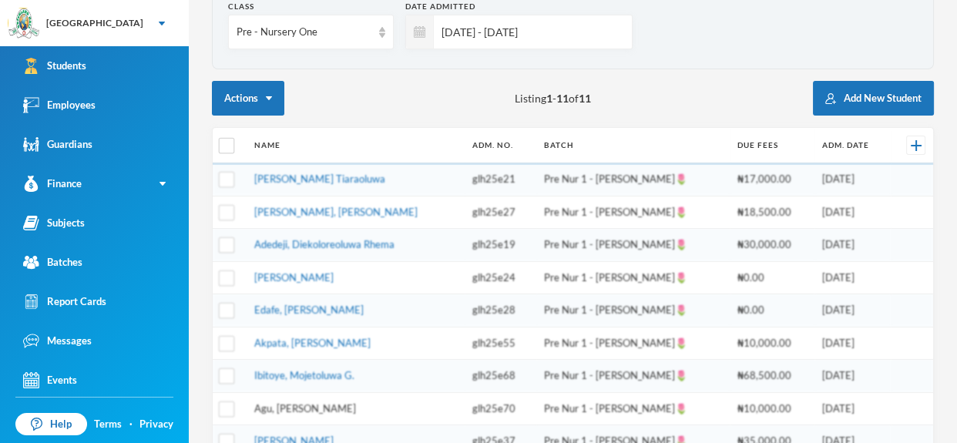
click at [347, 405] on link "Agu, [PERSON_NAME]" at bounding box center [305, 408] width 102 height 12
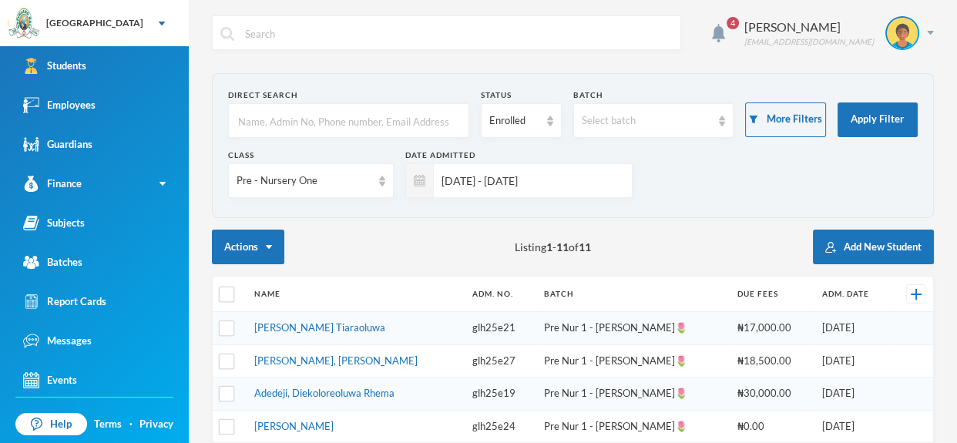
click at [317, 116] on input "text" at bounding box center [348, 121] width 224 height 35
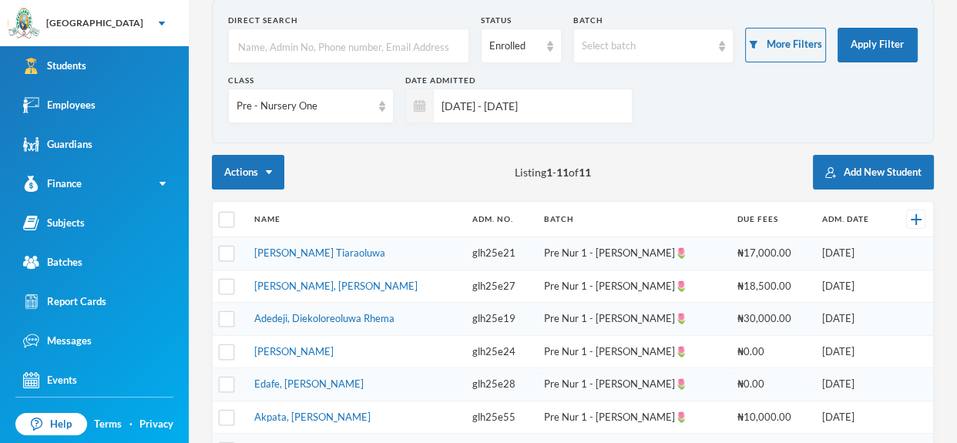
scroll to position [79, 0]
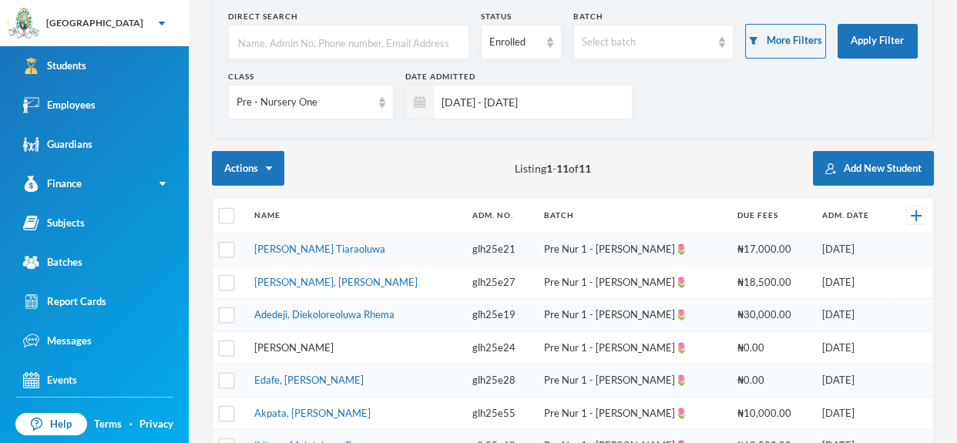
click at [320, 343] on link "[PERSON_NAME]" at bounding box center [293, 347] width 79 height 12
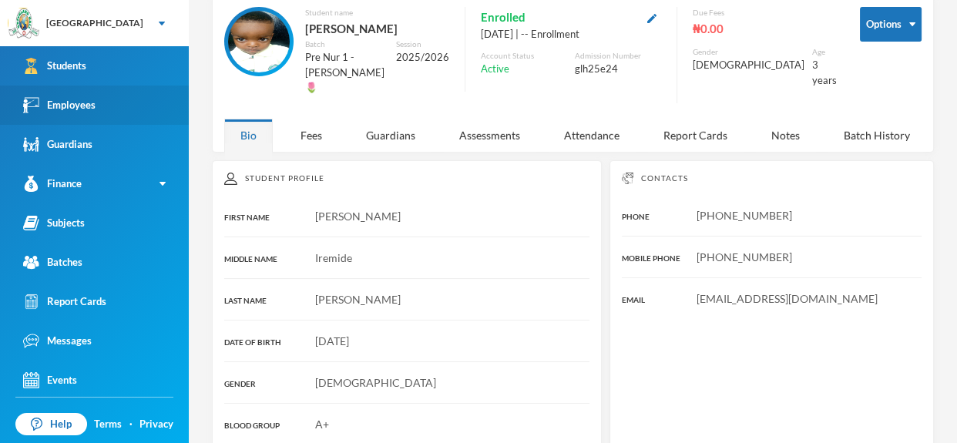
click at [72, 97] on div "Employees" at bounding box center [59, 105] width 72 height 16
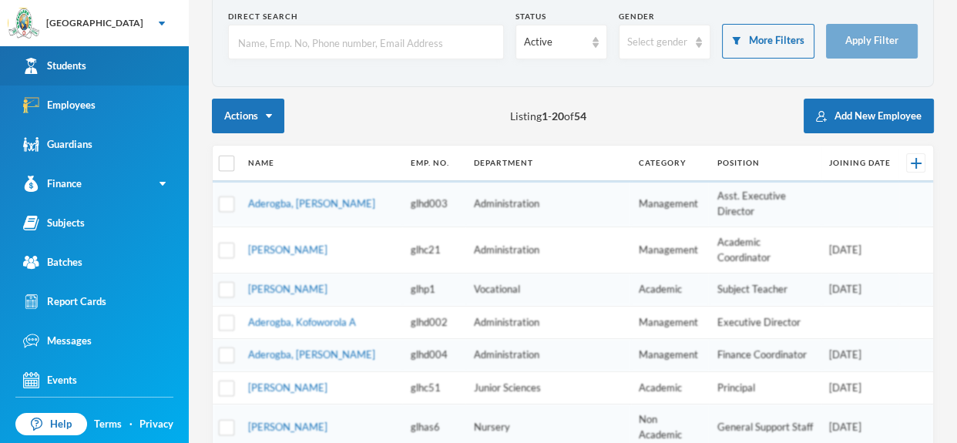
click at [77, 64] on div "Students" at bounding box center [54, 66] width 63 height 16
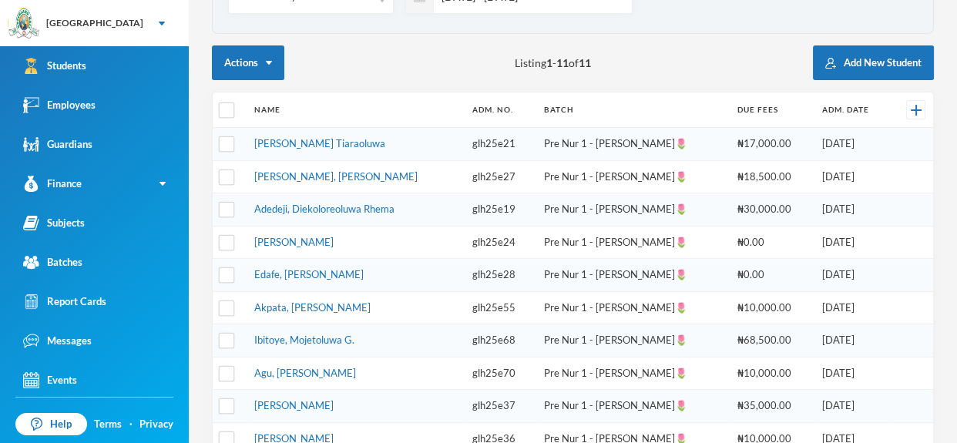
scroll to position [181, 0]
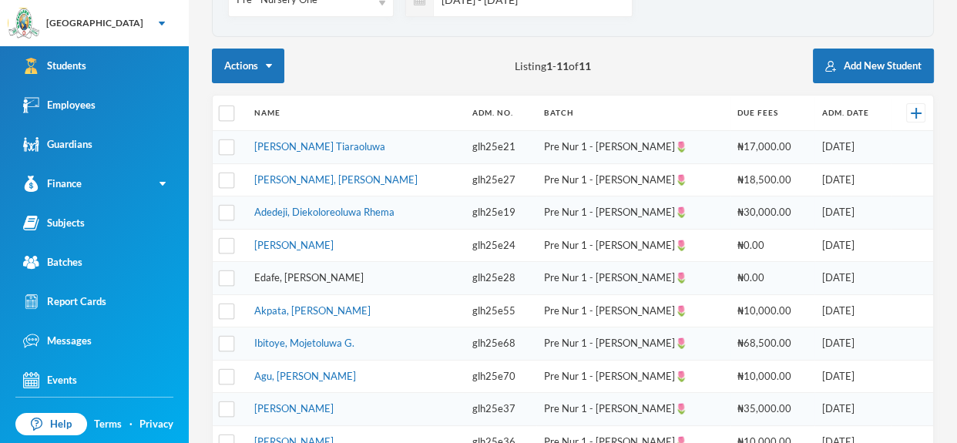
click at [329, 276] on link "Edafe, [PERSON_NAME]" at bounding box center [308, 277] width 109 height 12
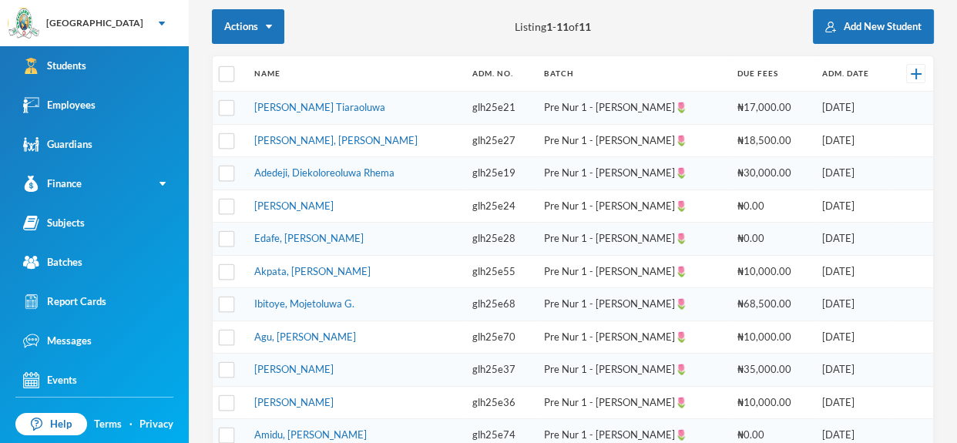
scroll to position [221, 0]
click at [355, 266] on link "Akpata, [PERSON_NAME]" at bounding box center [312, 270] width 116 height 12
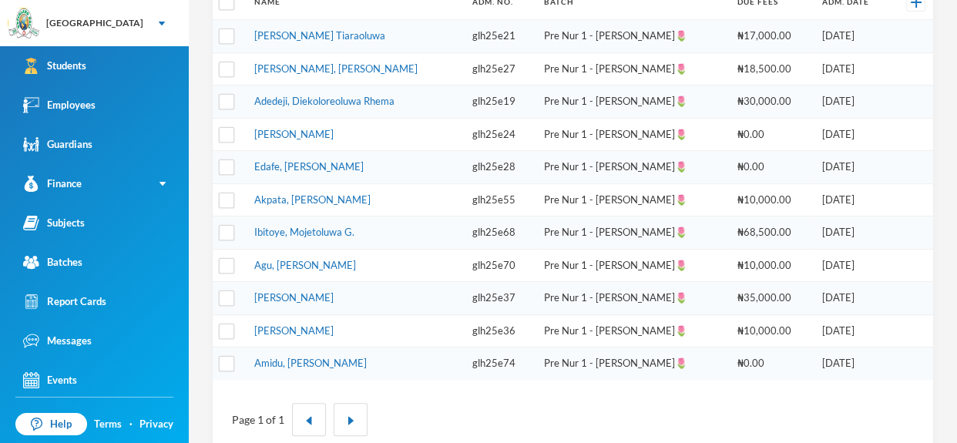
scroll to position [293, 0]
click at [329, 224] on link "Ibitoye, Mojetoluwa G." at bounding box center [304, 230] width 100 height 12
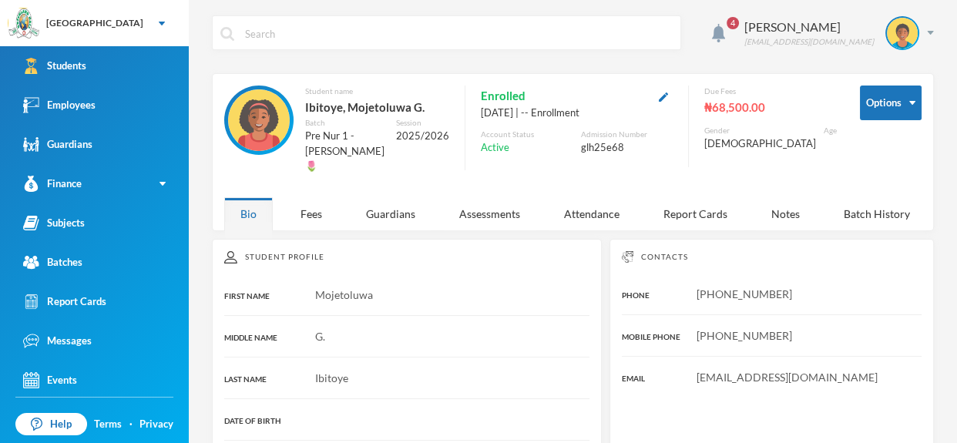
click at [377, 286] on div "Mojetoluwa" at bounding box center [406, 294] width 365 height 16
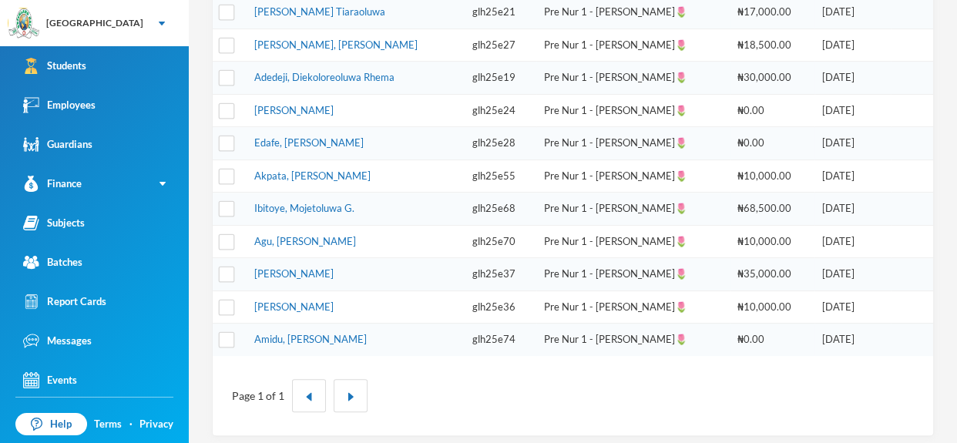
scroll to position [317, 0]
click at [320, 331] on link "Amidu, [PERSON_NAME]" at bounding box center [310, 337] width 112 height 12
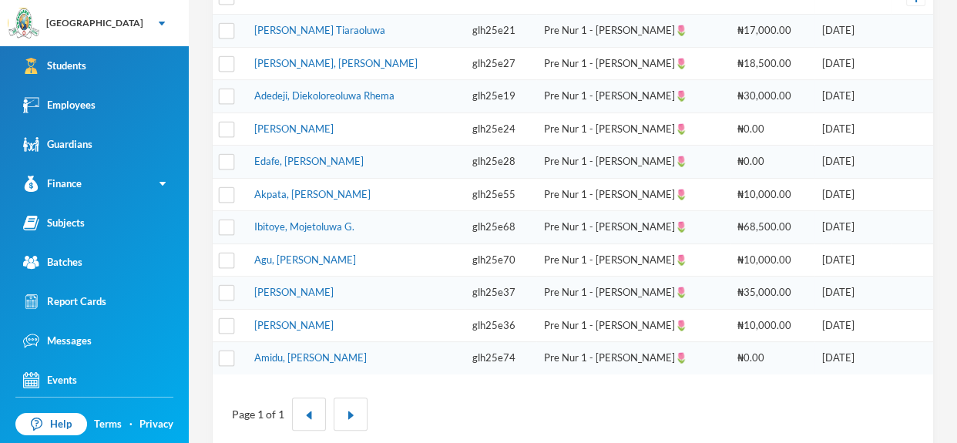
scroll to position [306, 0]
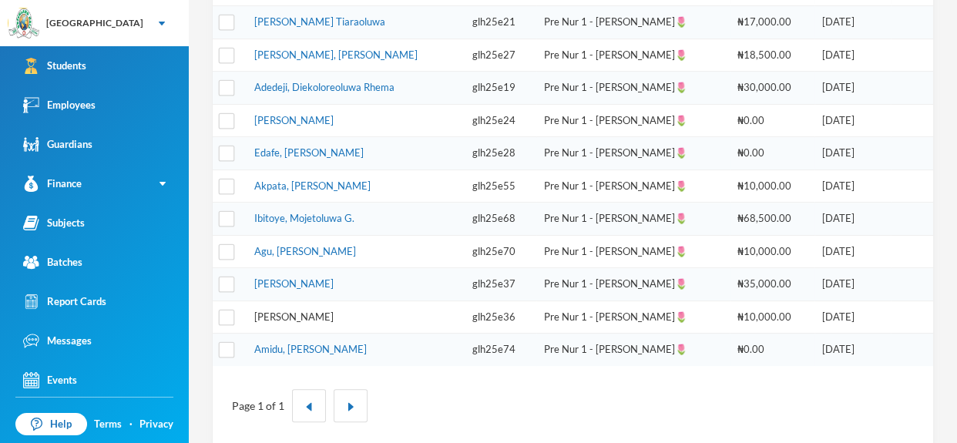
click at [313, 317] on link "[PERSON_NAME]" at bounding box center [293, 316] width 79 height 12
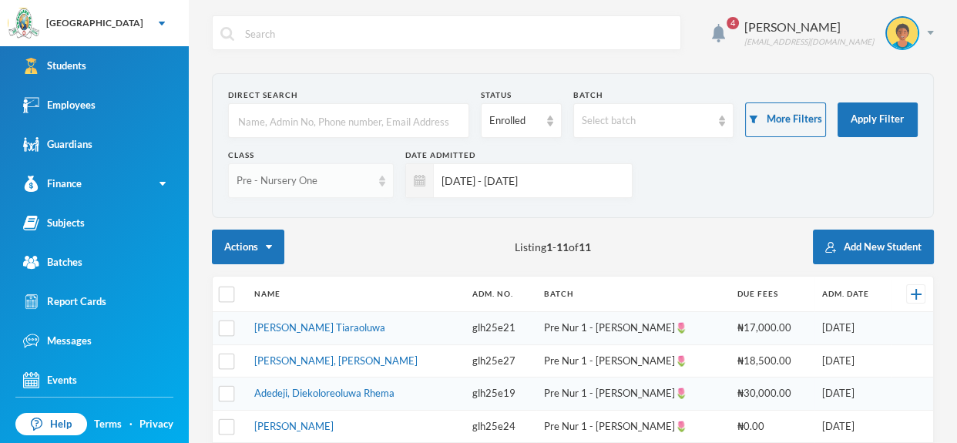
click at [382, 183] on img at bounding box center [382, 181] width 6 height 11
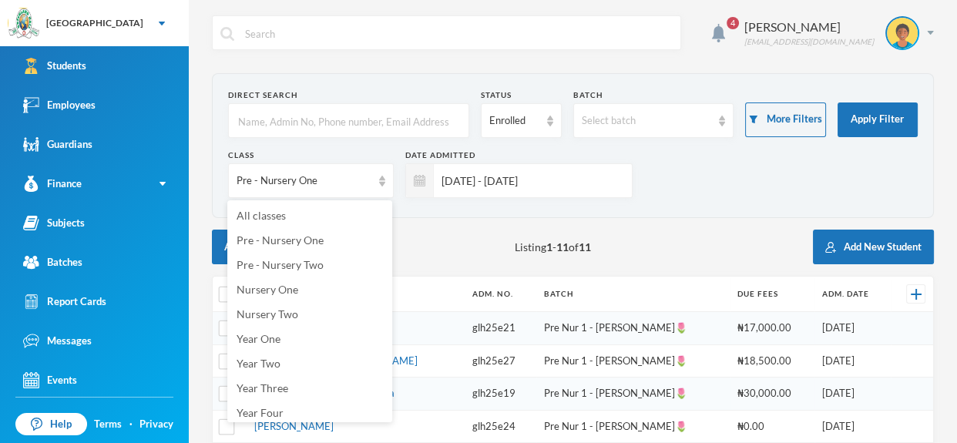
click at [446, 216] on section "Direct Search Status Enrolled Batch Select batch More Filters Apply Filter Clas…" at bounding box center [573, 145] width 722 height 145
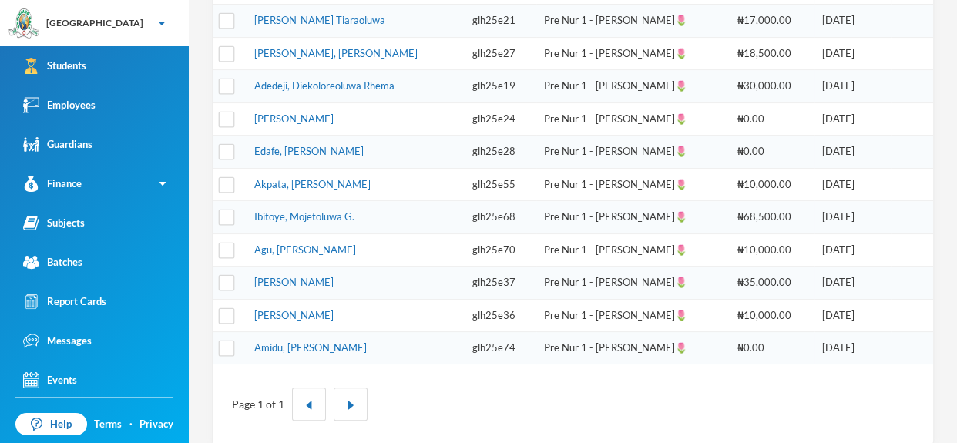
scroll to position [311, 0]
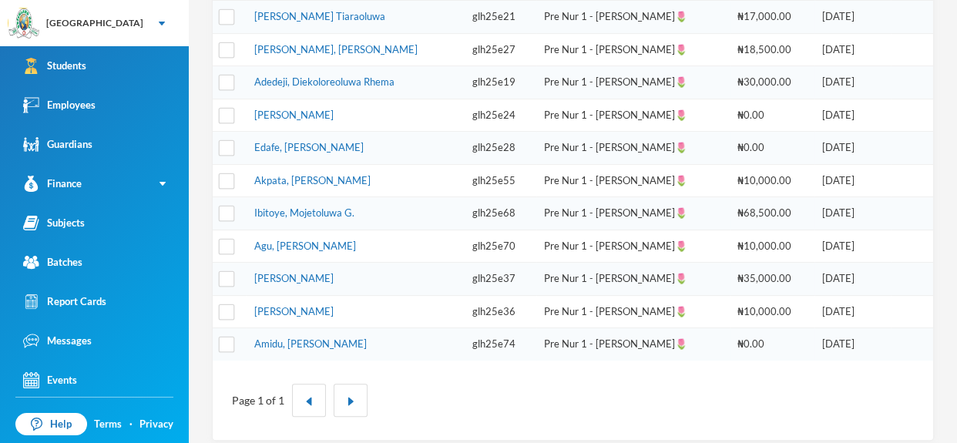
click at [444, 223] on td "Ibitoye, Mojetoluwa G." at bounding box center [355, 213] width 218 height 33
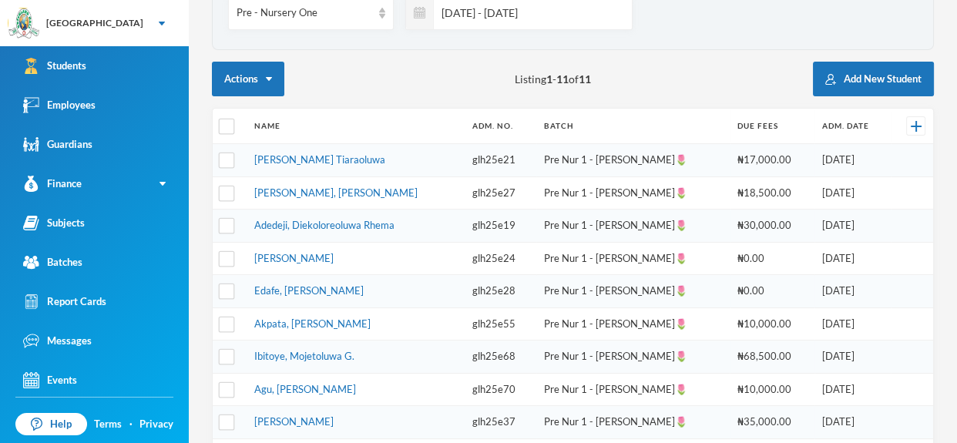
scroll to position [0, 0]
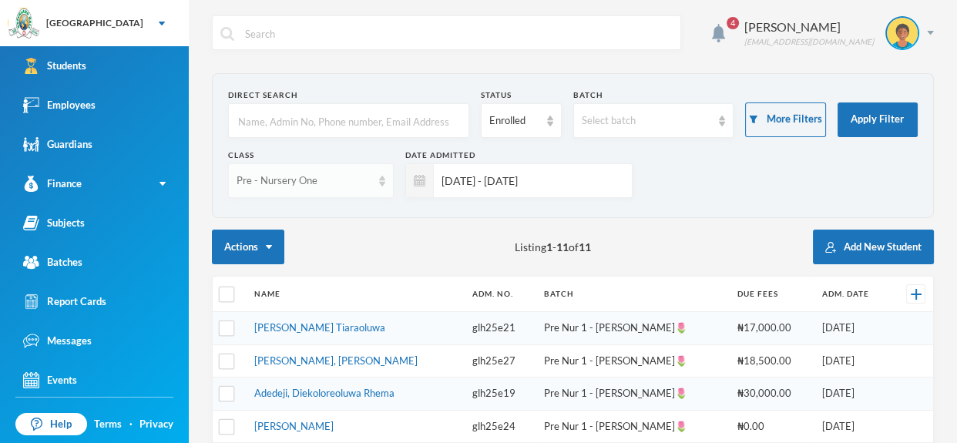
click at [380, 183] on img at bounding box center [382, 181] width 6 height 11
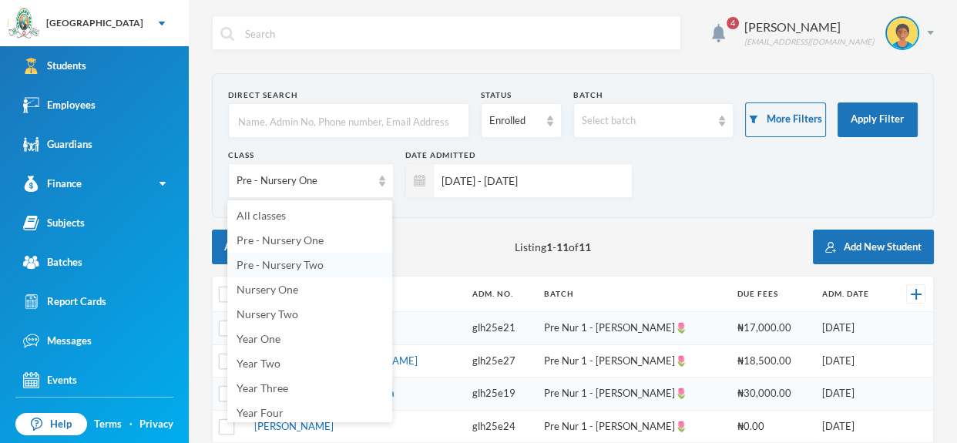
click at [353, 263] on li "Pre - Nursery Two" at bounding box center [309, 265] width 165 height 25
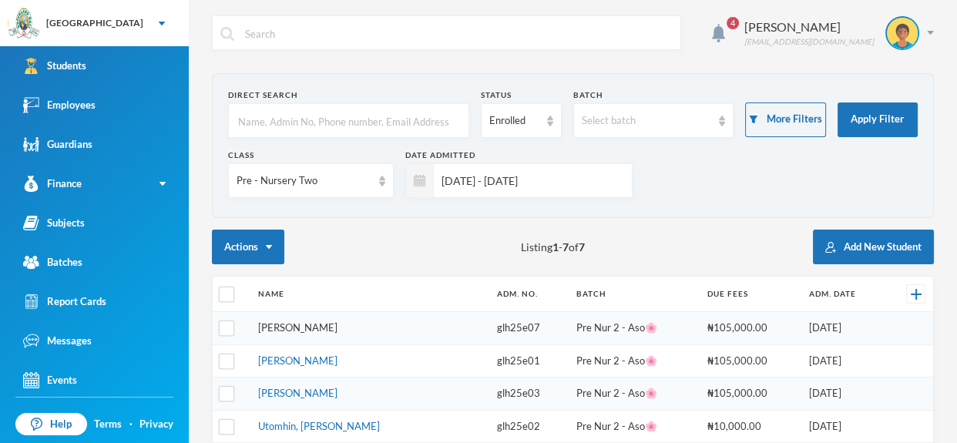
click at [337, 333] on link "[PERSON_NAME]" at bounding box center [297, 327] width 79 height 12
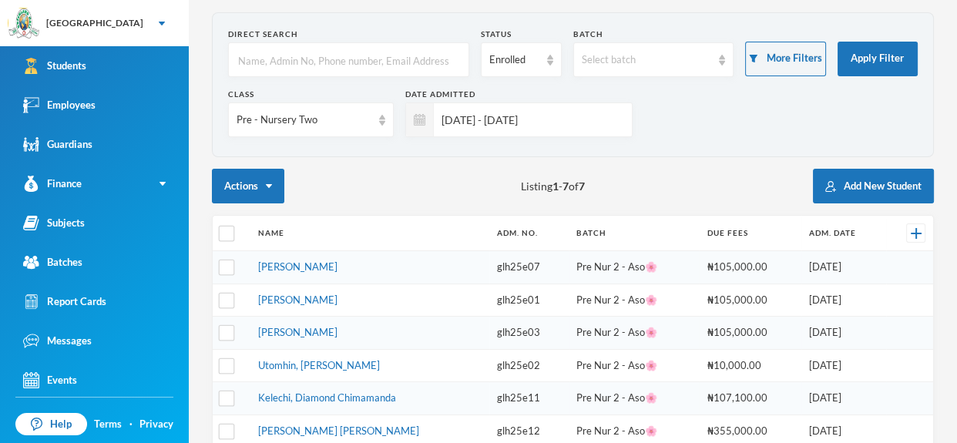
scroll to position [73, 0]
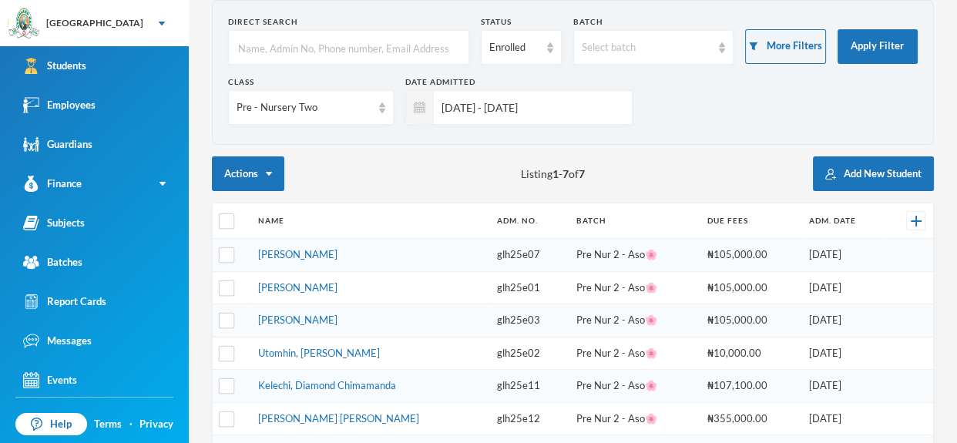
click at [303, 279] on td "[PERSON_NAME]" at bounding box center [369, 287] width 239 height 33
click at [312, 283] on link "[PERSON_NAME]" at bounding box center [297, 287] width 79 height 12
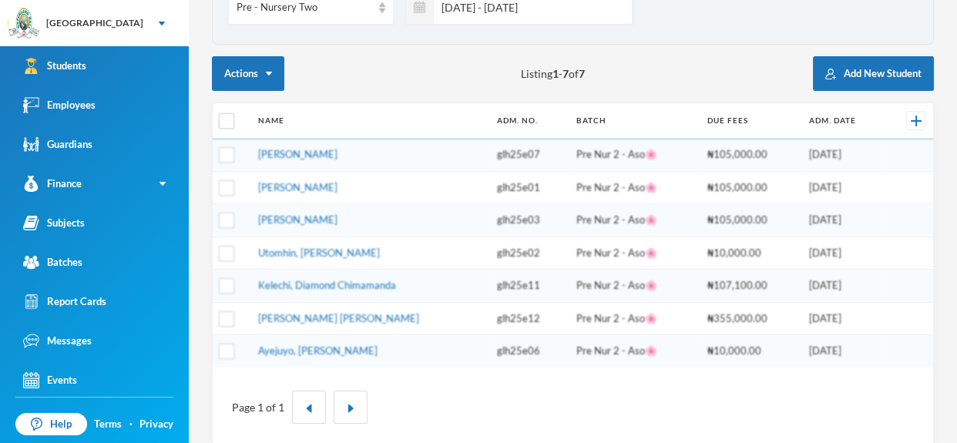
scroll to position [189, 0]
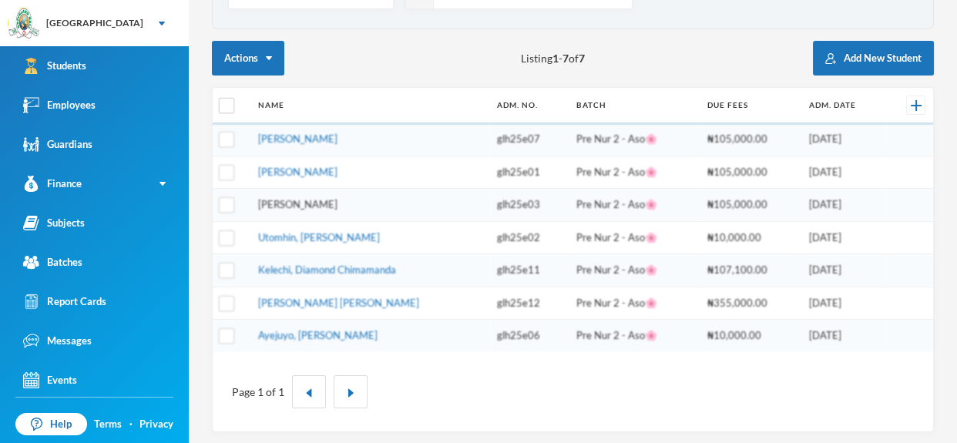
click at [337, 207] on link "[PERSON_NAME]" at bounding box center [297, 204] width 79 height 12
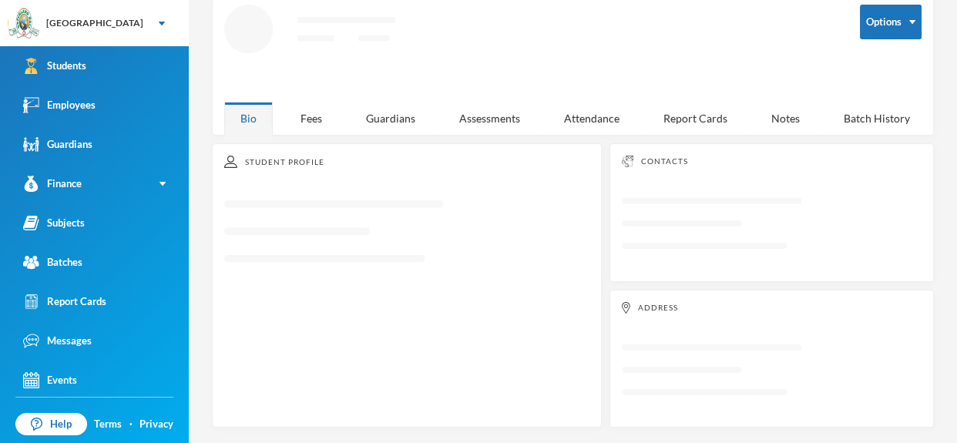
scroll to position [81, 0]
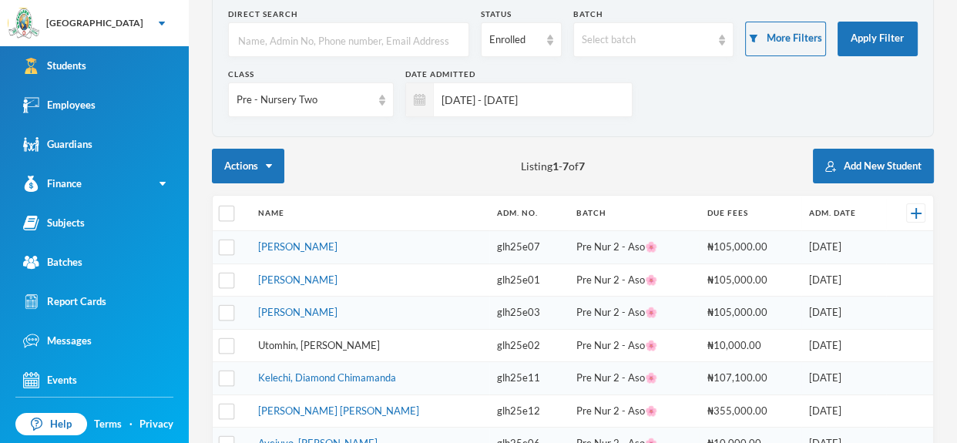
click at [323, 340] on link "Utomhin, [PERSON_NAME]" at bounding box center [319, 345] width 122 height 12
click at [353, 345] on link "Utomhin, [PERSON_NAME]" at bounding box center [319, 345] width 122 height 12
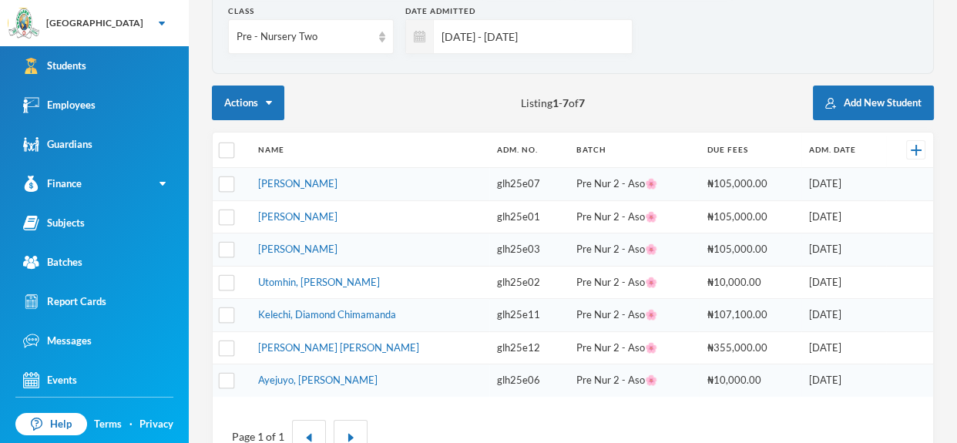
scroll to position [146, 0]
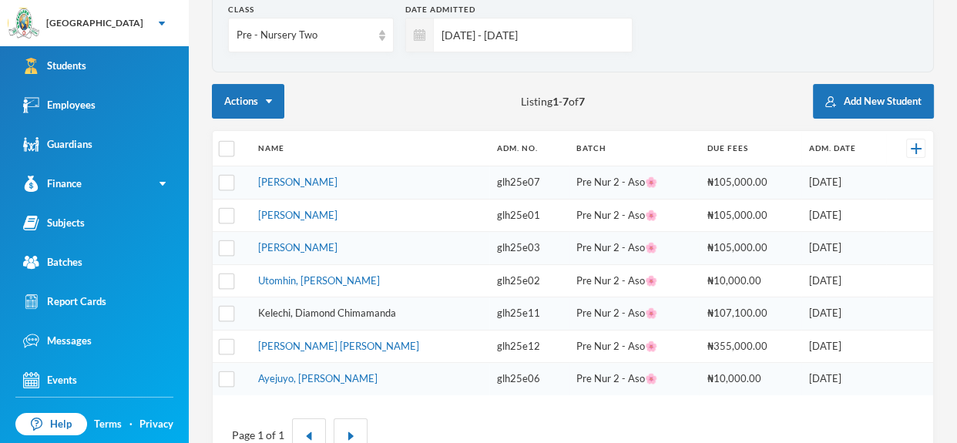
click at [380, 307] on link "Kelechi, Diamond Chimamanda" at bounding box center [327, 313] width 138 height 12
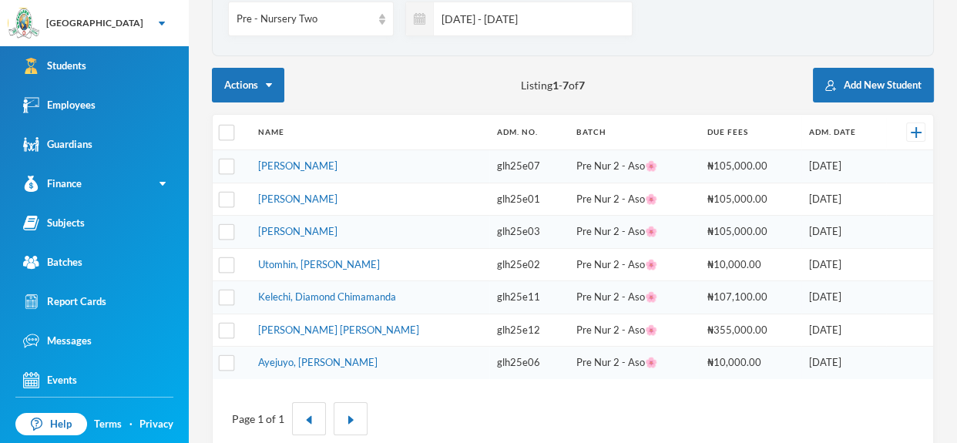
scroll to position [169, 0]
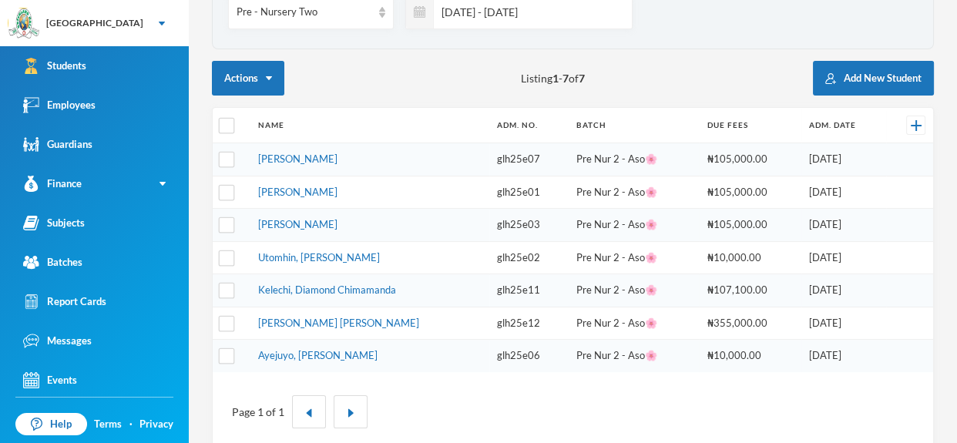
click at [340, 317] on link "[PERSON_NAME] [PERSON_NAME]" at bounding box center [338, 323] width 161 height 12
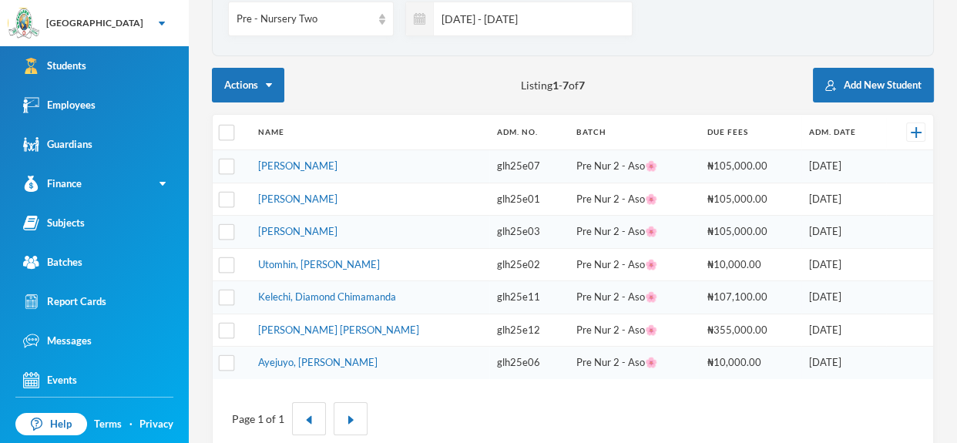
scroll to position [164, 0]
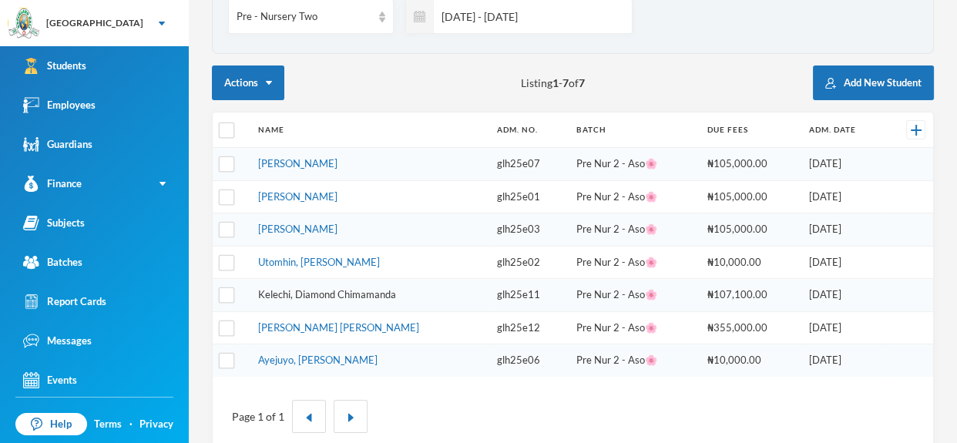
click at [381, 288] on link "Kelechi, Diamond Chimamanda" at bounding box center [327, 294] width 138 height 12
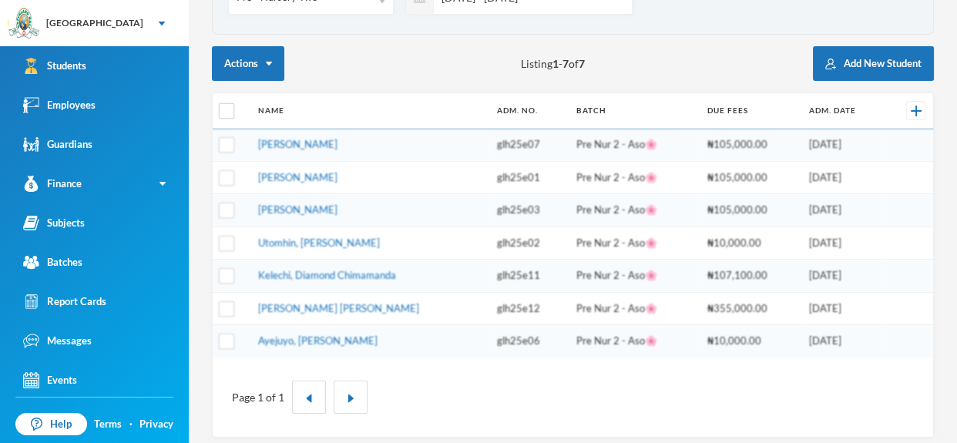
scroll to position [189, 0]
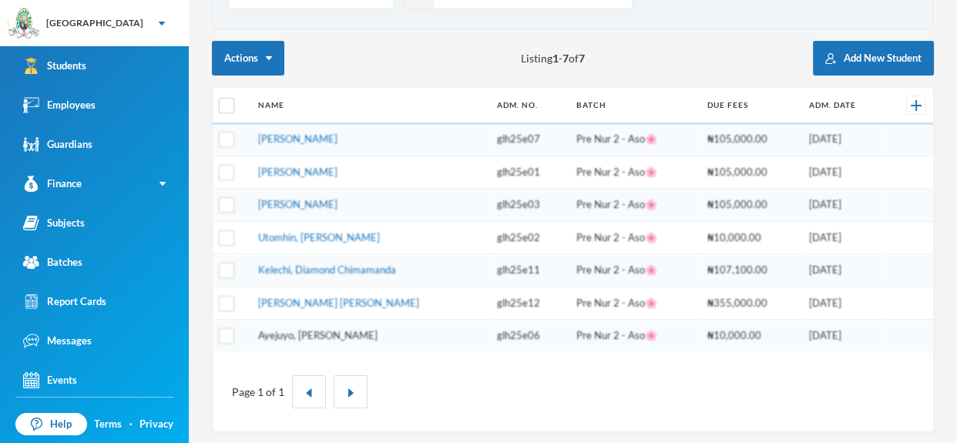
click at [331, 334] on link "Ayejuyo, [PERSON_NAME]" at bounding box center [317, 335] width 119 height 12
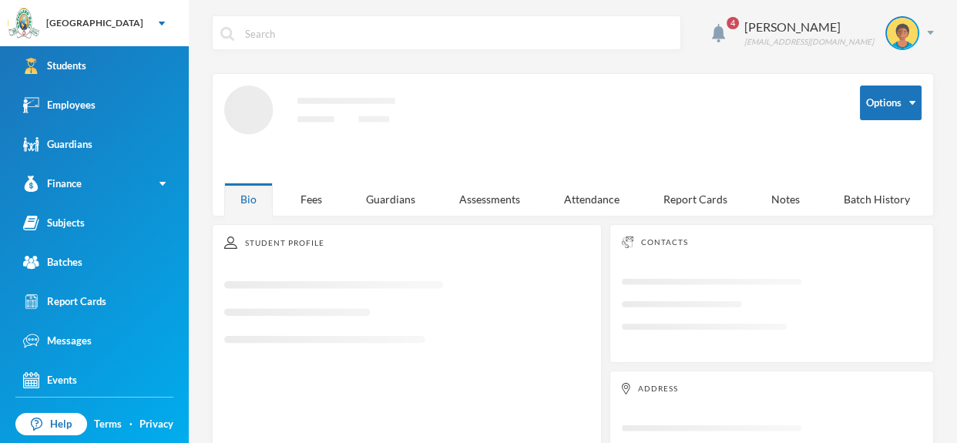
click at [368, 246] on div "Student Profile" at bounding box center [406, 242] width 365 height 12
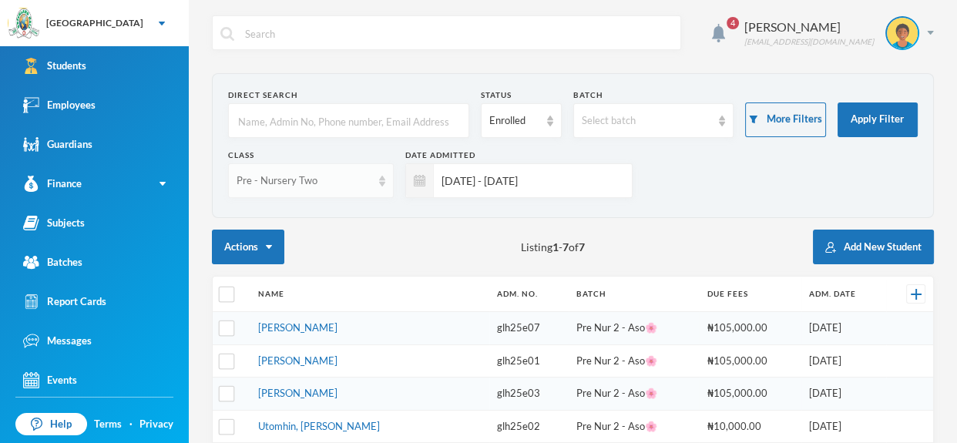
click at [380, 182] on img at bounding box center [382, 181] width 6 height 11
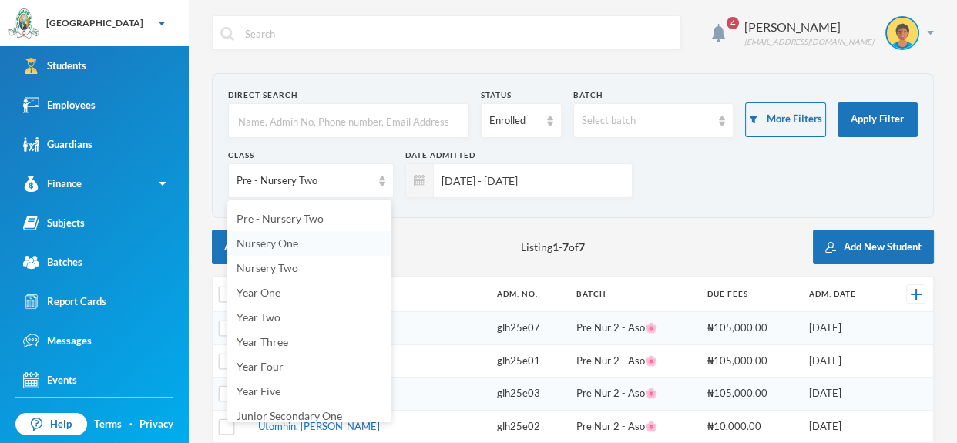
scroll to position [47, 0]
click at [353, 295] on li "Year One" at bounding box center [309, 292] width 164 height 25
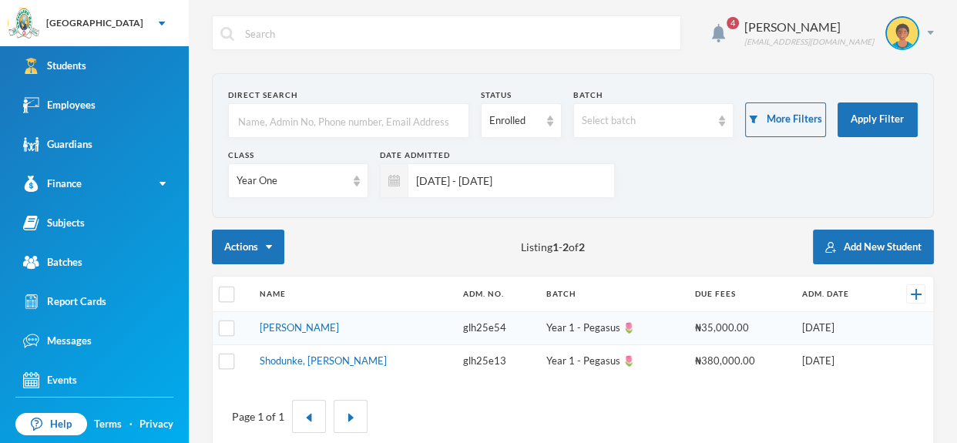
scroll to position [27, 0]
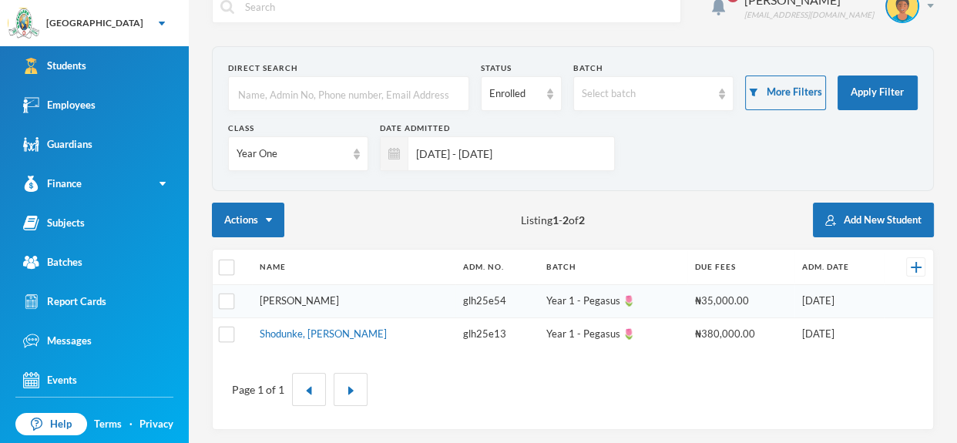
click at [339, 300] on link "[PERSON_NAME]" at bounding box center [299, 300] width 79 height 12
click at [319, 333] on link "Shodunke, [PERSON_NAME]" at bounding box center [323, 333] width 127 height 12
click at [351, 159] on div "Year One" at bounding box center [298, 153] width 140 height 35
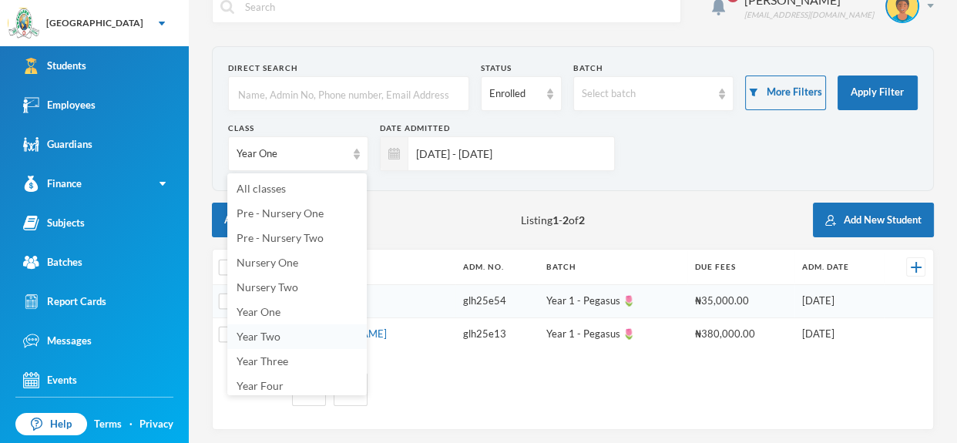
click at [307, 333] on li "Year Two" at bounding box center [296, 336] width 139 height 25
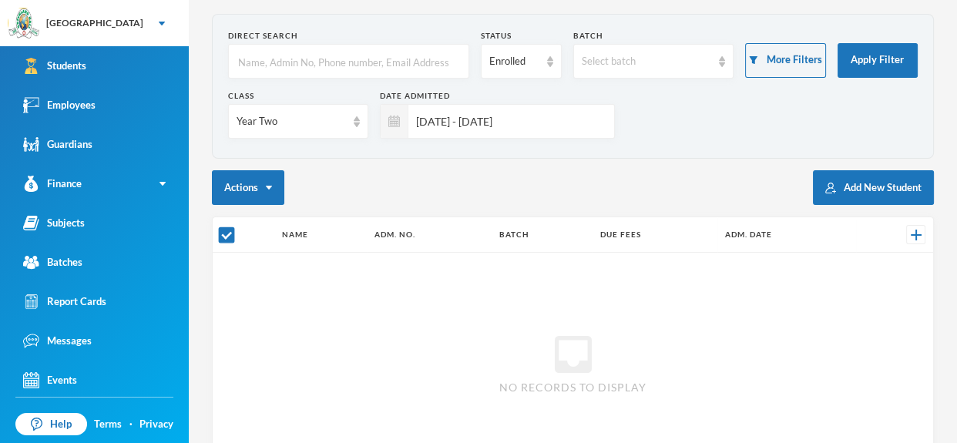
scroll to position [48, 0]
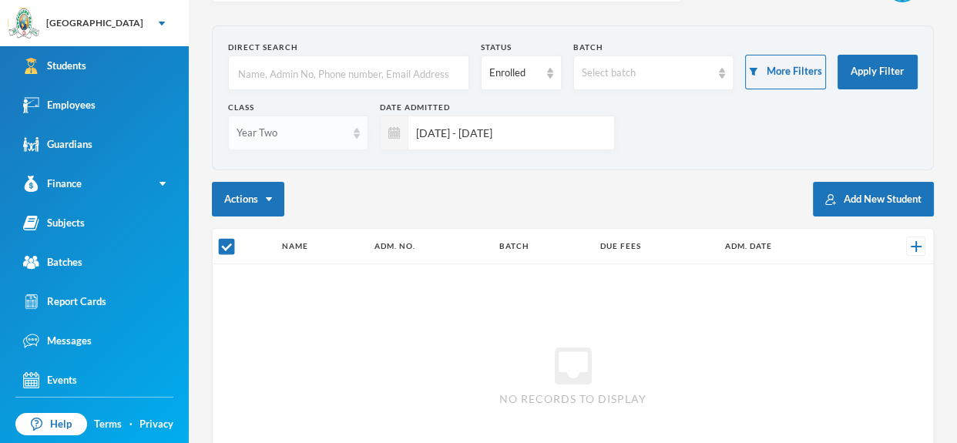
click at [357, 136] on img at bounding box center [356, 133] width 6 height 11
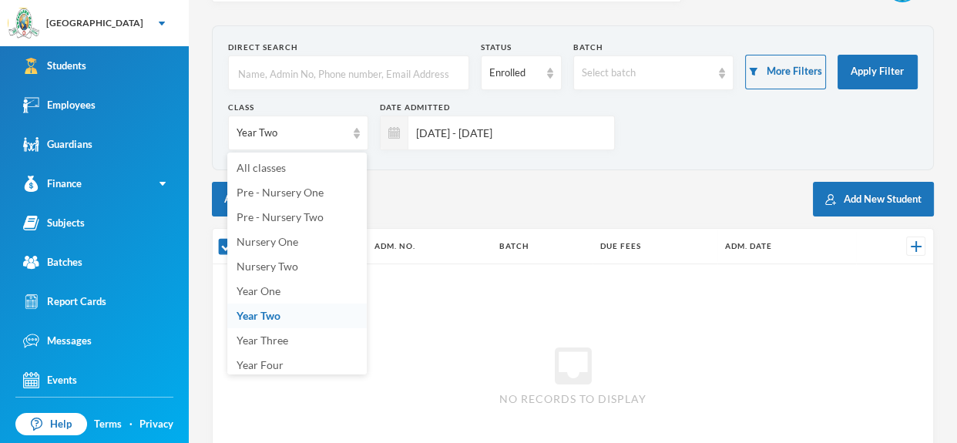
click at [322, 309] on li "Year Two" at bounding box center [296, 315] width 139 height 25
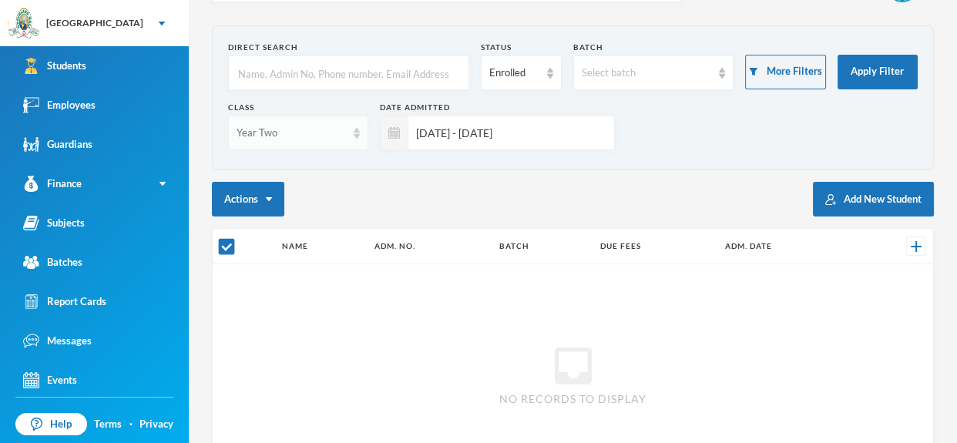
click at [357, 136] on img at bounding box center [356, 133] width 6 height 11
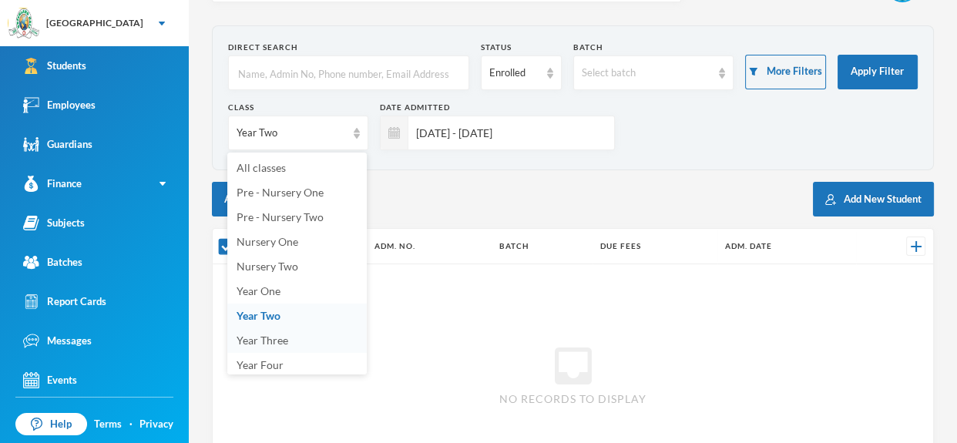
click at [327, 336] on li "Year Three" at bounding box center [296, 340] width 139 height 25
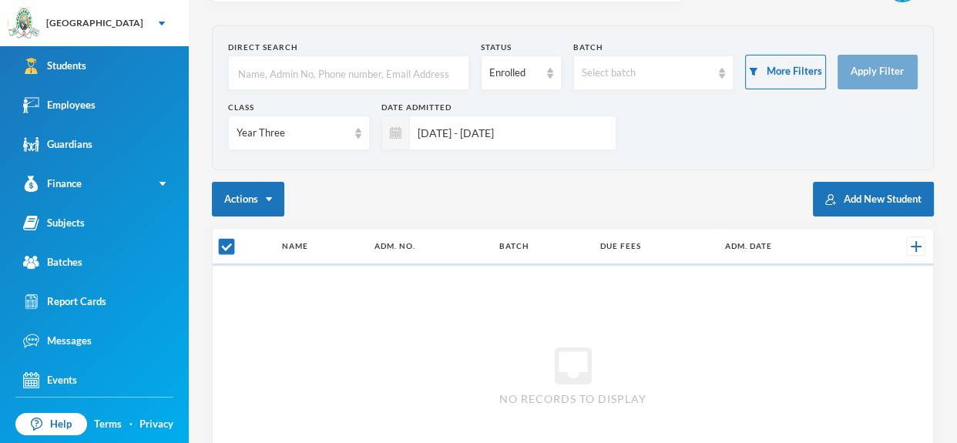
checkbox input "false"
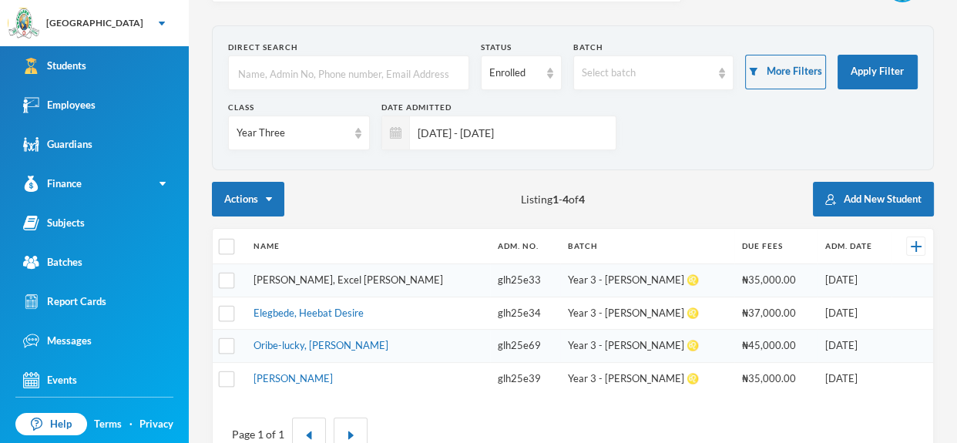
click at [333, 280] on link "[PERSON_NAME], Excel [PERSON_NAME]" at bounding box center [347, 279] width 189 height 12
click at [353, 313] on link "Elegbede, Heebat Desire" at bounding box center [308, 313] width 110 height 12
click at [313, 341] on link "Oribe-lucky, [PERSON_NAME]" at bounding box center [320, 345] width 135 height 12
click at [311, 372] on link "[PERSON_NAME]" at bounding box center [292, 378] width 79 height 12
click at [358, 136] on img at bounding box center [358, 133] width 6 height 11
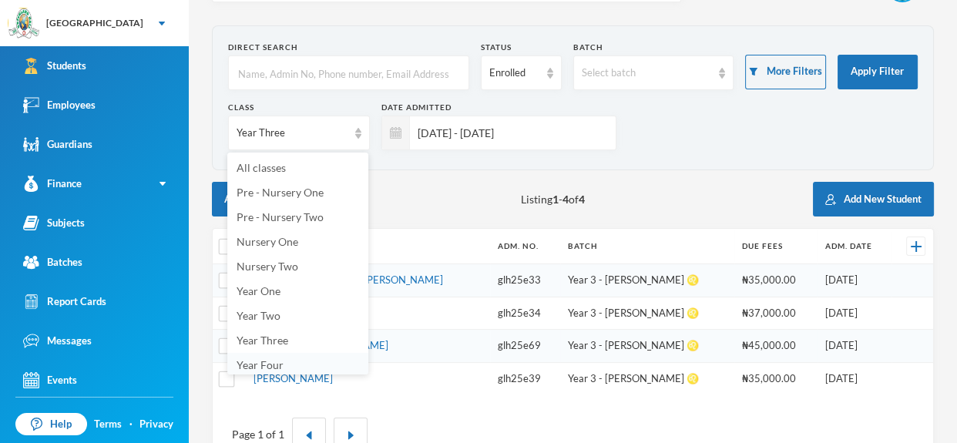
scroll to position [2, 0]
click at [320, 366] on li "Year Four" at bounding box center [297, 362] width 141 height 25
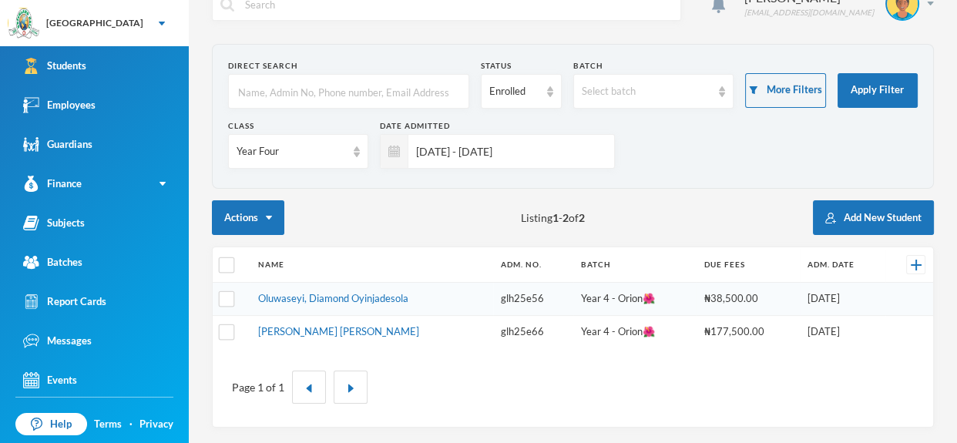
scroll to position [27, 0]
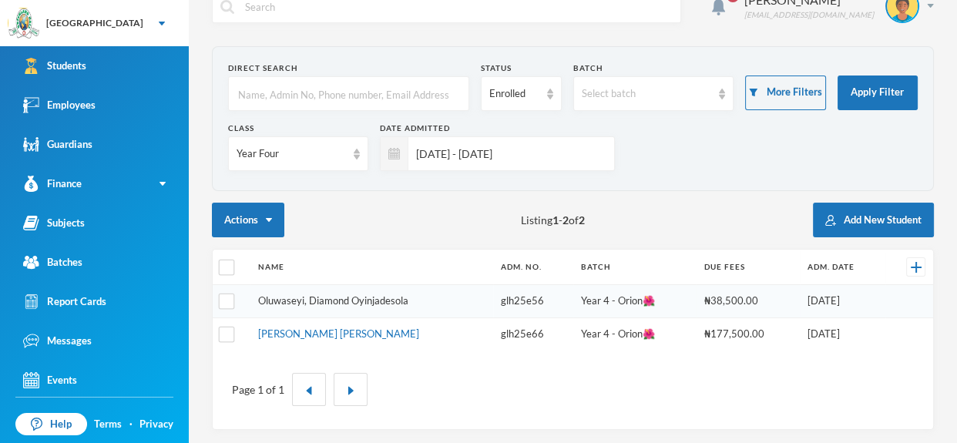
click at [344, 297] on link "Oluwaseyi, Diamond Oyinjadesola" at bounding box center [333, 300] width 150 height 12
click at [300, 336] on link "[PERSON_NAME] [PERSON_NAME]" at bounding box center [338, 333] width 161 height 12
click at [357, 156] on img at bounding box center [356, 154] width 6 height 11
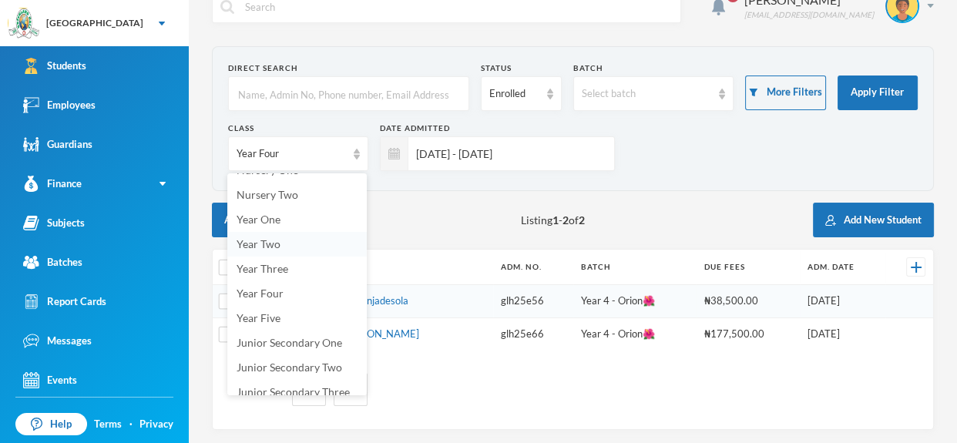
scroll to position [95, 0]
click at [300, 315] on li "Year Five" at bounding box center [296, 315] width 139 height 25
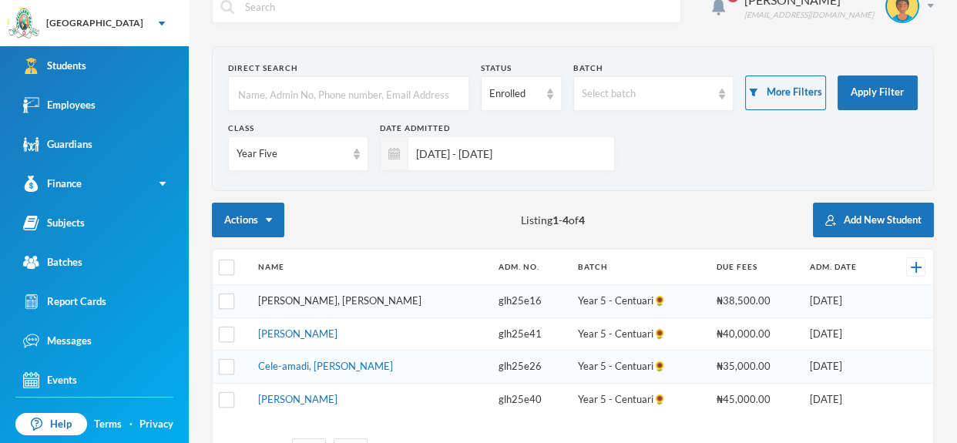
click at [308, 300] on link "[PERSON_NAME], [PERSON_NAME]" at bounding box center [339, 300] width 163 height 12
click at [334, 334] on link "[PERSON_NAME]" at bounding box center [297, 333] width 79 height 12
click at [299, 361] on link "Cele-amadi, [PERSON_NAME]" at bounding box center [325, 366] width 135 height 12
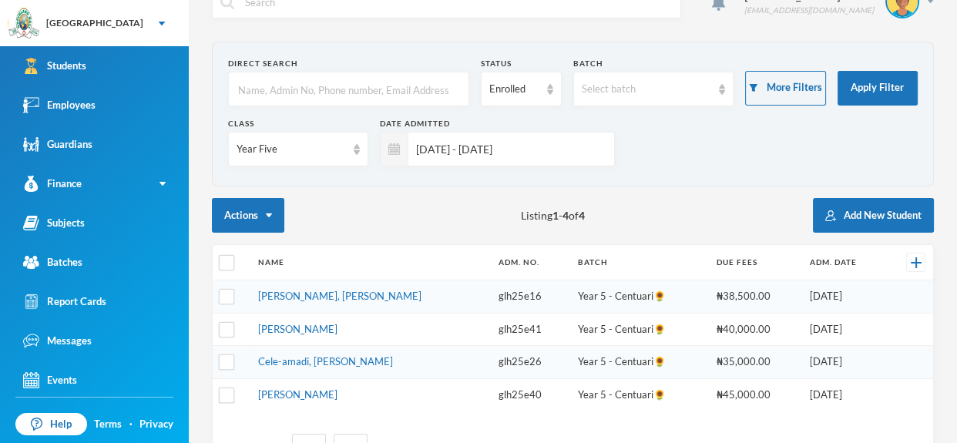
scroll to position [33, 0]
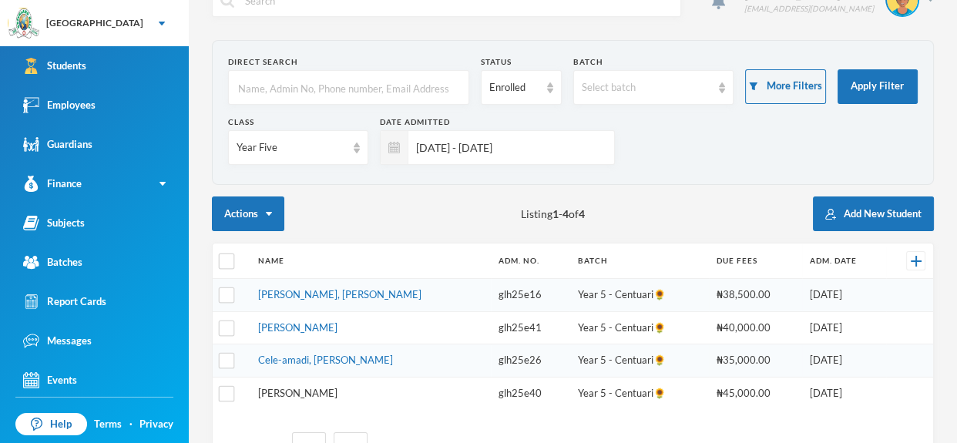
click at [321, 390] on link "[PERSON_NAME]" at bounding box center [297, 393] width 79 height 12
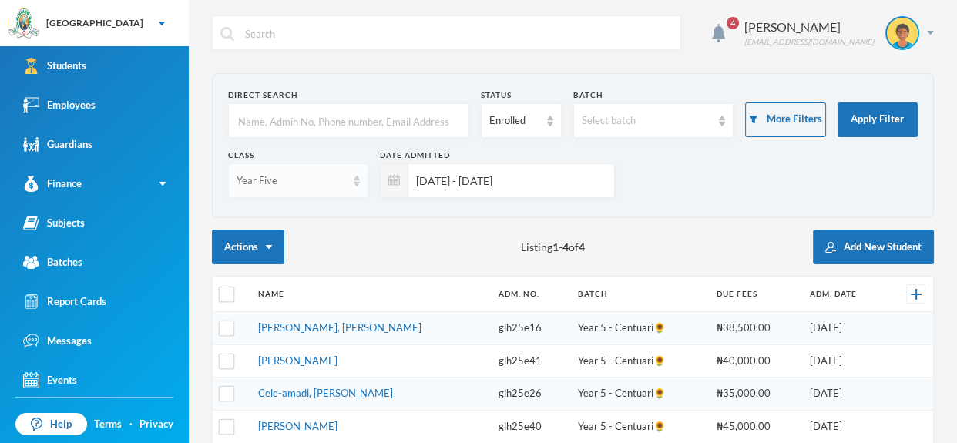
click at [353, 186] on div "Year Five" at bounding box center [298, 180] width 140 height 35
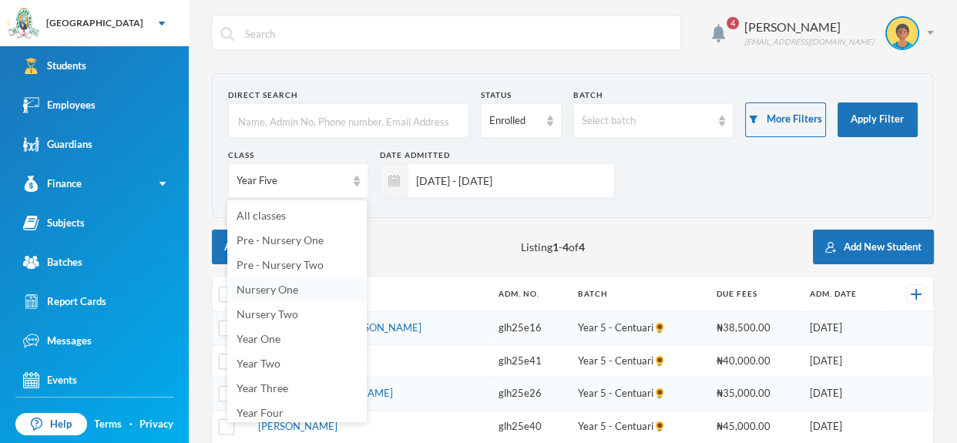
click at [306, 289] on li "Nursery One" at bounding box center [296, 289] width 139 height 25
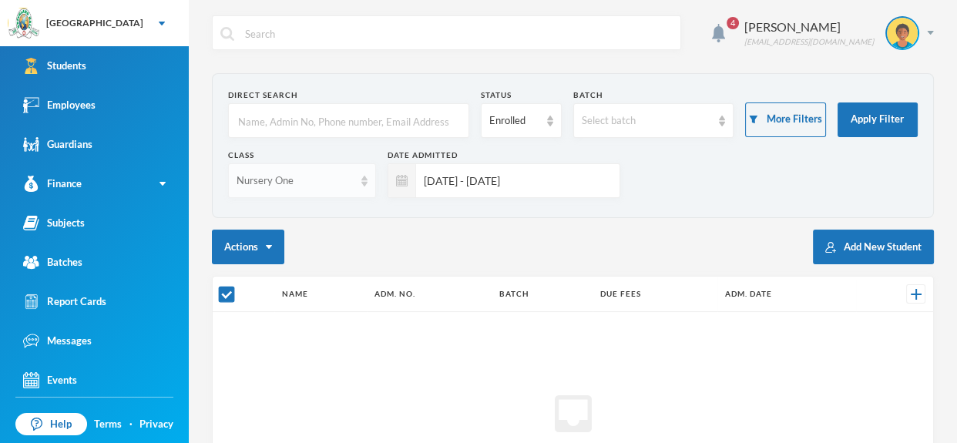
click at [366, 187] on div "Nursery One" at bounding box center [302, 180] width 148 height 35
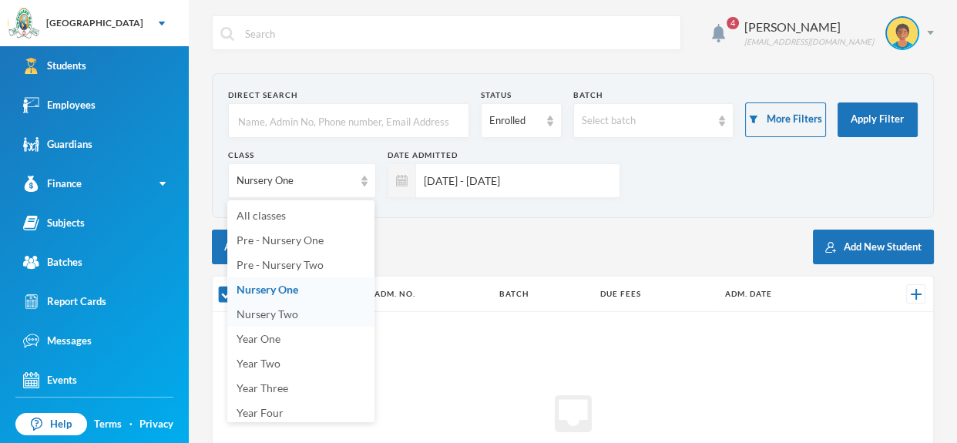
click at [316, 310] on li "Nursery Two" at bounding box center [300, 314] width 147 height 25
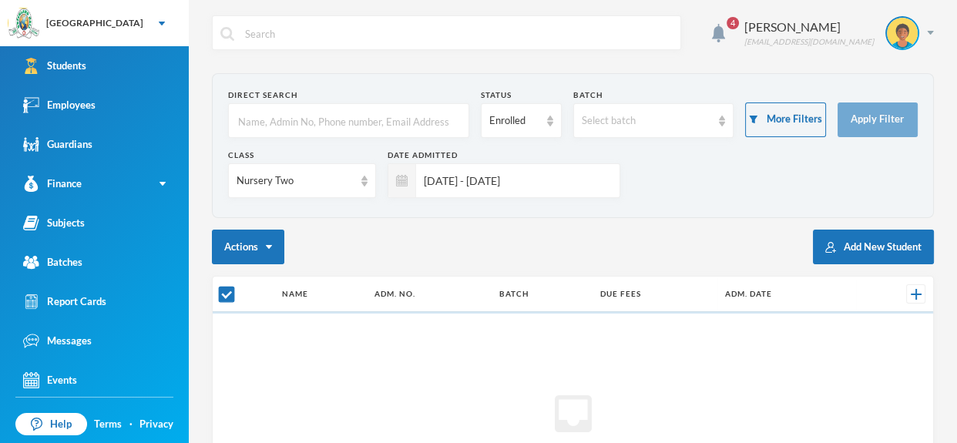
checkbox input "false"
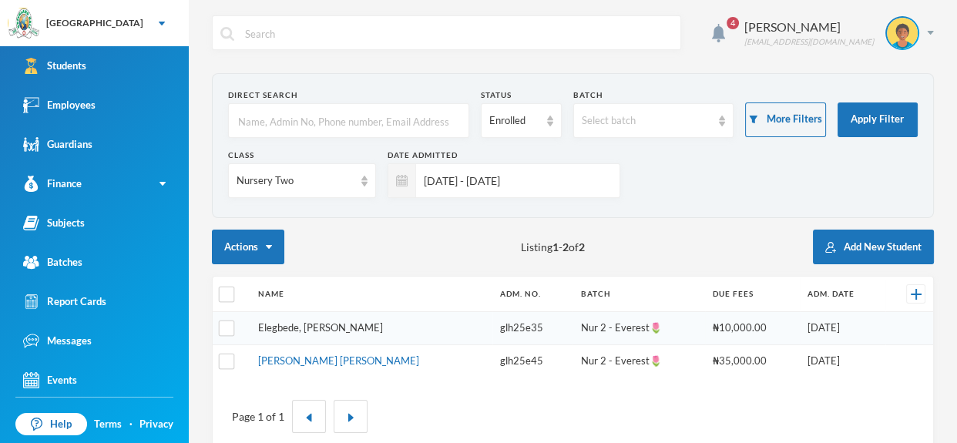
click at [330, 323] on link "Elegbede, [PERSON_NAME]" at bounding box center [320, 327] width 125 height 12
click at [357, 357] on link "[PERSON_NAME] [PERSON_NAME]" at bounding box center [338, 360] width 161 height 12
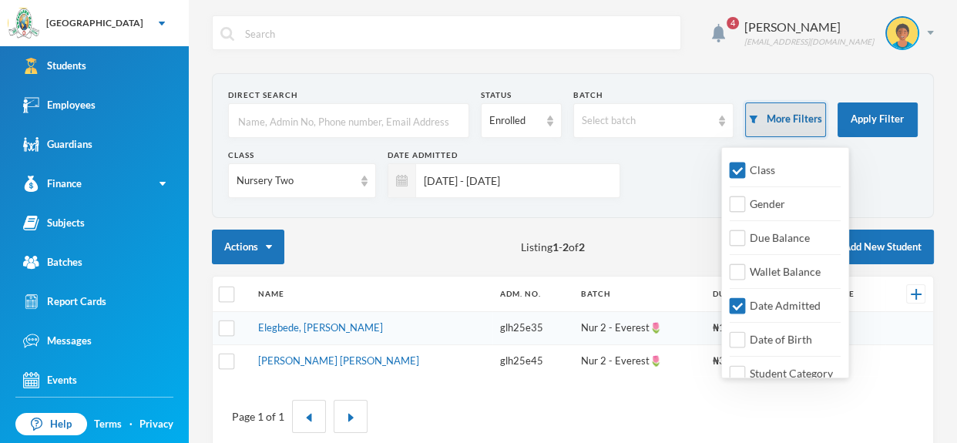
click at [822, 125] on button "More Filters" at bounding box center [785, 119] width 80 height 35
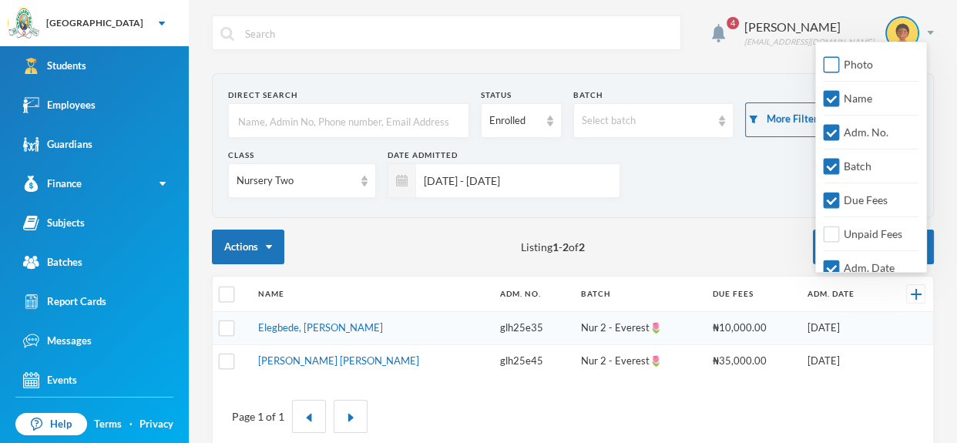
click at [839, 65] on span "Photo" at bounding box center [858, 64] width 42 height 13
click at [839, 65] on input "Photo" at bounding box center [831, 65] width 16 height 16
checkbox input "true"
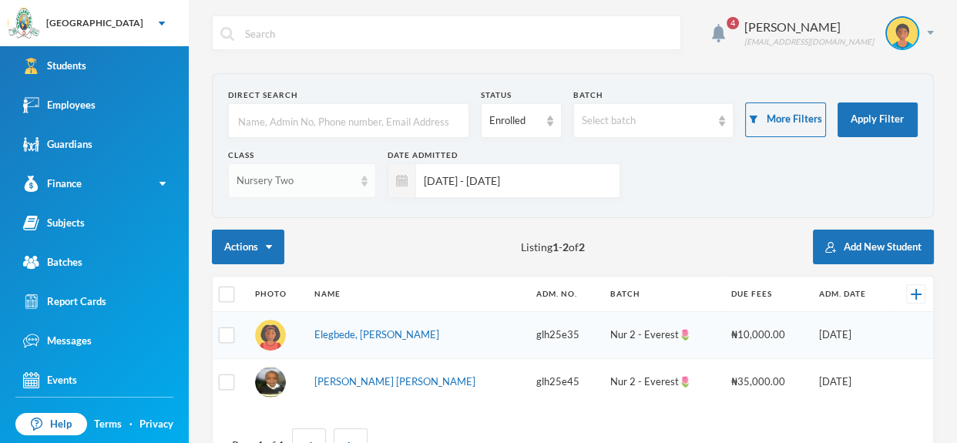
click at [363, 189] on div "Nursery Two" at bounding box center [302, 180] width 148 height 35
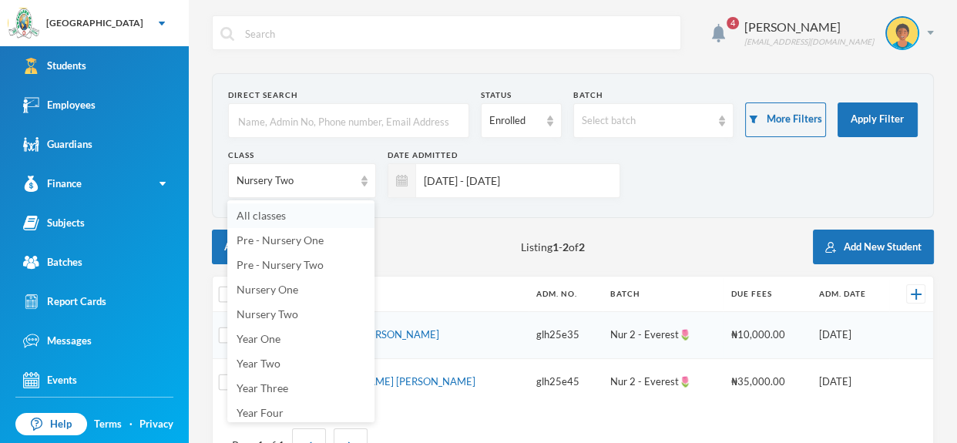
click at [348, 209] on li "All classes" at bounding box center [300, 215] width 147 height 25
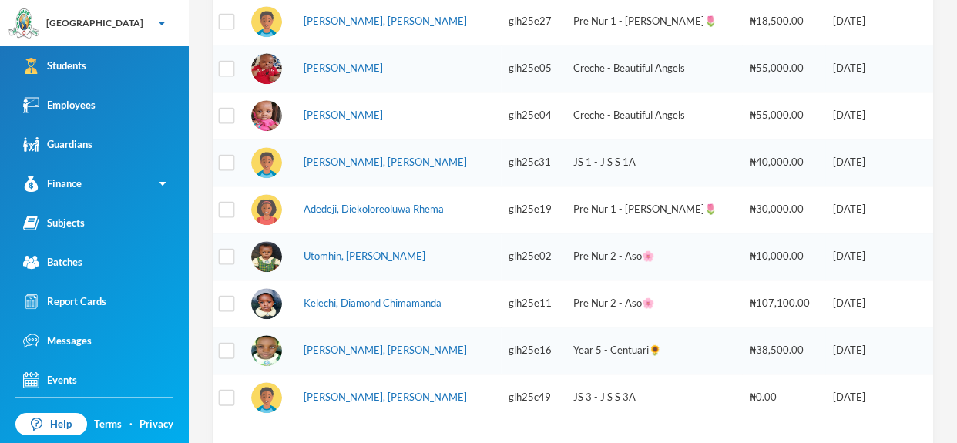
scroll to position [901, 0]
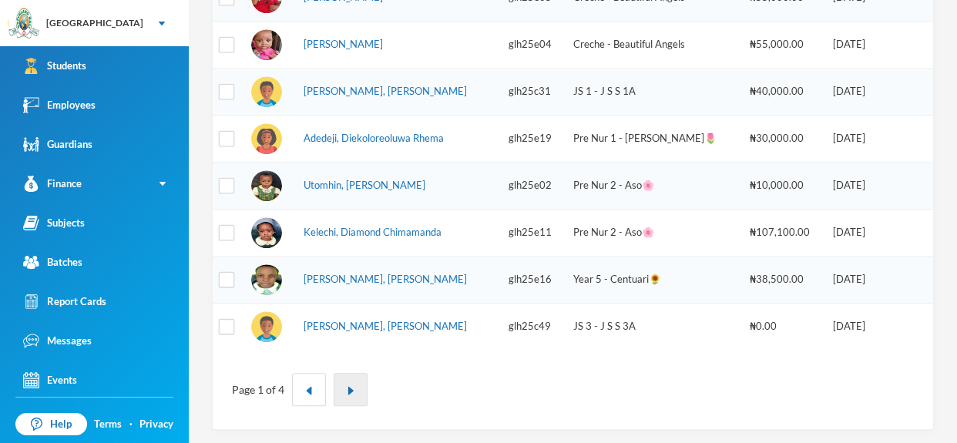
click at [348, 387] on img "button" at bounding box center [350, 390] width 9 height 9
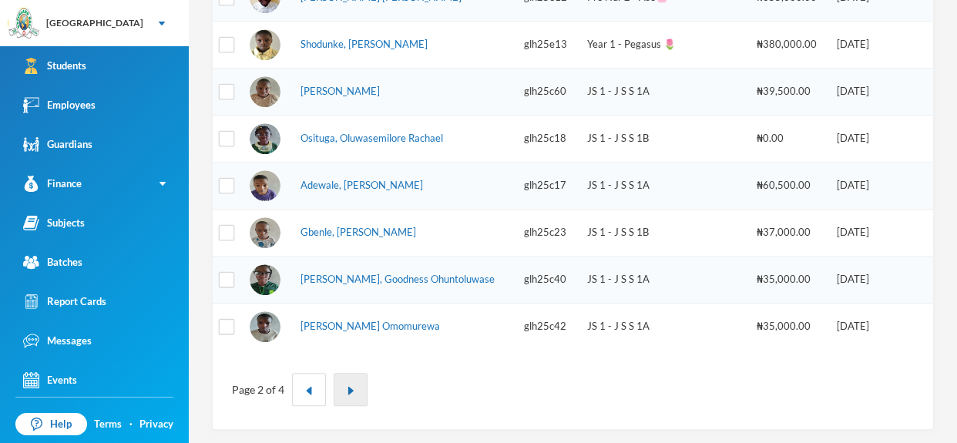
click at [350, 391] on img "button" at bounding box center [350, 390] width 9 height 9
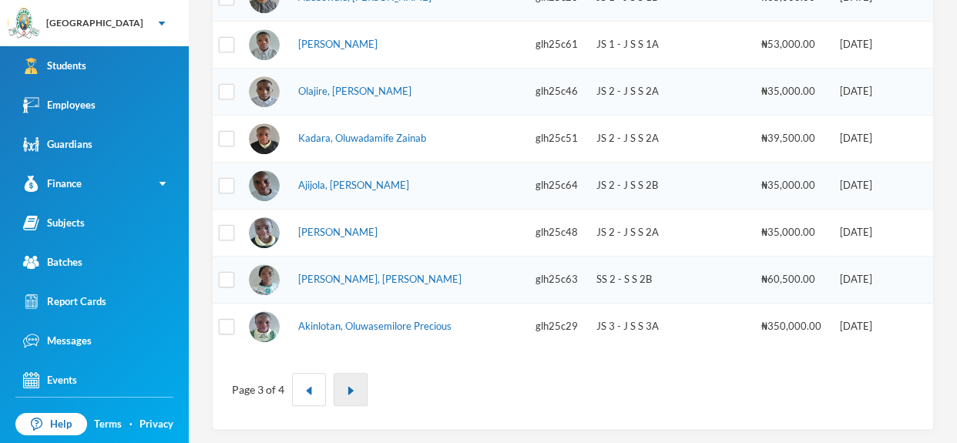
click at [350, 389] on img "button" at bounding box center [350, 390] width 9 height 9
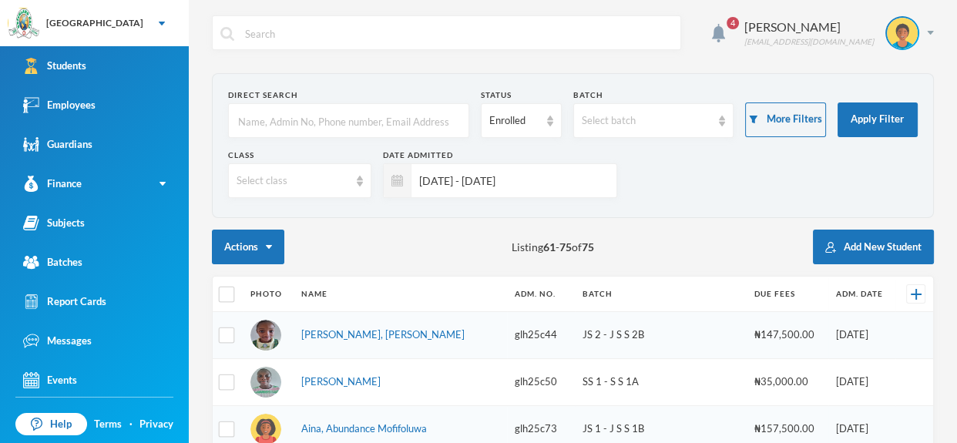
scroll to position [0, 0]
click at [386, 119] on input "text" at bounding box center [348, 121] width 224 height 35
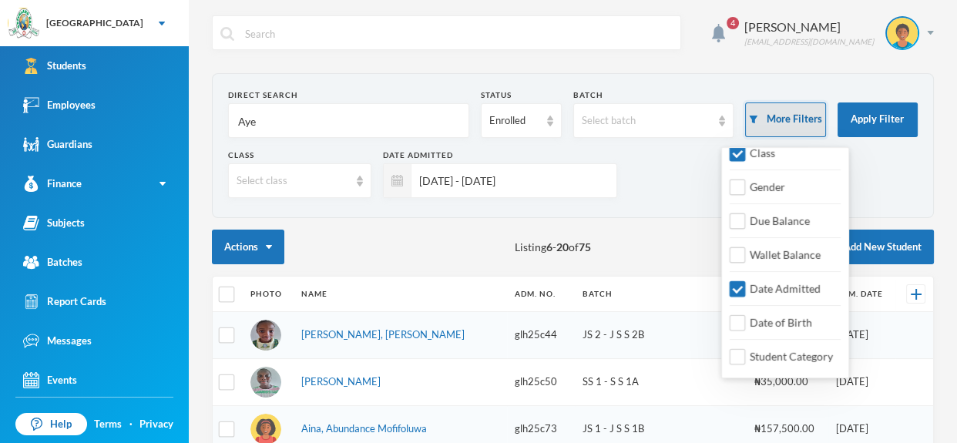
type input "Aye"
click at [788, 115] on button "More Filters" at bounding box center [785, 119] width 80 height 35
click at [735, 282] on input "Date Admitted" at bounding box center [737, 289] width 16 height 16
checkbox input "false"
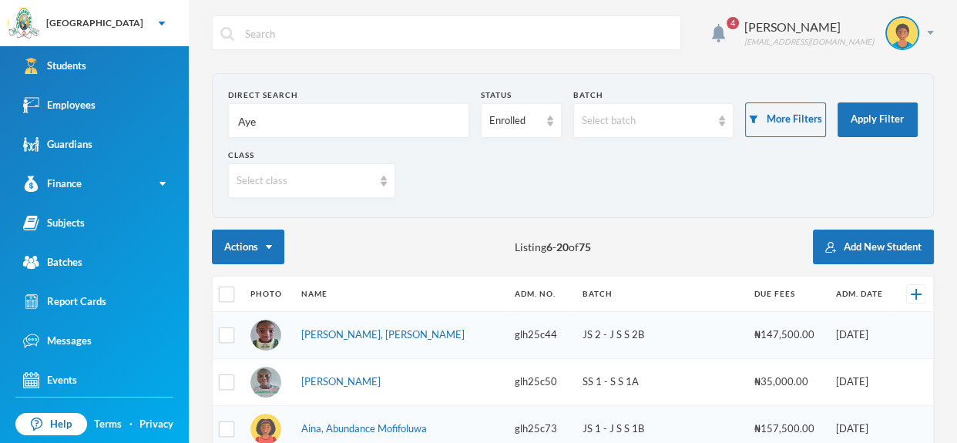
click at [340, 138] on input "Aye" at bounding box center [348, 121] width 224 height 35
click at [353, 126] on input "Ayejulo" at bounding box center [348, 121] width 224 height 35
type input "Ayejulo"
